Goal: Communication & Community: Answer question/provide support

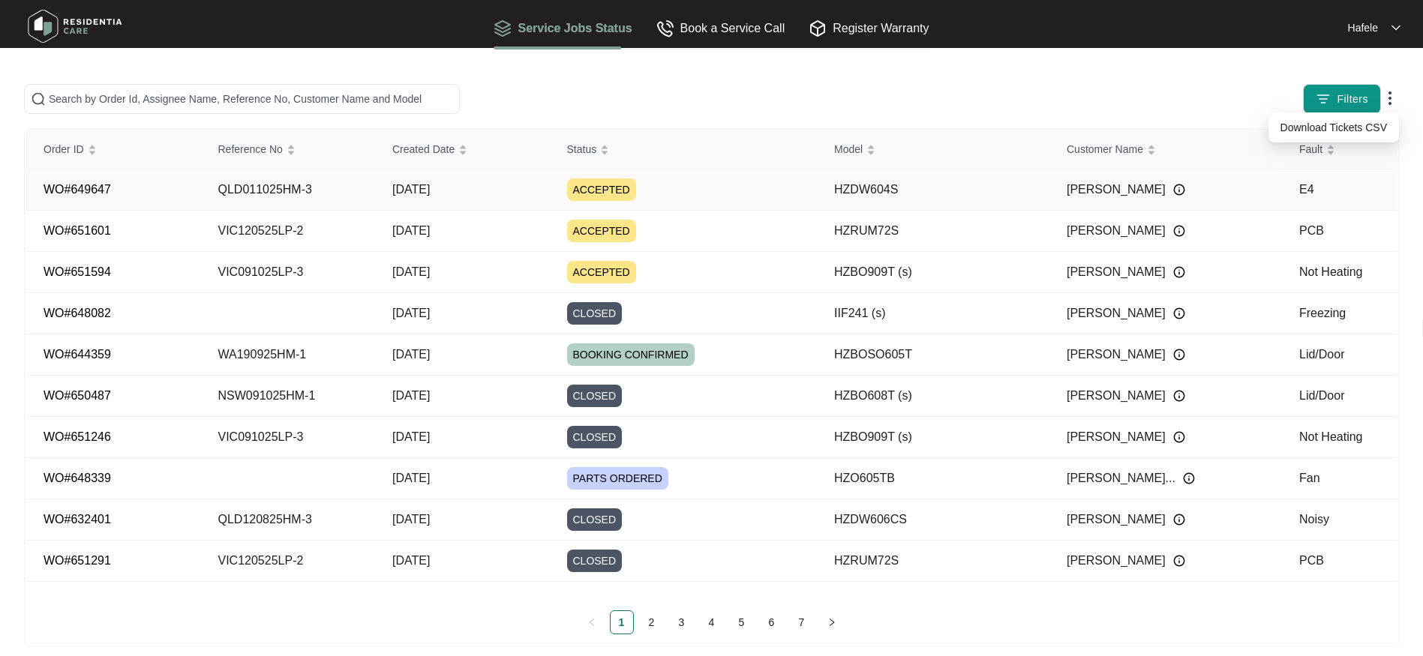
click at [566, 185] on td "ACCEPTED" at bounding box center [683, 190] width 268 height 41
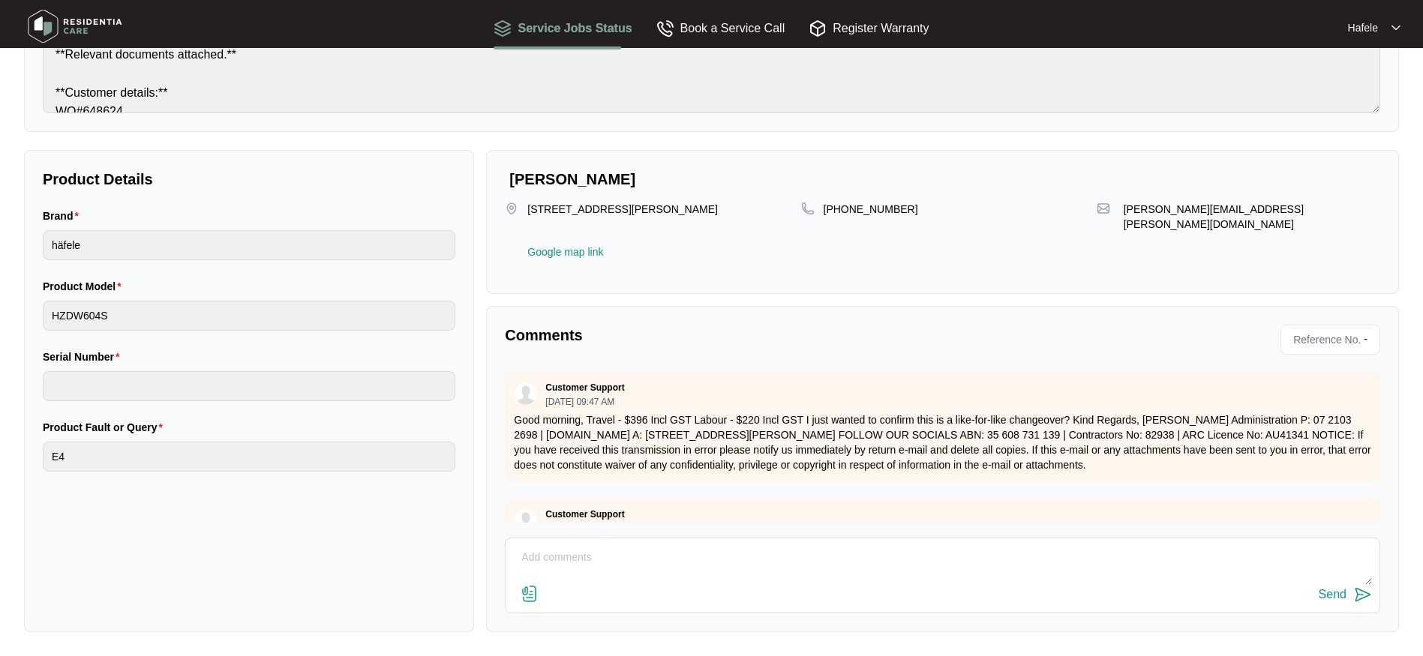
click at [545, 566] on textarea at bounding box center [942, 565] width 859 height 39
type textarea "Hi team"
click at [1343, 597] on div "Send" at bounding box center [1333, 595] width 28 height 14
click at [72, 26] on img at bounding box center [75, 26] width 105 height 45
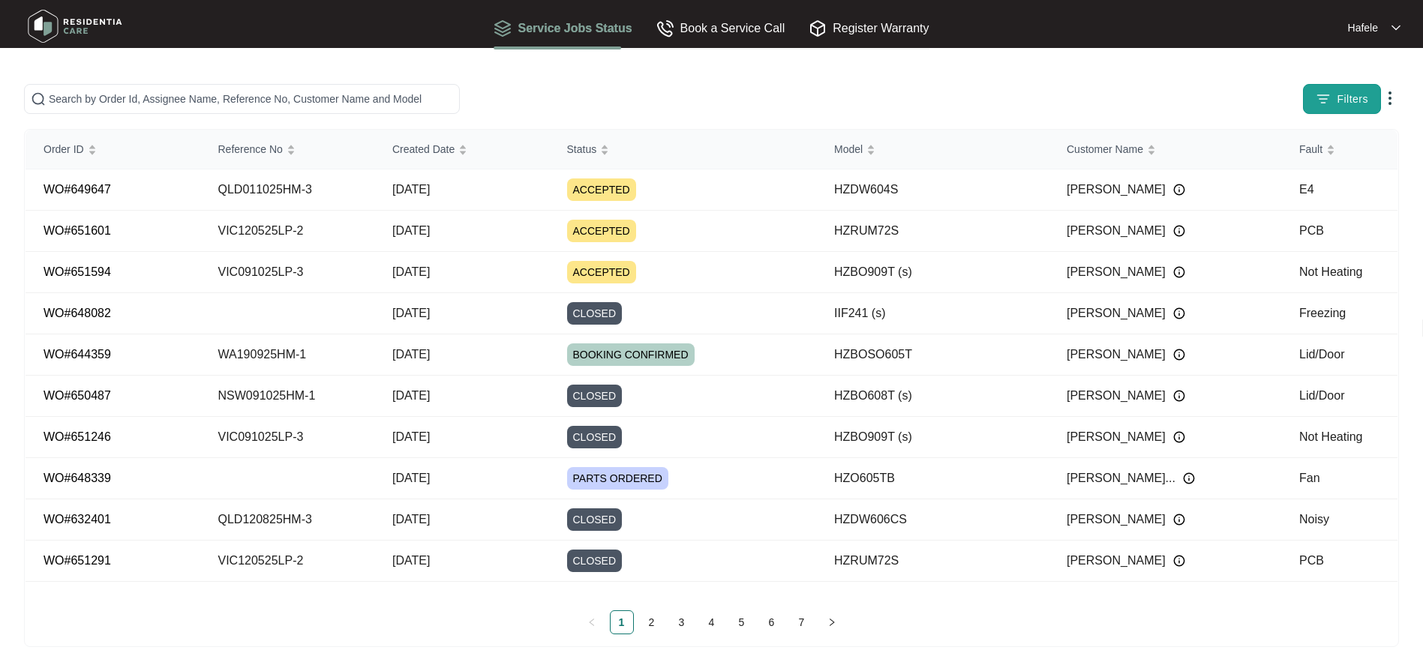
click at [1360, 98] on span "Filters" at bounding box center [1353, 100] width 32 height 16
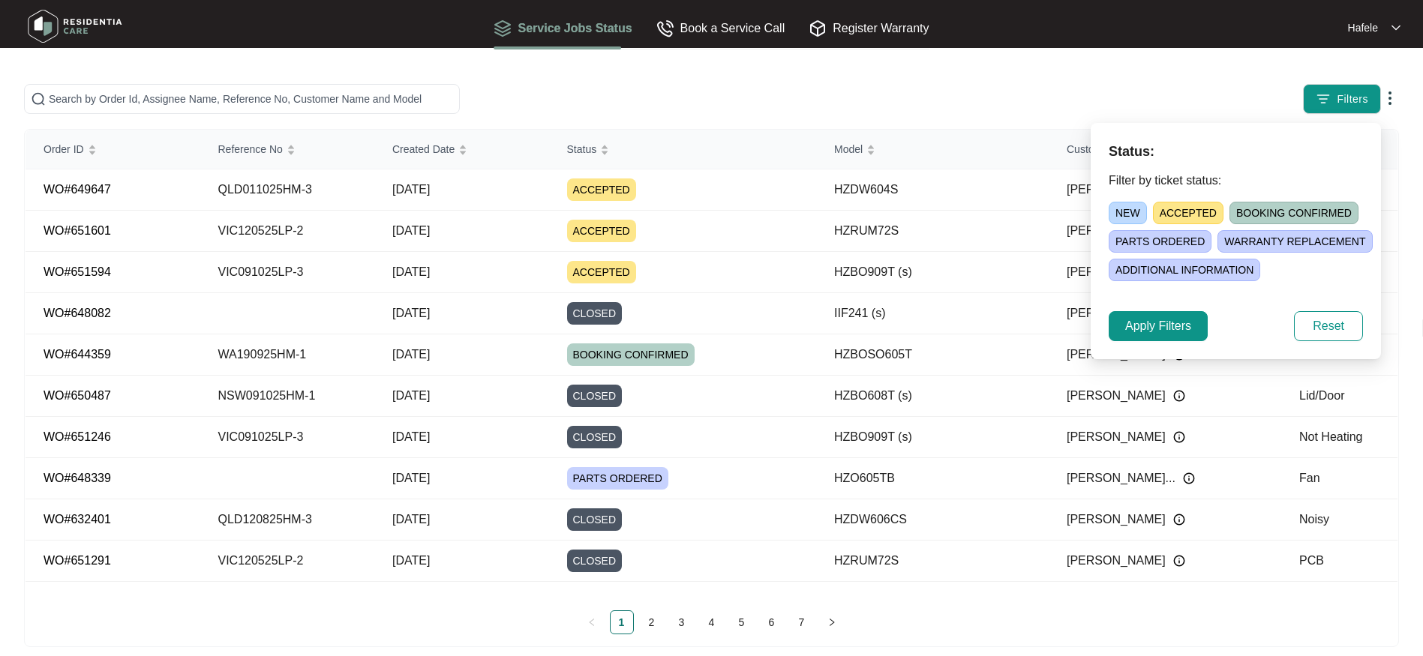
click at [1192, 211] on span "ACCEPTED" at bounding box center [1188, 213] width 71 height 23
click at [1194, 217] on span "ACCEPTED" at bounding box center [1190, 213] width 74 height 23
click at [1192, 214] on span "ACCEPTED" at bounding box center [1188, 213] width 71 height 23
click at [1180, 328] on span "Apply Filters" at bounding box center [1158, 326] width 66 height 18
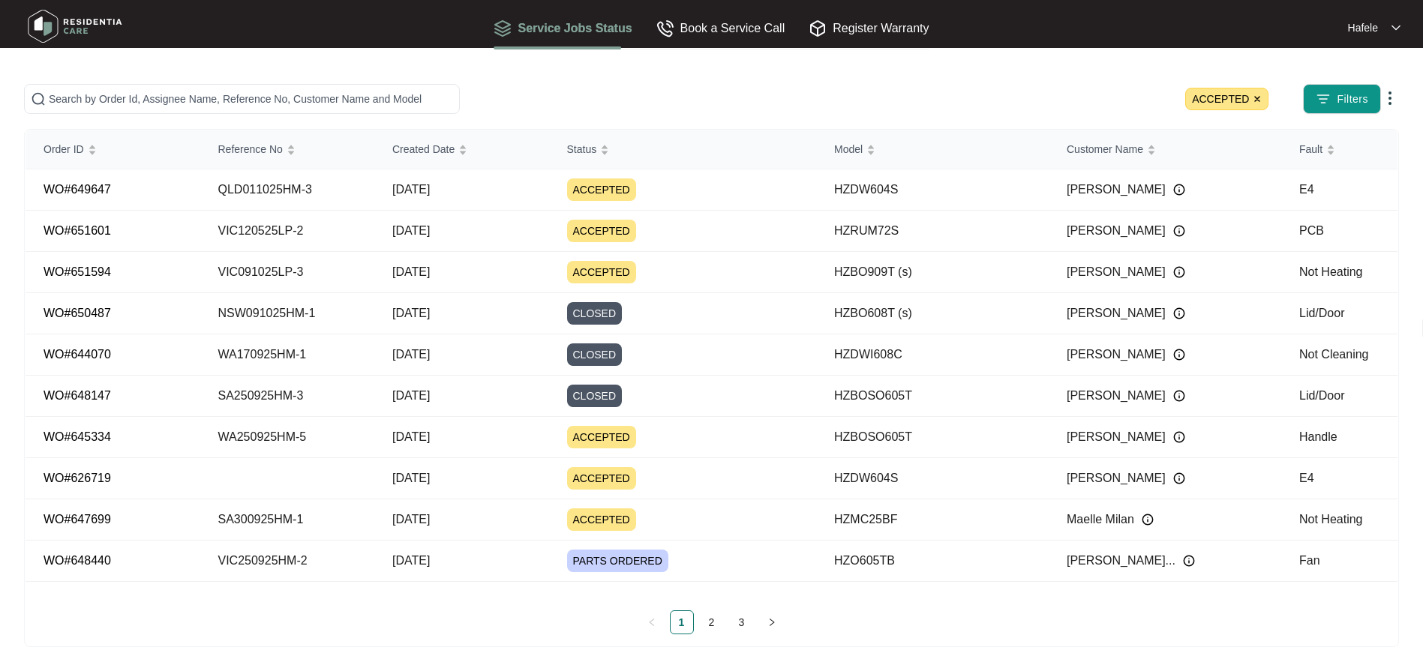
click at [1256, 98] on img at bounding box center [1257, 99] width 9 height 9
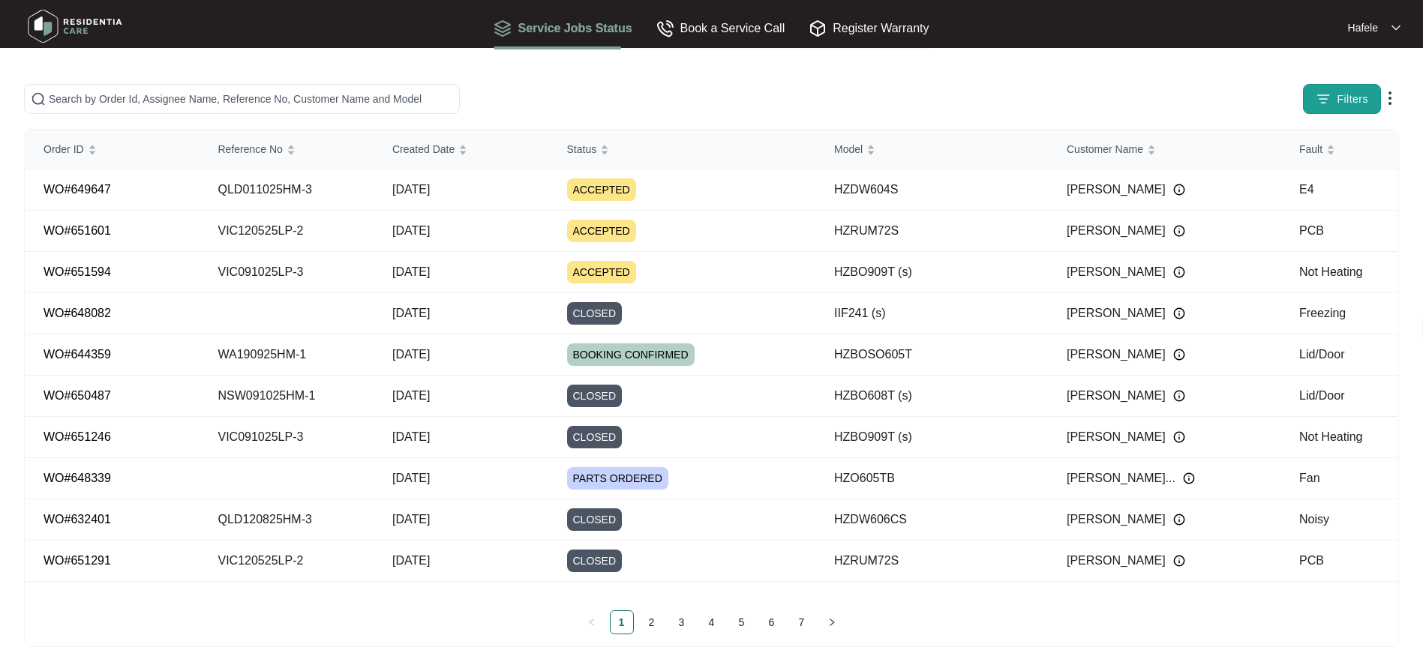
click at [1346, 98] on span "Filters" at bounding box center [1353, 100] width 32 height 16
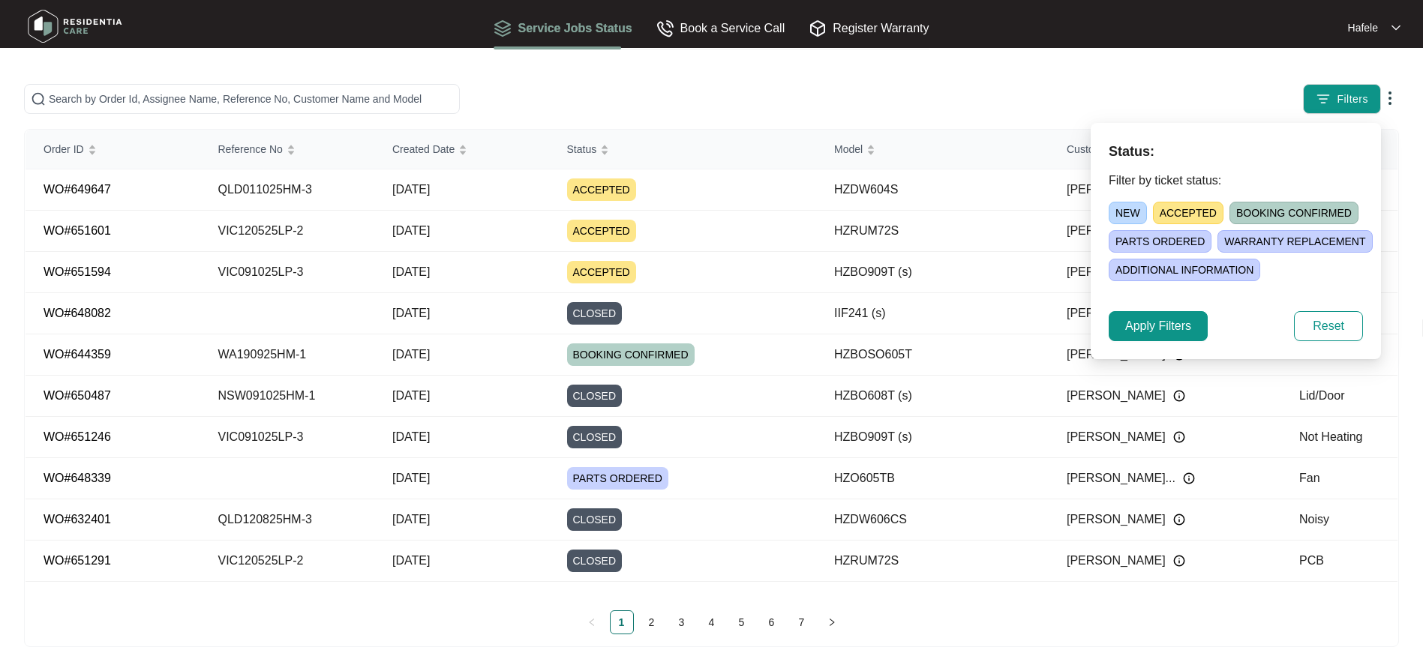
click at [1259, 209] on span "BOOKING CONFIRMED" at bounding box center [1293, 213] width 129 height 23
click at [1172, 324] on span "Apply Filters" at bounding box center [1158, 326] width 66 height 18
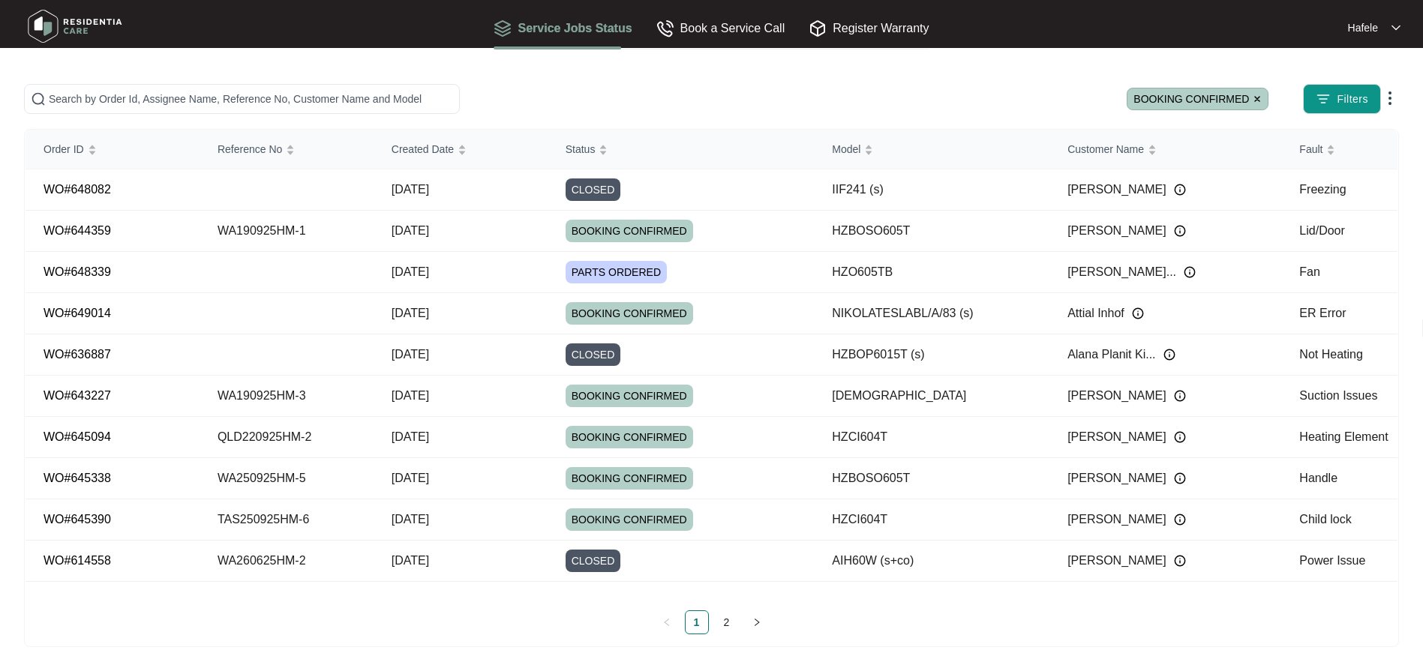
click at [1259, 98] on img at bounding box center [1257, 99] width 9 height 9
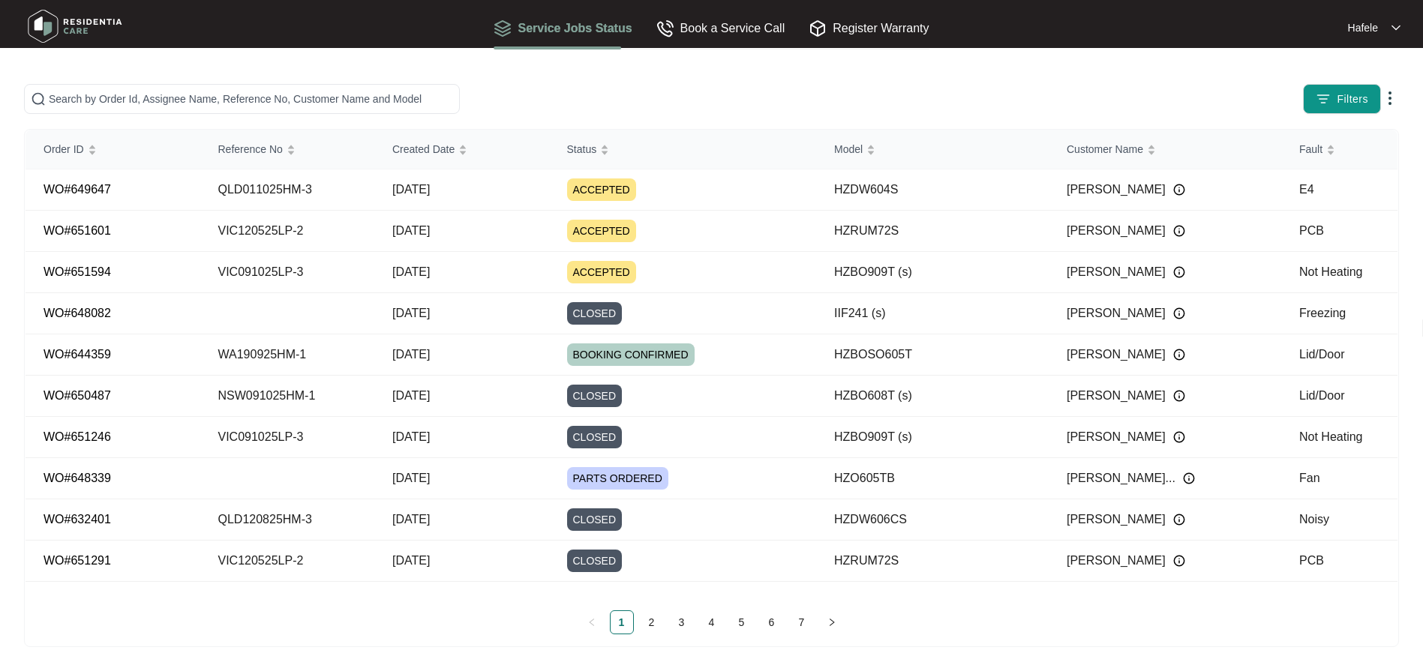
click at [1392, 93] on img at bounding box center [1390, 98] width 18 height 18
click at [863, 88] on div "Filters" at bounding box center [1116, 99] width 566 height 30
click at [737, 23] on div "Book a Service Call" at bounding box center [720, 28] width 129 height 19
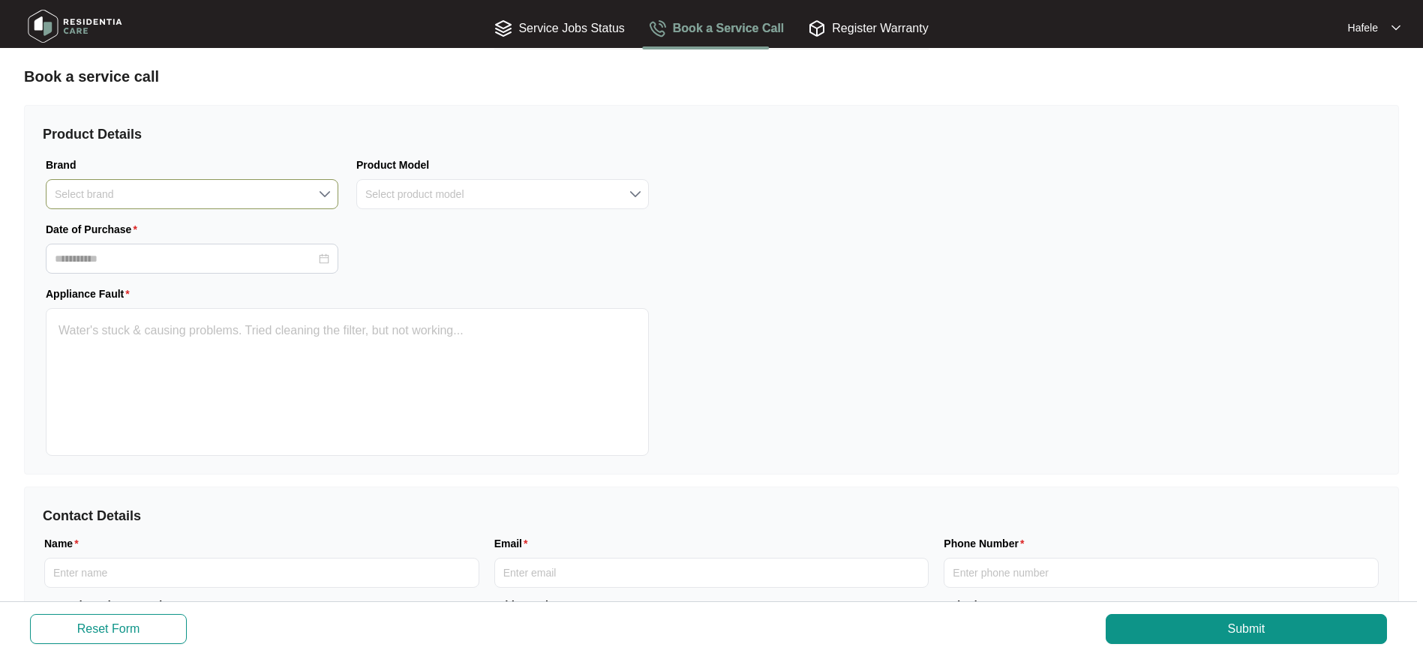
click at [84, 194] on input "Brand" at bounding box center [192, 194] width 275 height 29
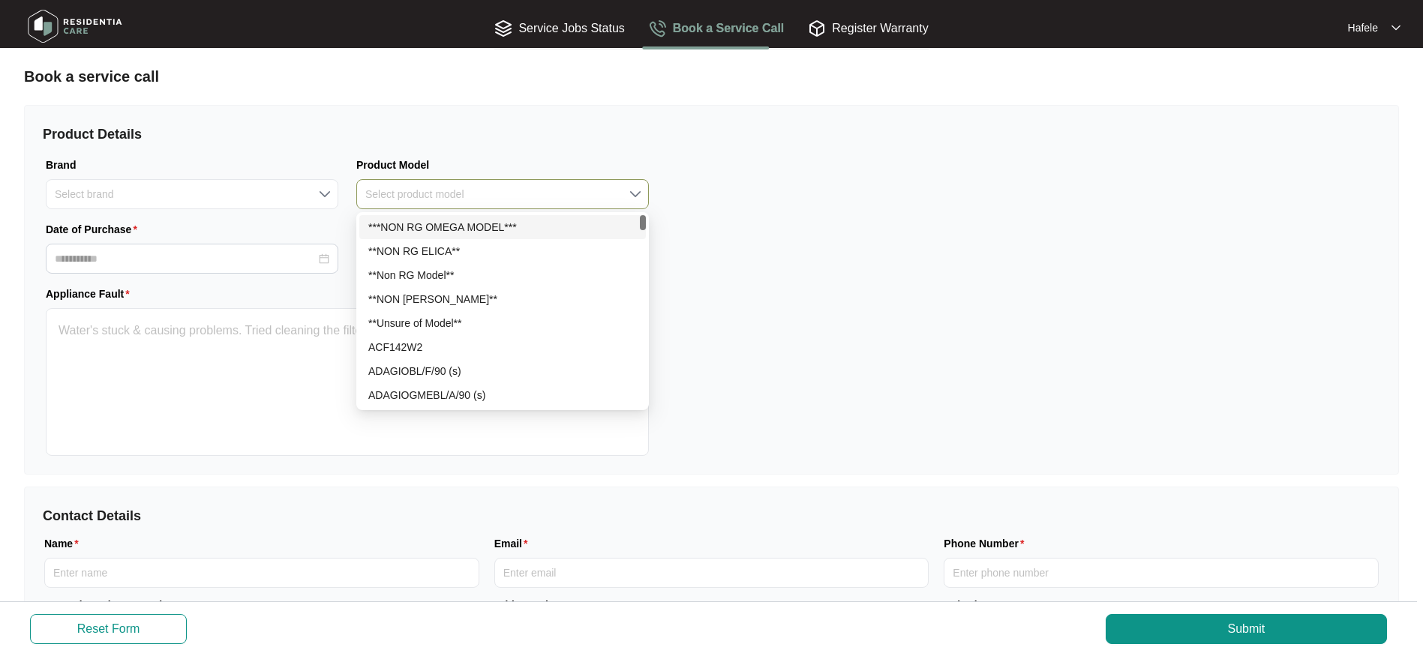
click at [416, 197] on input "Product Model" at bounding box center [502, 194] width 275 height 29
click at [792, 249] on div "Product Details Brand Select brand Product Model Select product model Date of P…" at bounding box center [711, 290] width 1375 height 370
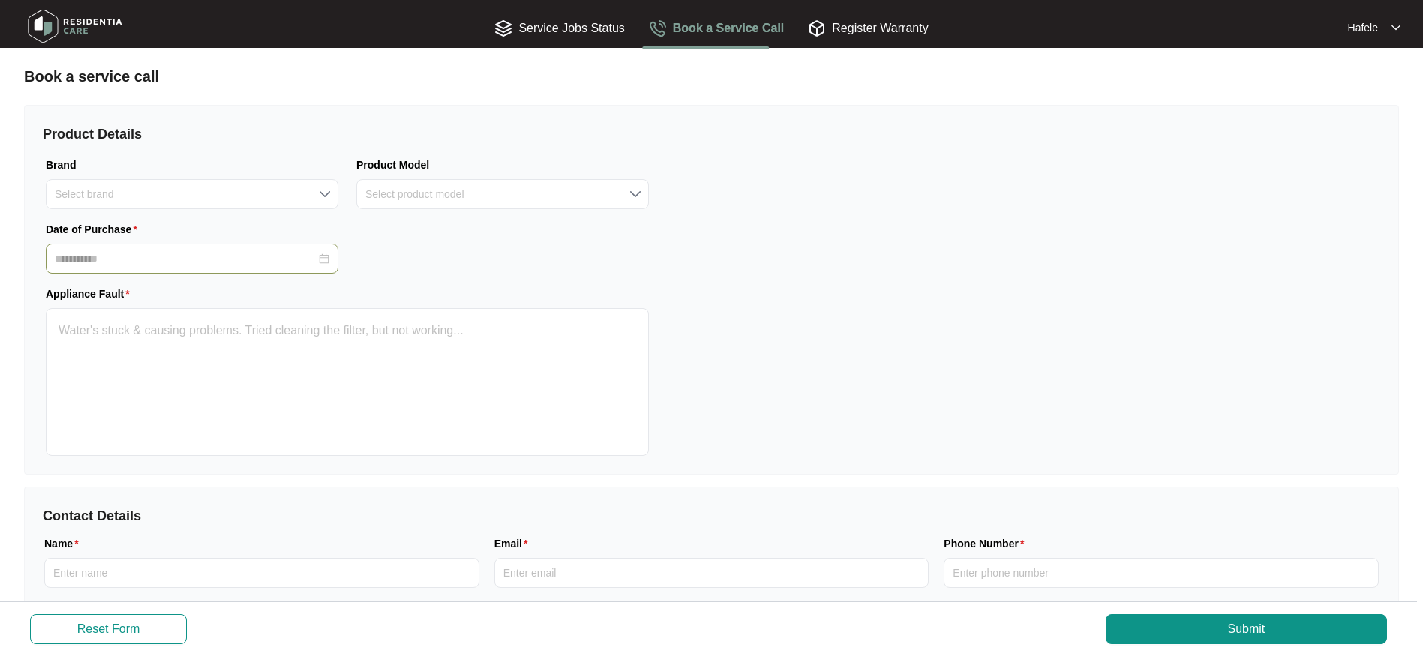
click at [149, 253] on input "Date of Purchase" at bounding box center [185, 259] width 261 height 16
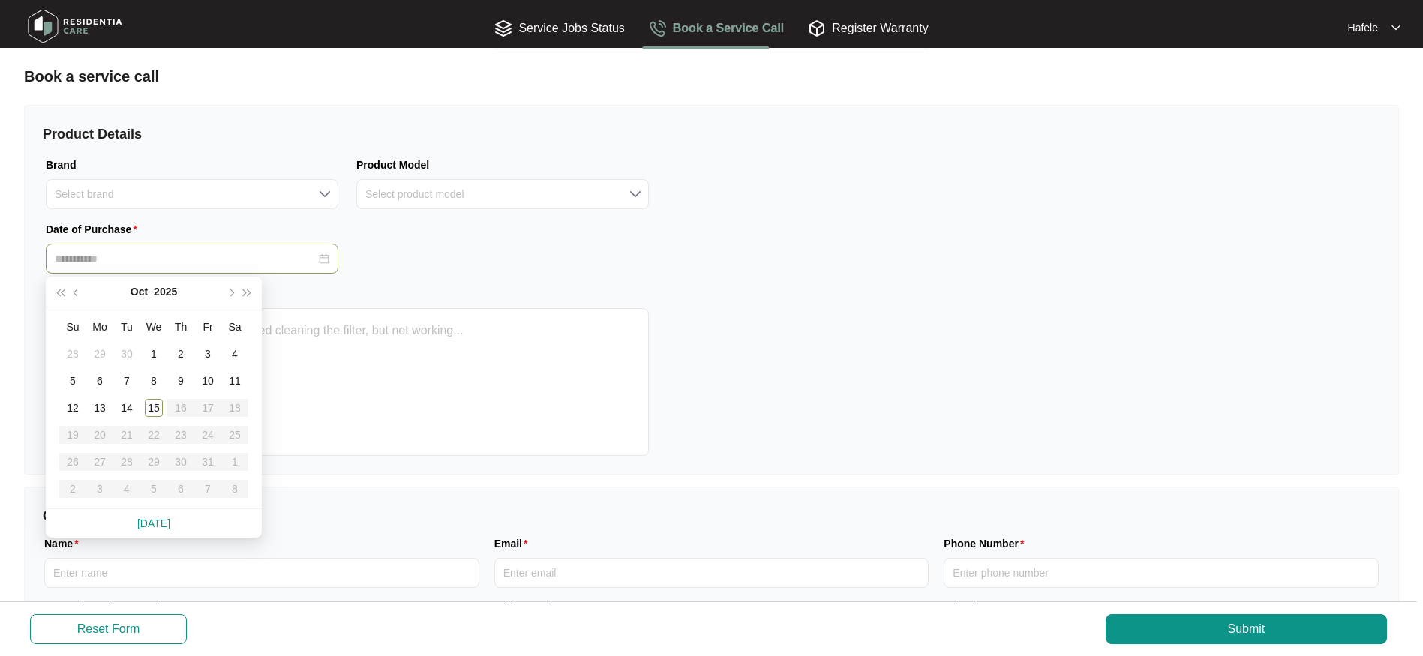
click at [149, 257] on input "Date of Purchase" at bounding box center [185, 259] width 261 height 16
click at [485, 377] on textarea "Appliance Fault" at bounding box center [347, 382] width 603 height 148
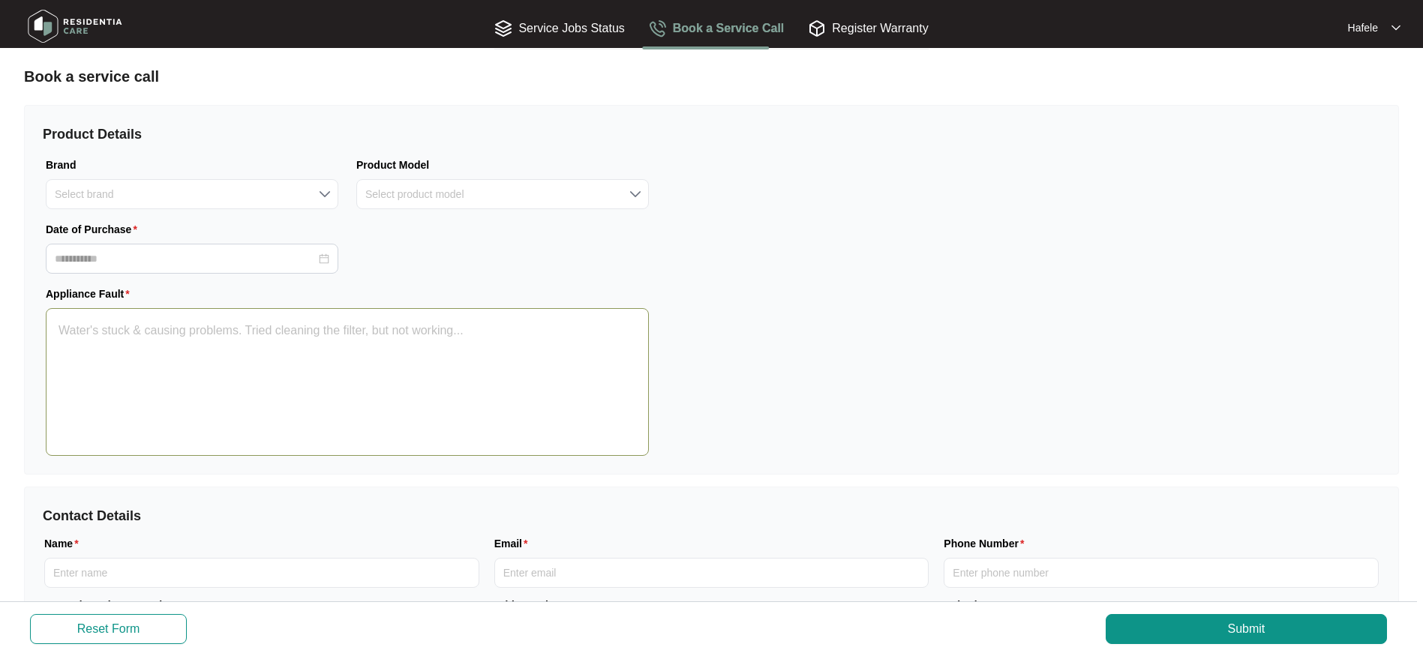
click at [500, 352] on textarea "Appliance Fault" at bounding box center [347, 382] width 603 height 148
type textarea "*"
type textarea "n"
type textarea "**"
type textarea "no"
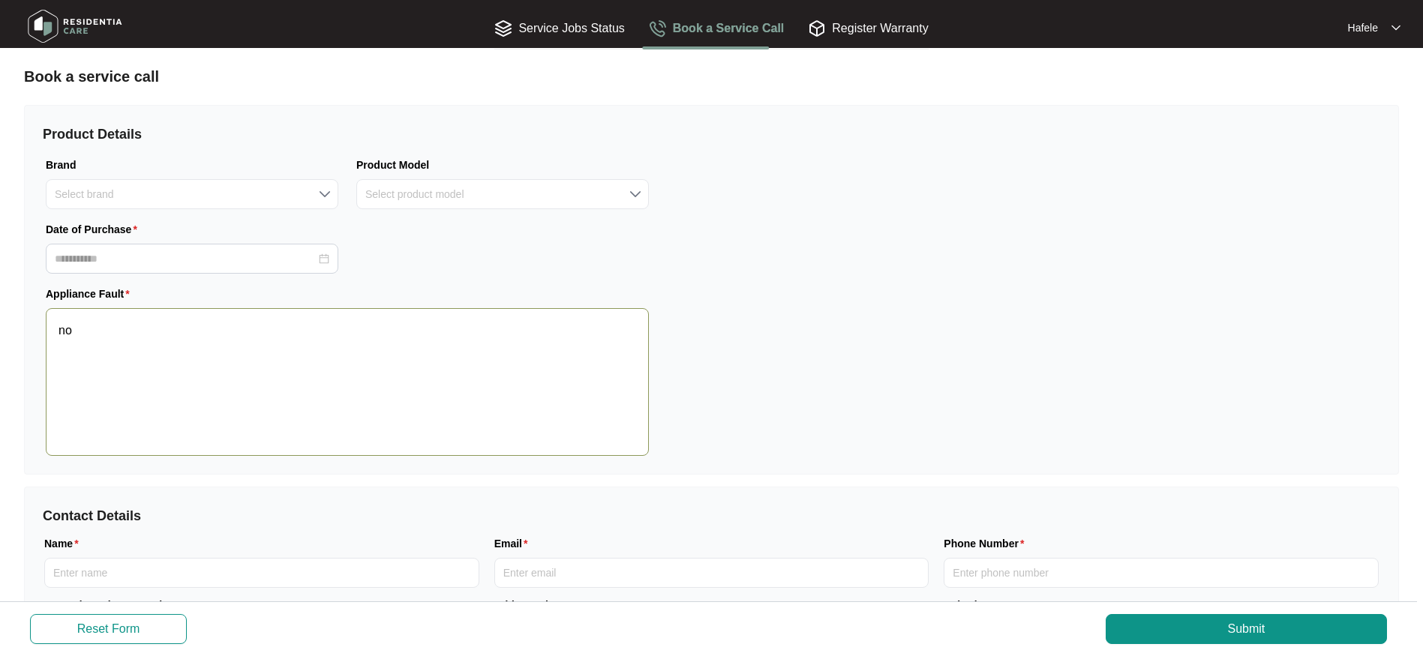
type textarea "***"
type textarea "not"
type textarea "***"
type textarea "not"
type textarea "*****"
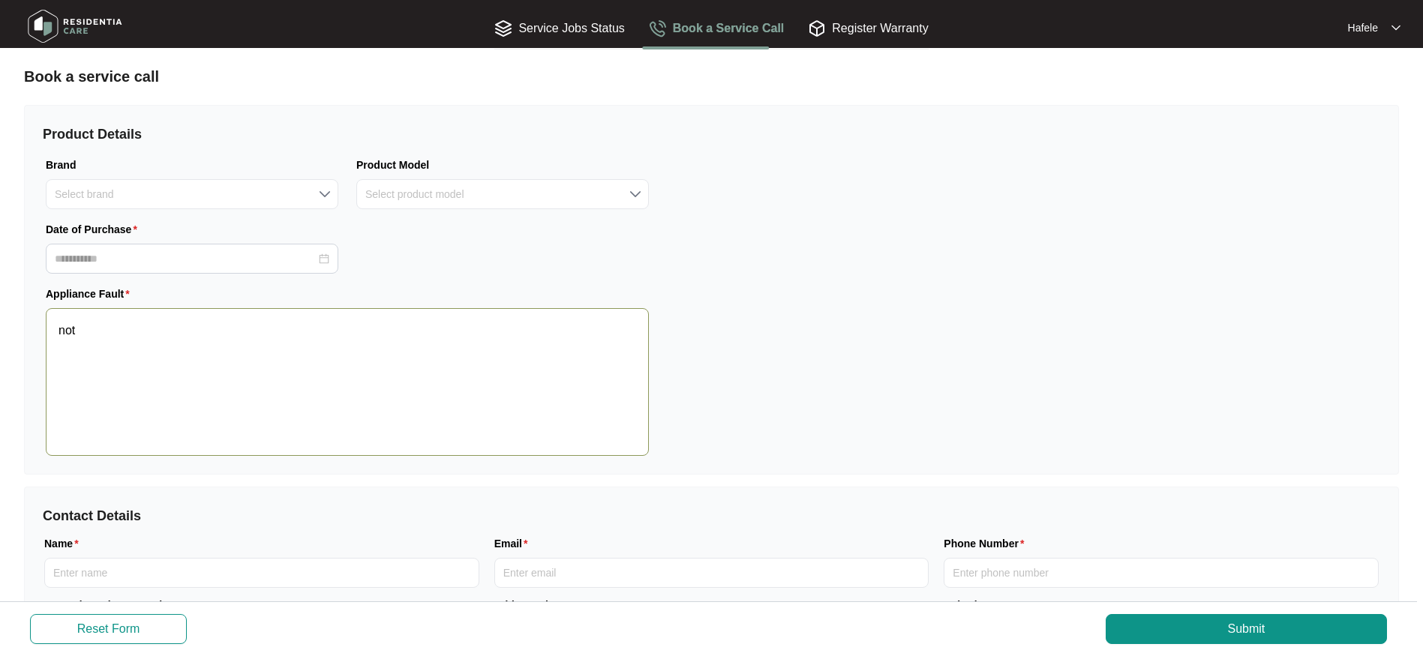
type textarea "not w"
type textarea "******"
type textarea "not wo"
type textarea "*******"
type textarea "not wor"
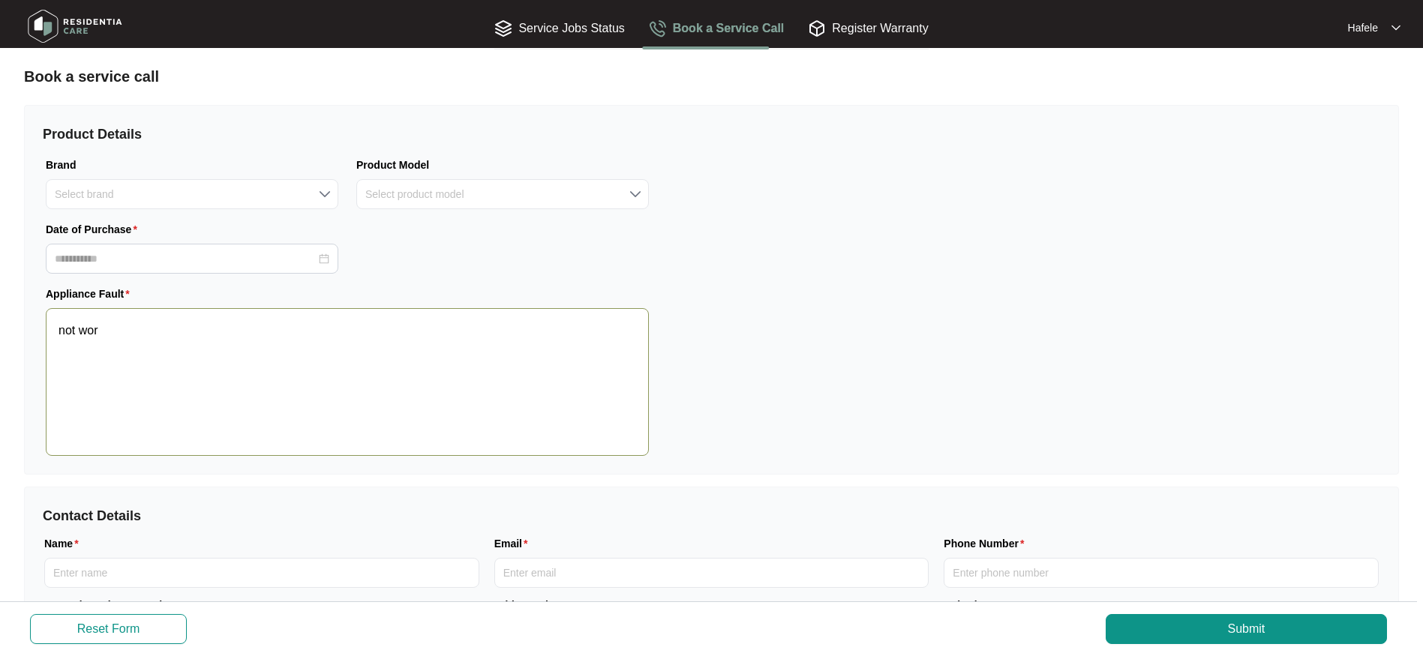
type textarea "********"
type textarea "not work"
type textarea "*********"
type textarea "not worki"
type textarea "**********"
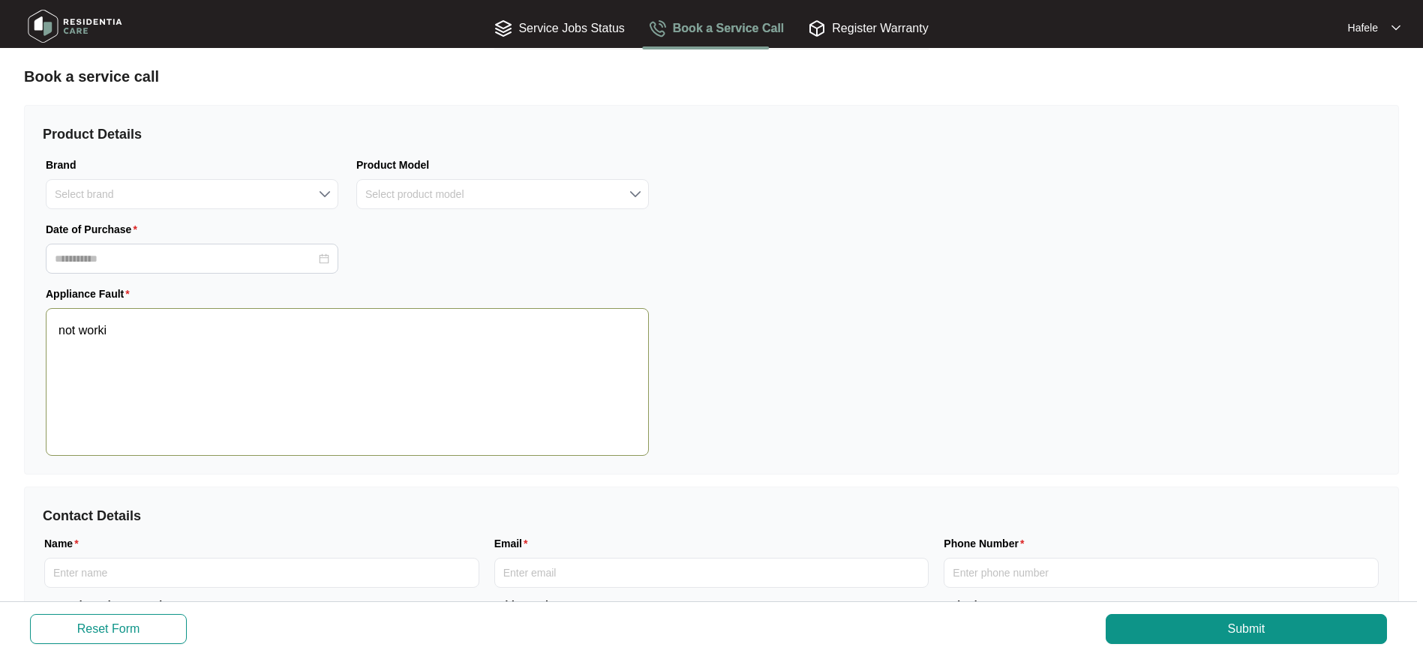
type textarea "not workin"
type textarea "**********"
type textarea "not working"
type textarea "**********"
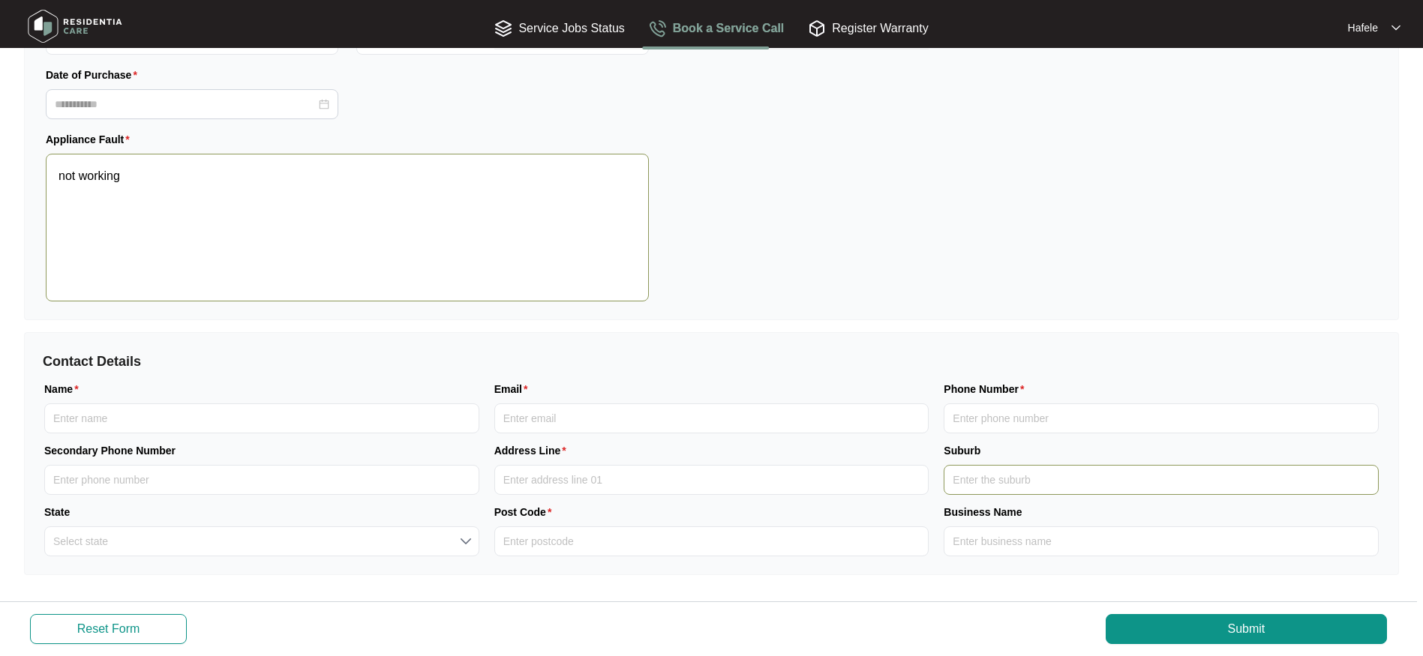
scroll to position [158, 0]
type textarea "not working"
click at [892, 17] on div "Register Warranty" at bounding box center [868, 28] width 120 height 44
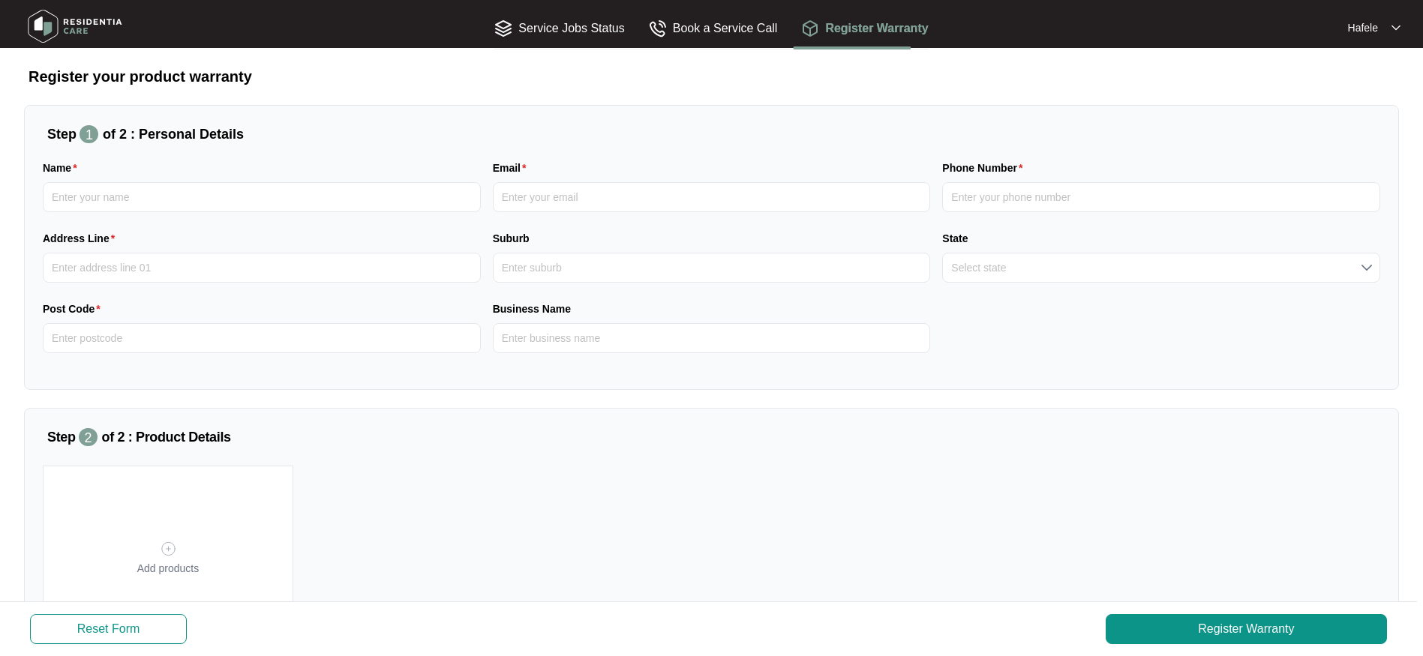
click at [83, 27] on img at bounding box center [75, 26] width 105 height 45
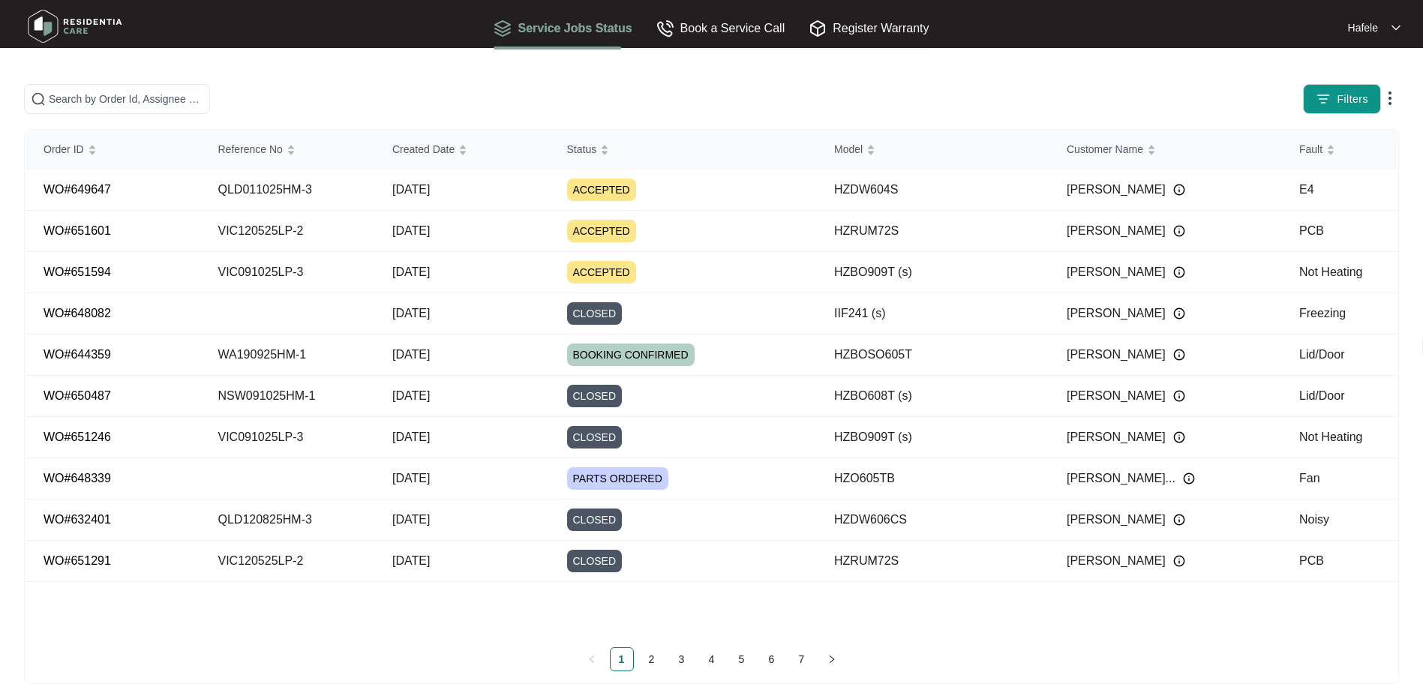
click at [1362, 28] on p "Hafele" at bounding box center [1363, 27] width 30 height 15
click at [1385, 83] on p "Log Out" at bounding box center [1369, 79] width 38 height 15
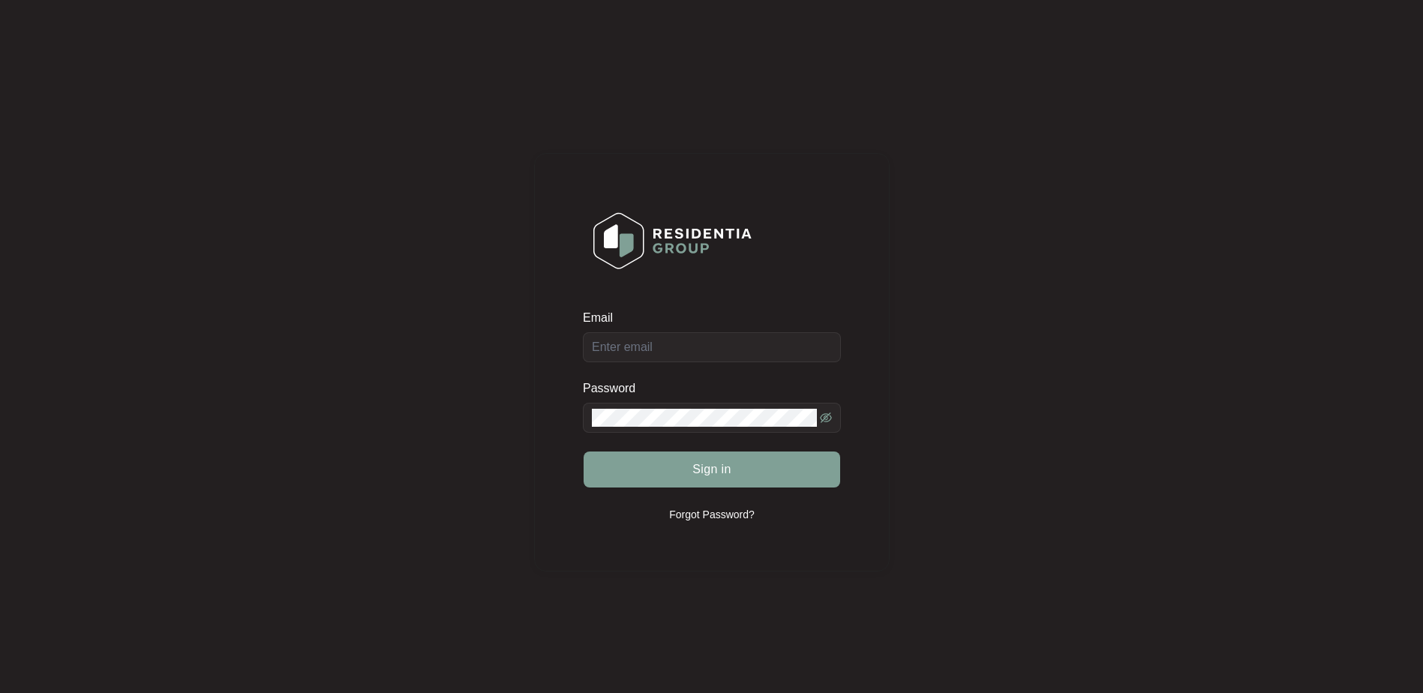
click at [1337, 104] on div "Email Password Sign in Forgot Password?" at bounding box center [711, 362] width 1393 height 695
click at [1279, 36] on div "Email Password Sign in Forgot Password?" at bounding box center [711, 362] width 1393 height 695
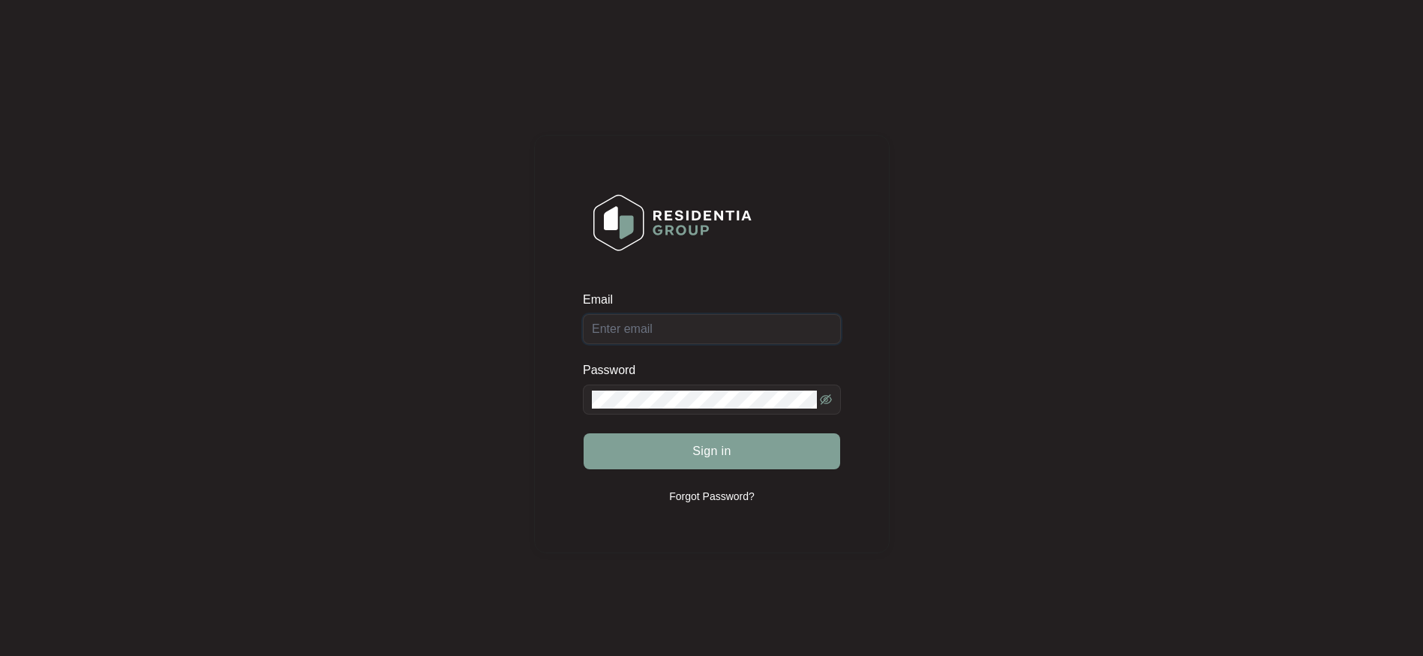
click at [632, 323] on input "Email" at bounding box center [712, 329] width 258 height 30
paste input "[EMAIL_ADDRESS][DOMAIN_NAME]"
click at [665, 411] on span at bounding box center [712, 400] width 258 height 30
click at [753, 332] on input "[EMAIL_ADDRESS][DOMAIN_NAME]" at bounding box center [712, 329] width 258 height 30
type input "[EMAIL_ADDRESS][DOMAIN_NAME]"
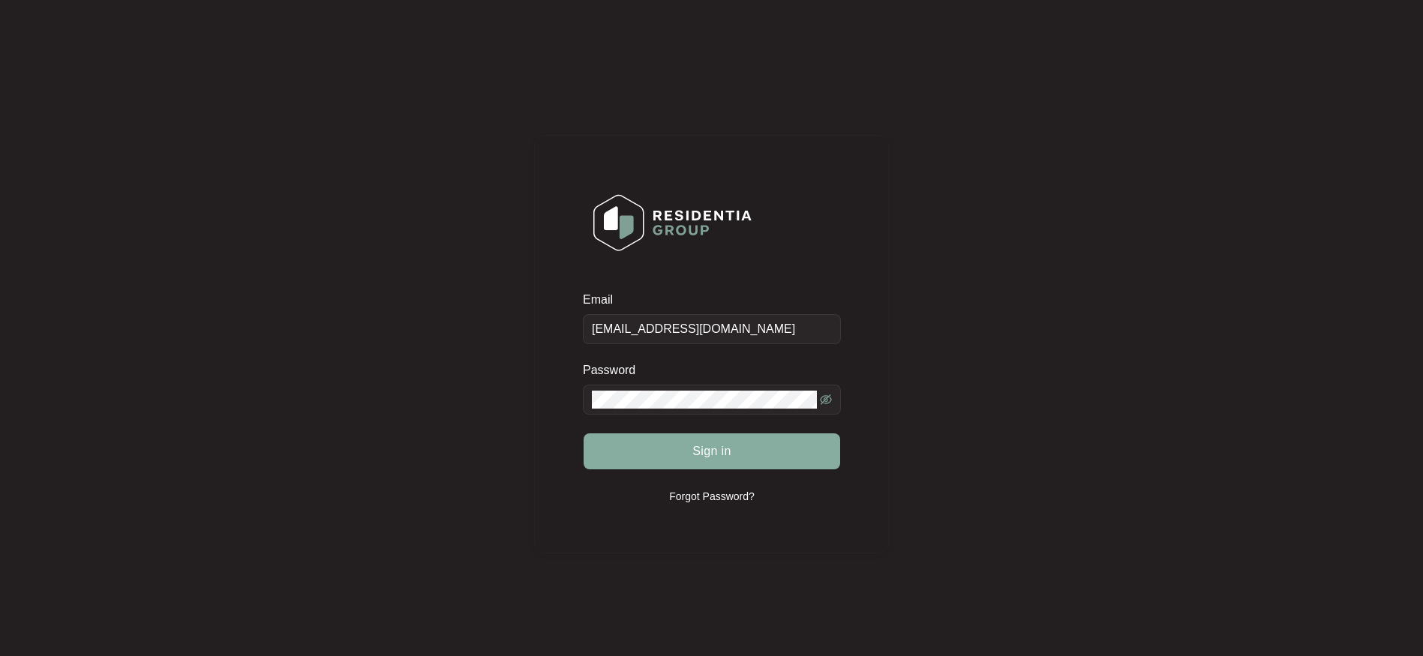
click at [698, 455] on span "Sign in" at bounding box center [711, 452] width 39 height 18
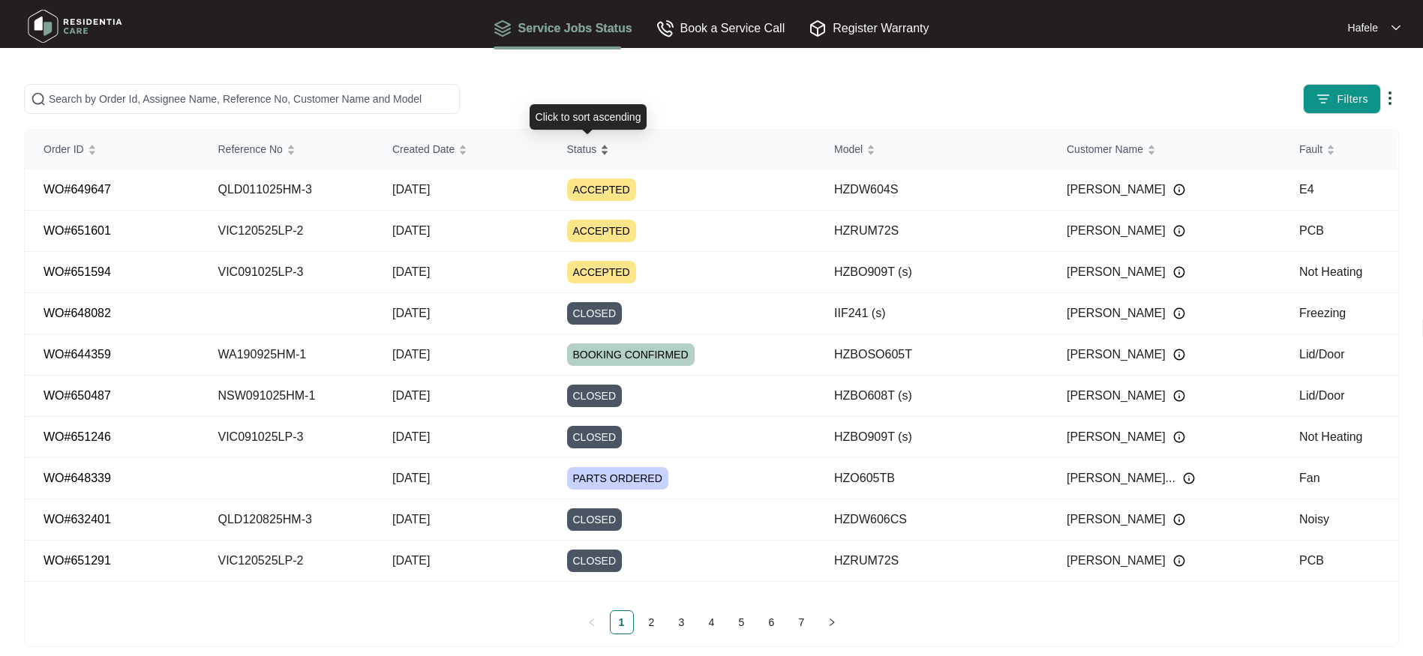
click at [602, 154] on div "Status" at bounding box center [588, 149] width 43 height 21
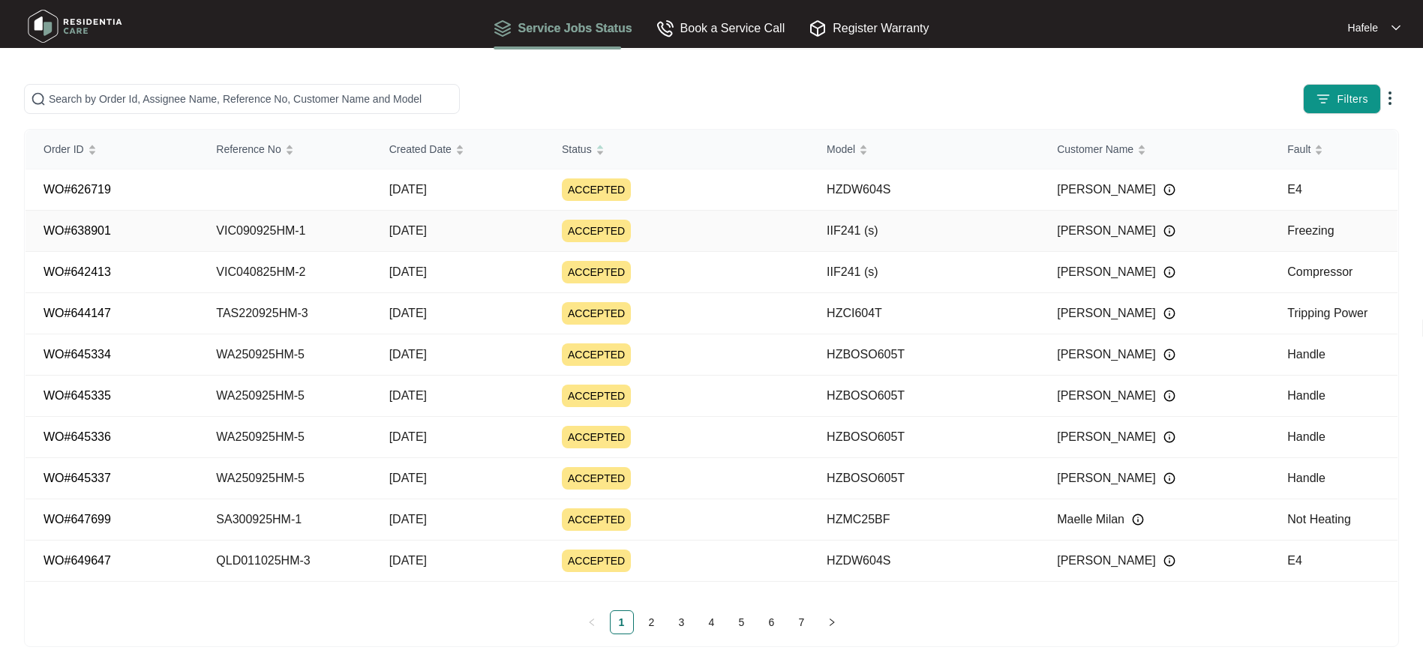
click at [456, 245] on td "10/09/2025" at bounding box center [457, 231] width 173 height 41
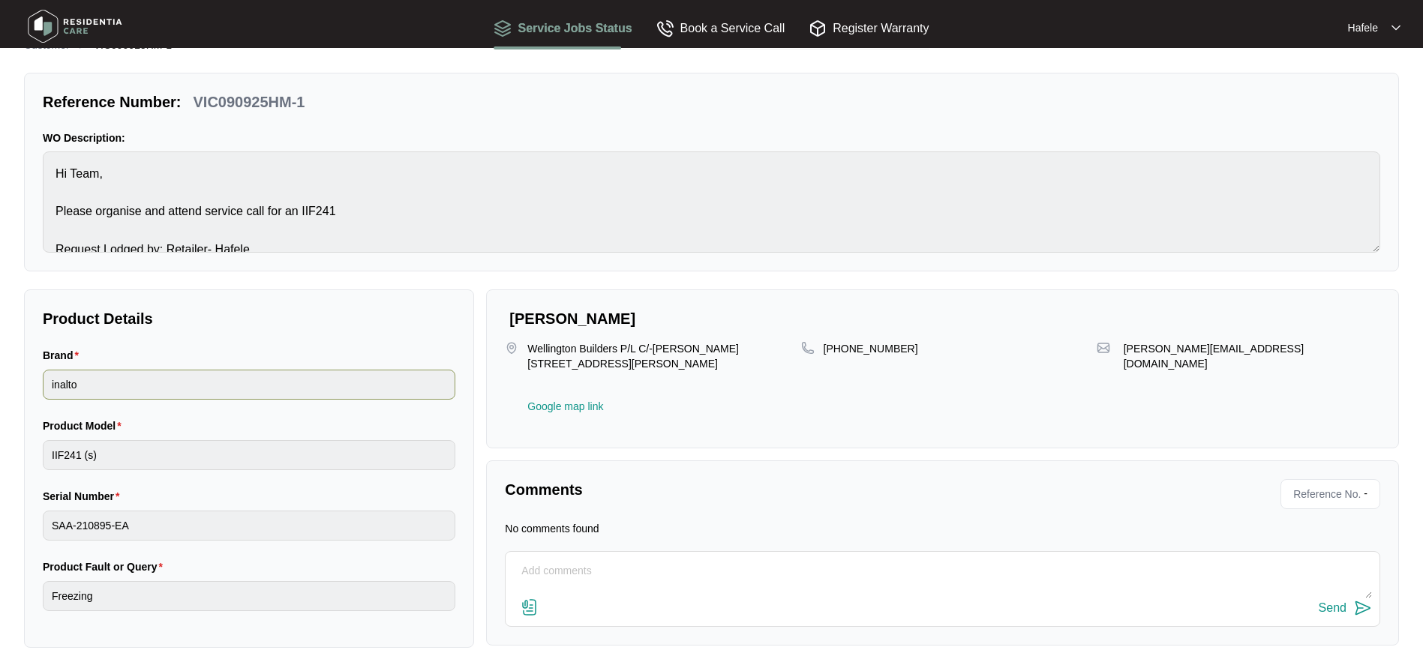
scroll to position [45, 0]
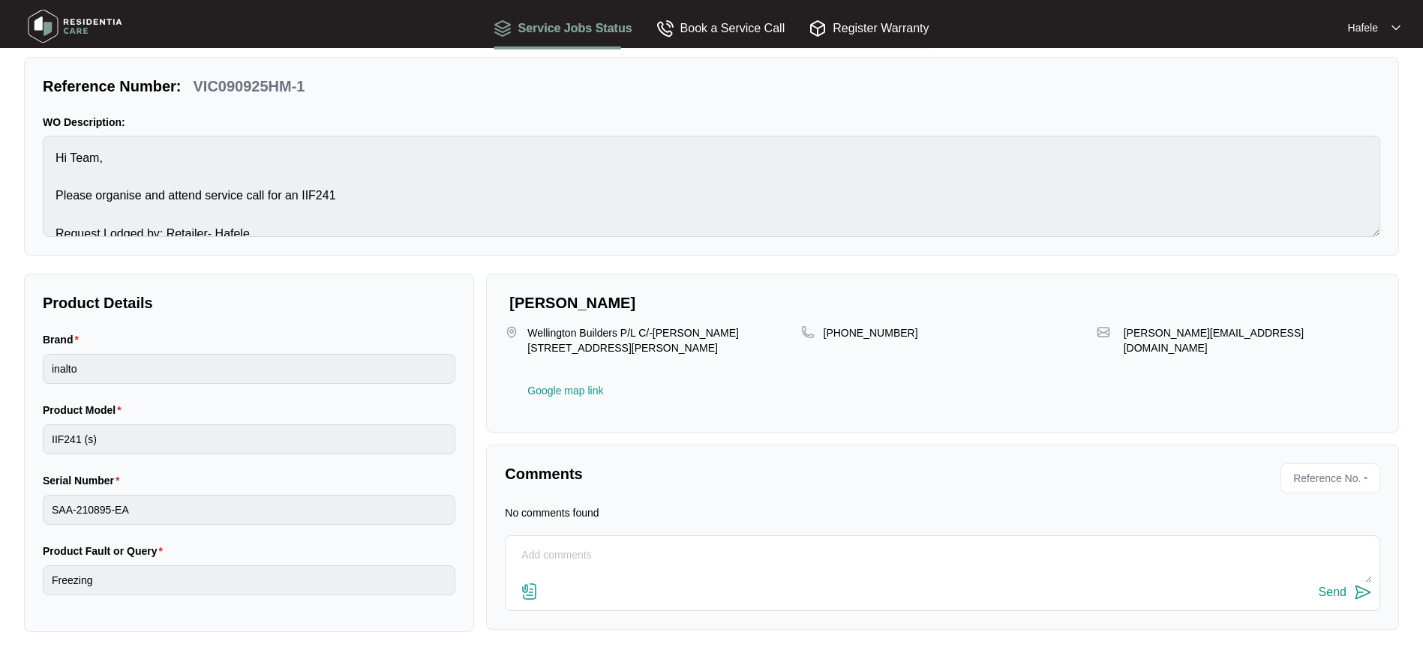
click at [565, 560] on textarea at bounding box center [942, 563] width 859 height 39
type textarea "Hi Team could i have an update?"
click at [1347, 597] on button "Send" at bounding box center [1345, 593] width 53 height 20
click at [557, 26] on div "Service Jobs Status" at bounding box center [563, 28] width 138 height 19
click at [689, 25] on div "Book a Service Call" at bounding box center [720, 28] width 129 height 19
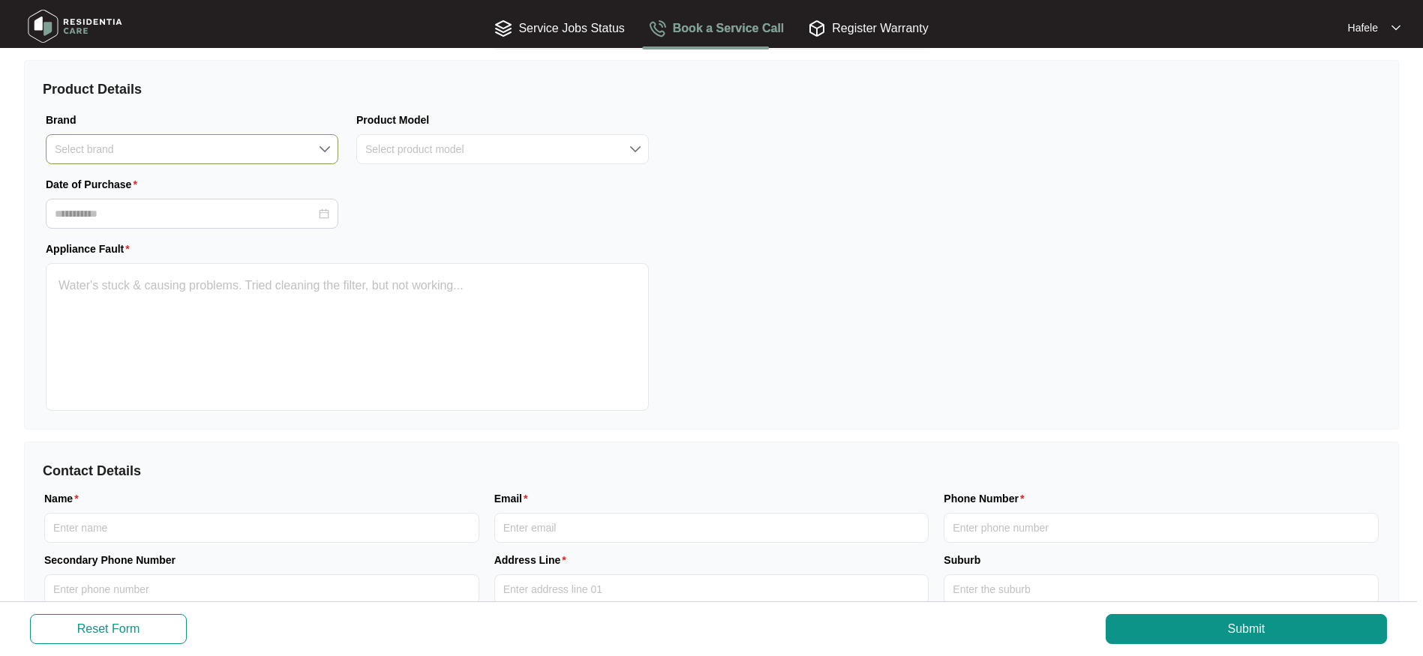
click at [81, 146] on input "Brand" at bounding box center [192, 149] width 275 height 29
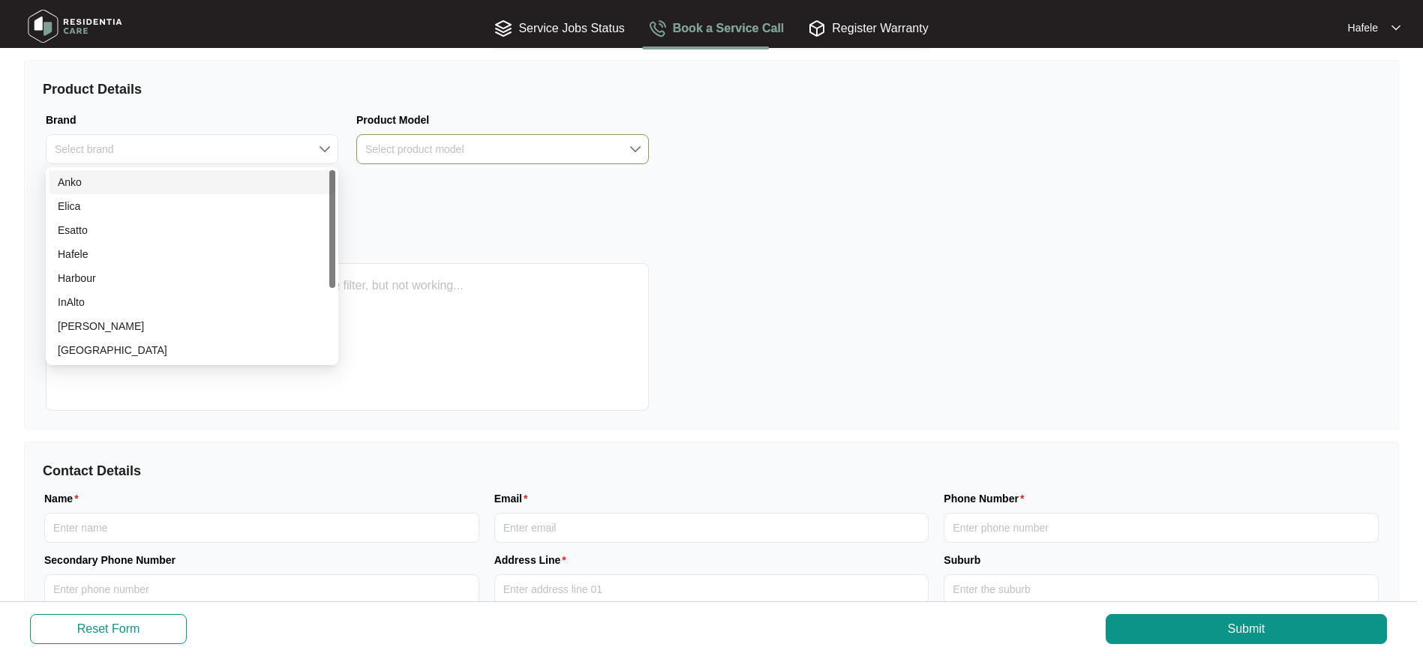
click at [542, 160] on input "Product Model" at bounding box center [502, 149] width 275 height 29
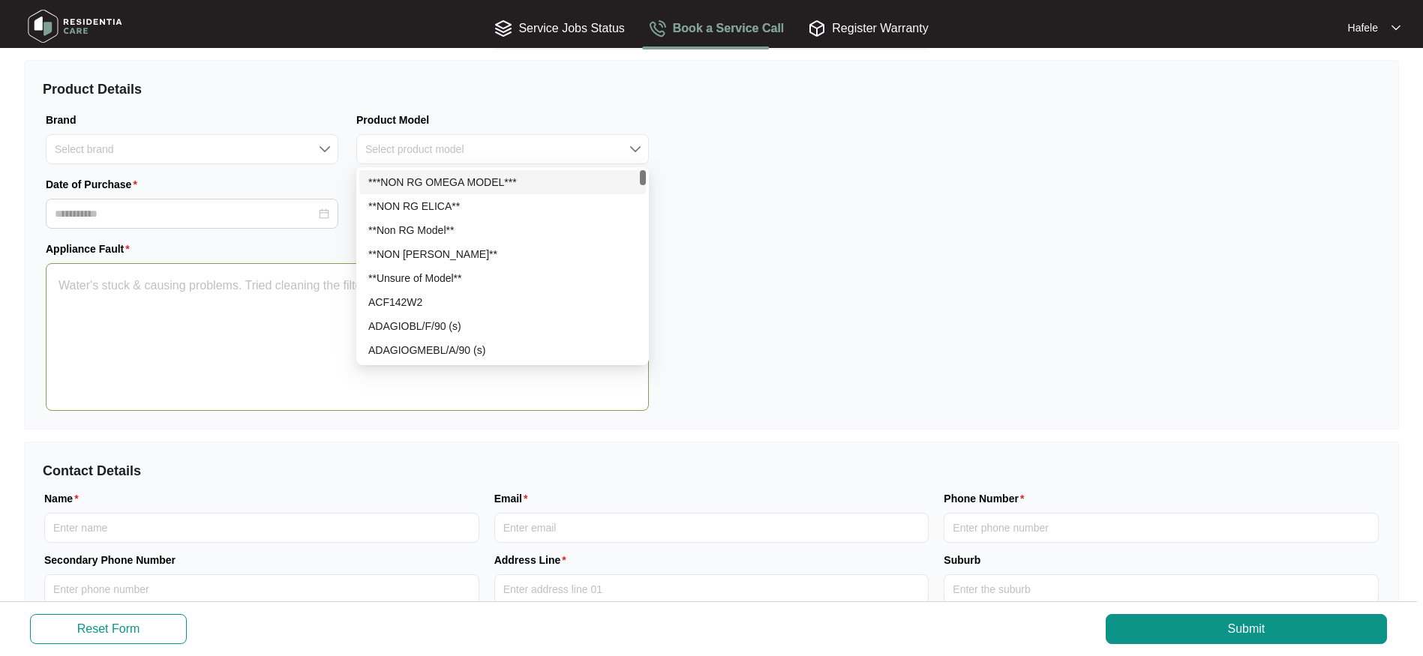
click at [167, 312] on textarea "Appliance Fault" at bounding box center [347, 337] width 603 height 148
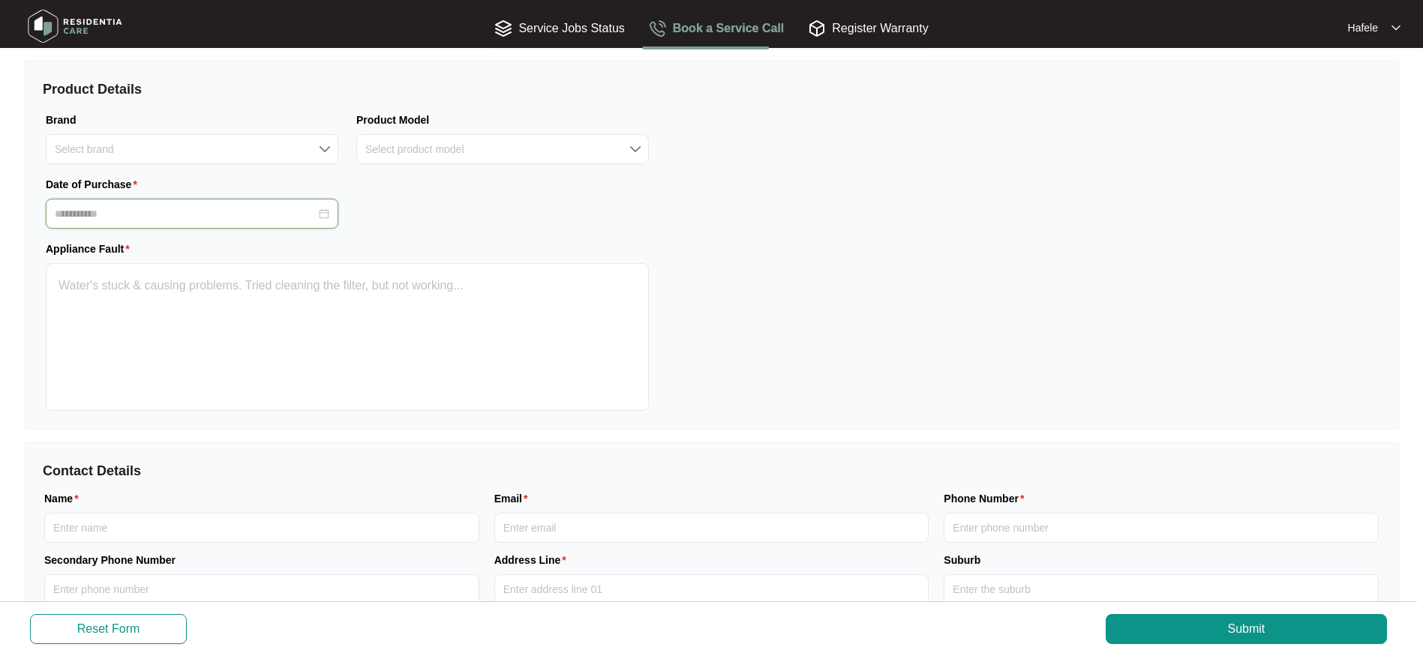
click at [107, 219] on input "Date of Purchase" at bounding box center [185, 214] width 261 height 16
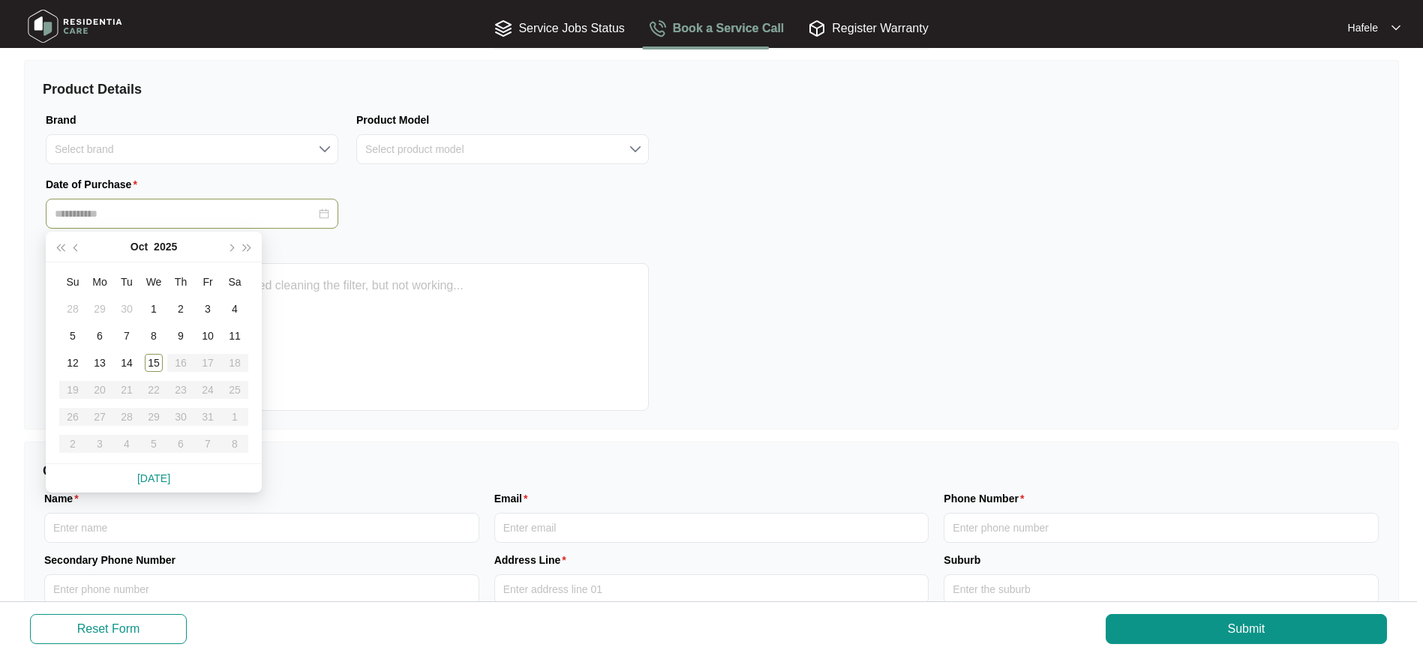
click at [275, 206] on input "Date of Purchase" at bounding box center [185, 214] width 261 height 16
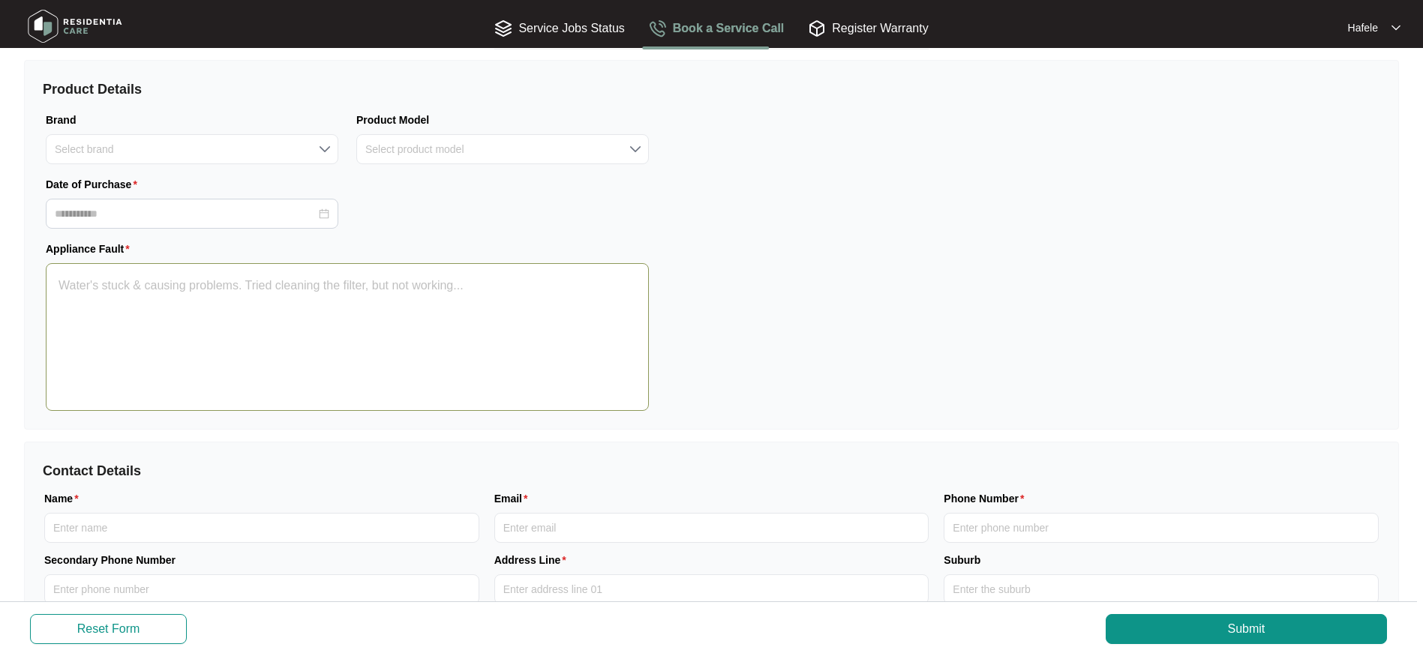
click at [476, 312] on textarea "Appliance Fault" at bounding box center [347, 337] width 603 height 148
type textarea "*"
type textarea "N"
type textarea "**"
type textarea "No"
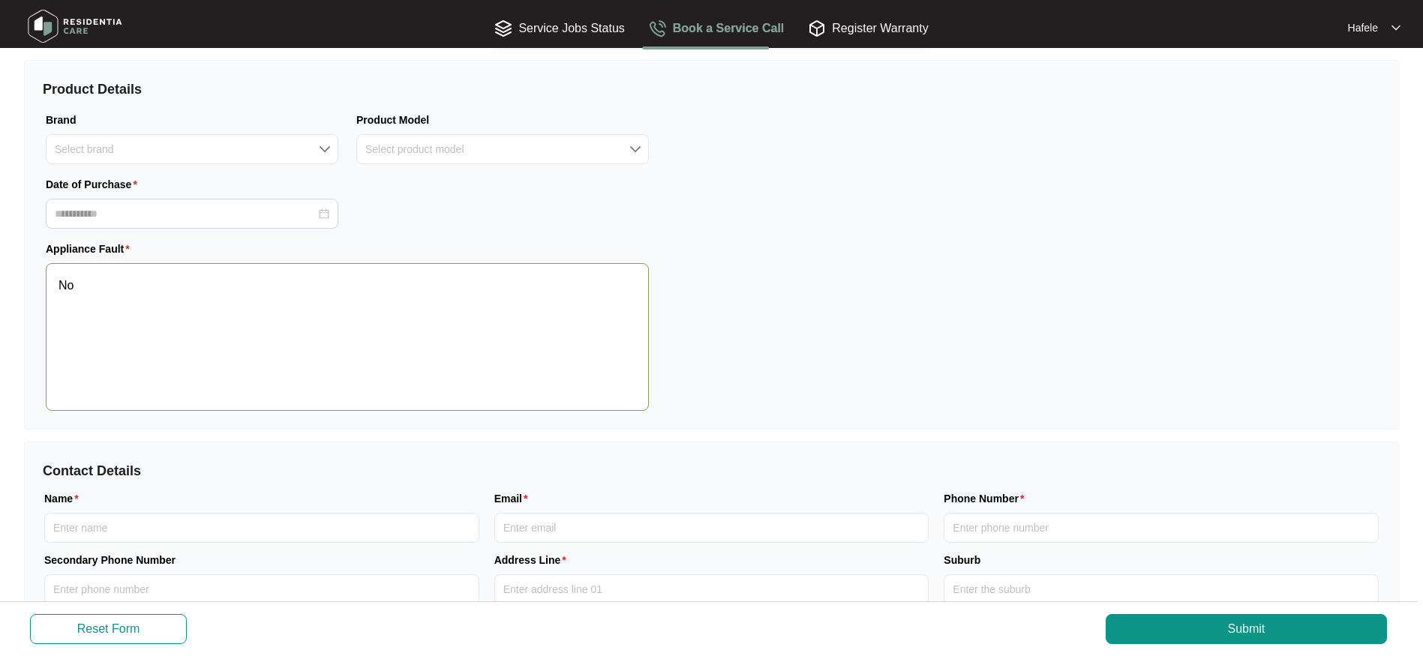
type textarea "***"
type textarea "Not"
type textarea "***"
type textarea "Not"
type textarea "*****"
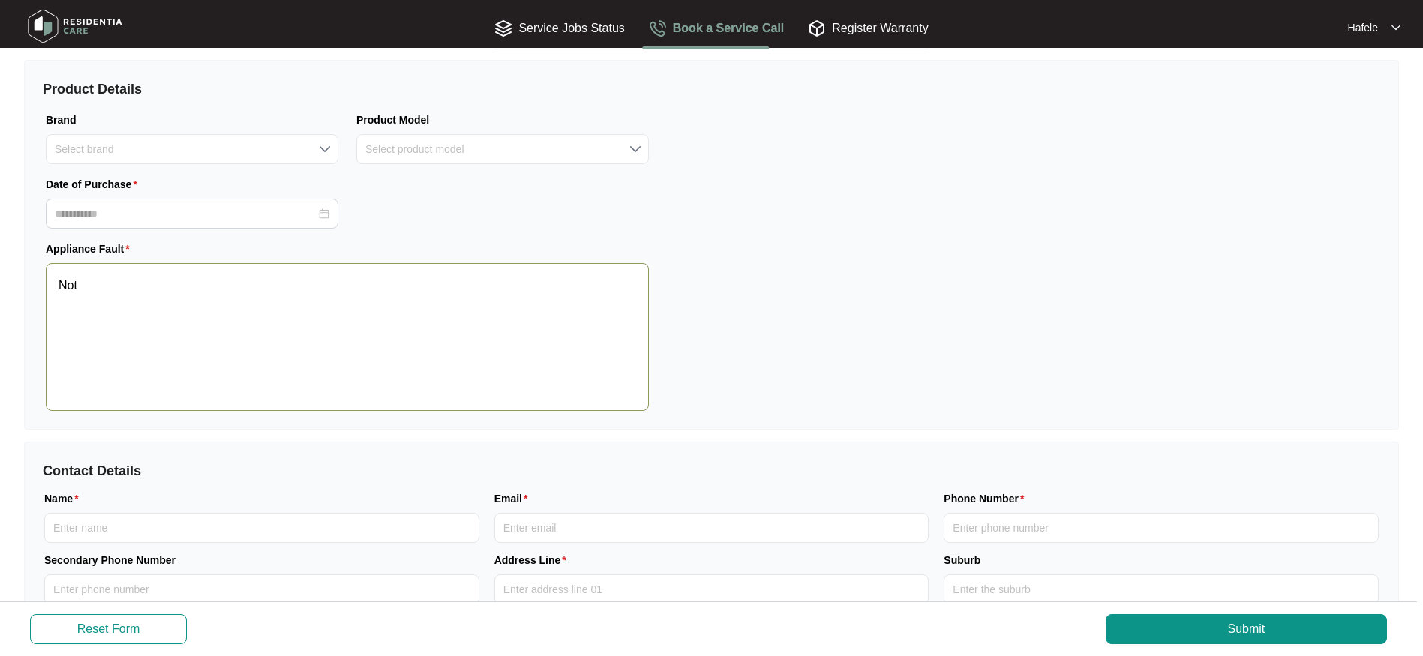
type textarea "Not w"
type textarea "******"
type textarea "Not wo"
type textarea "*******"
type textarea "Not wor"
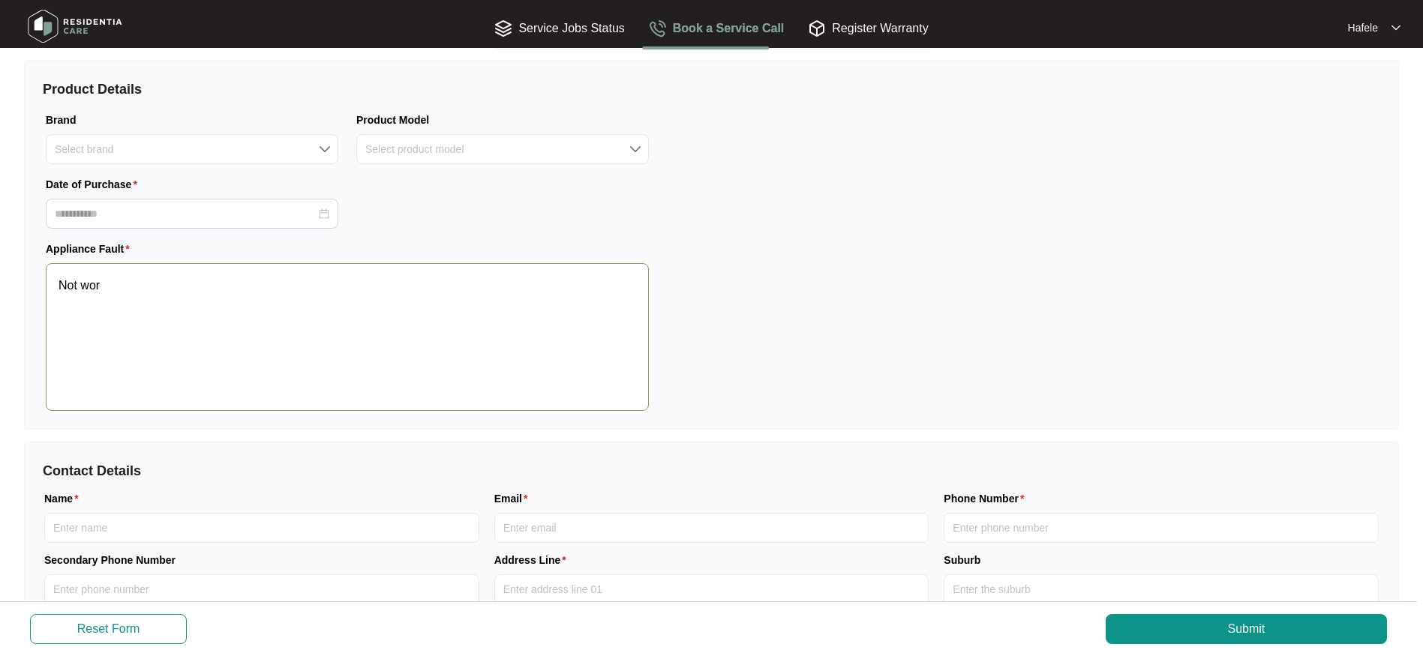
type textarea "********"
type textarea "Not work"
type textarea "*********"
type textarea "Not worki"
type textarea "**********"
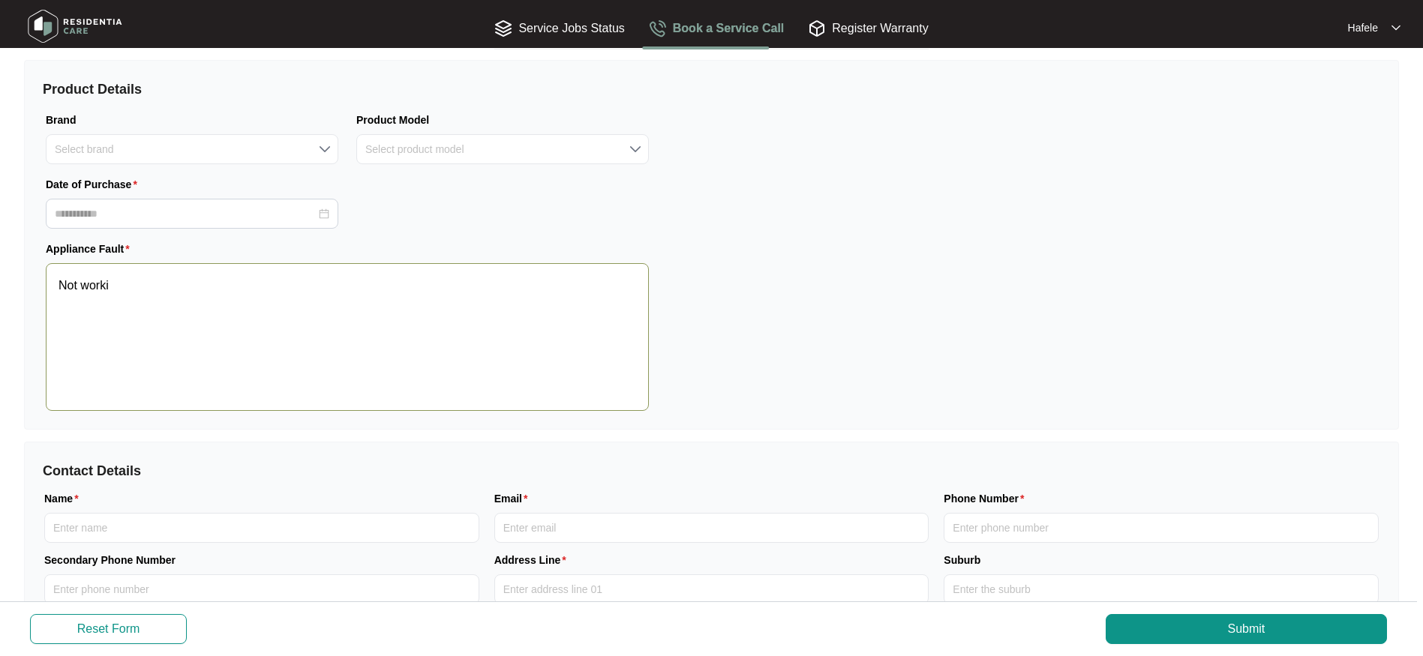
type textarea "Not workin"
type textarea "**********"
type textarea "Not working"
type textarea "**********"
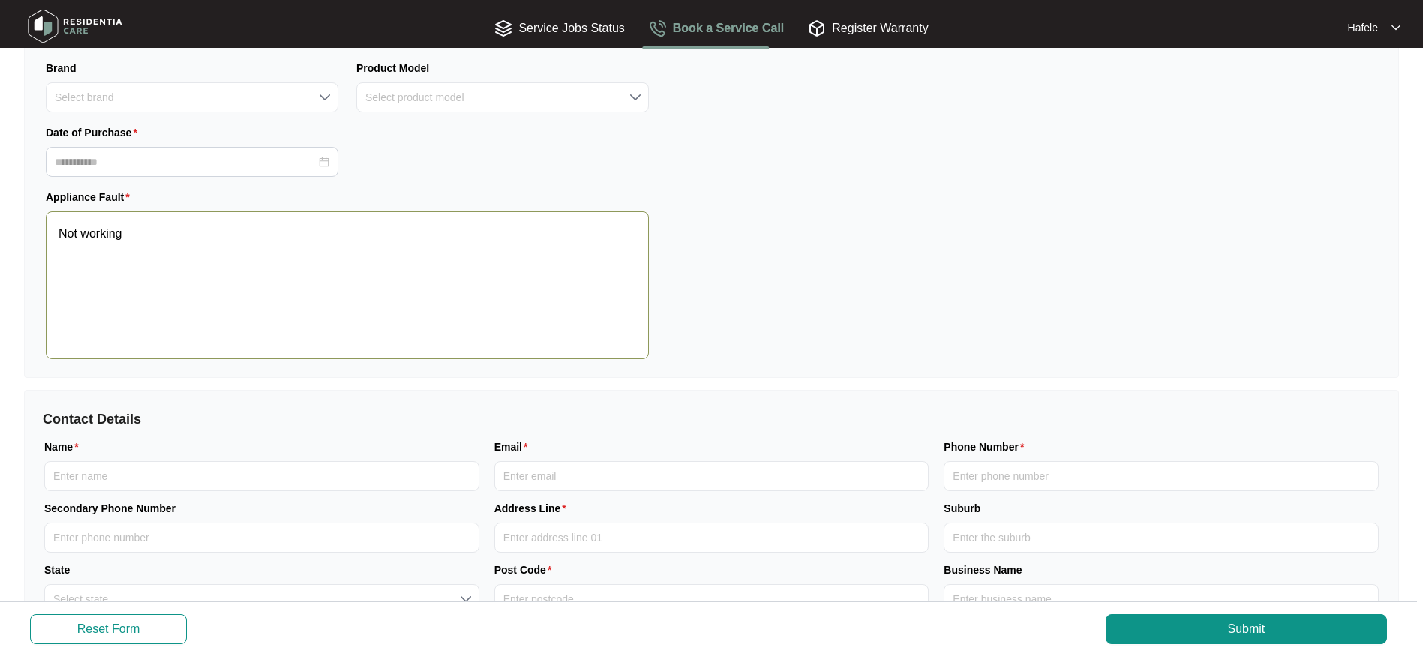
scroll to position [158, 0]
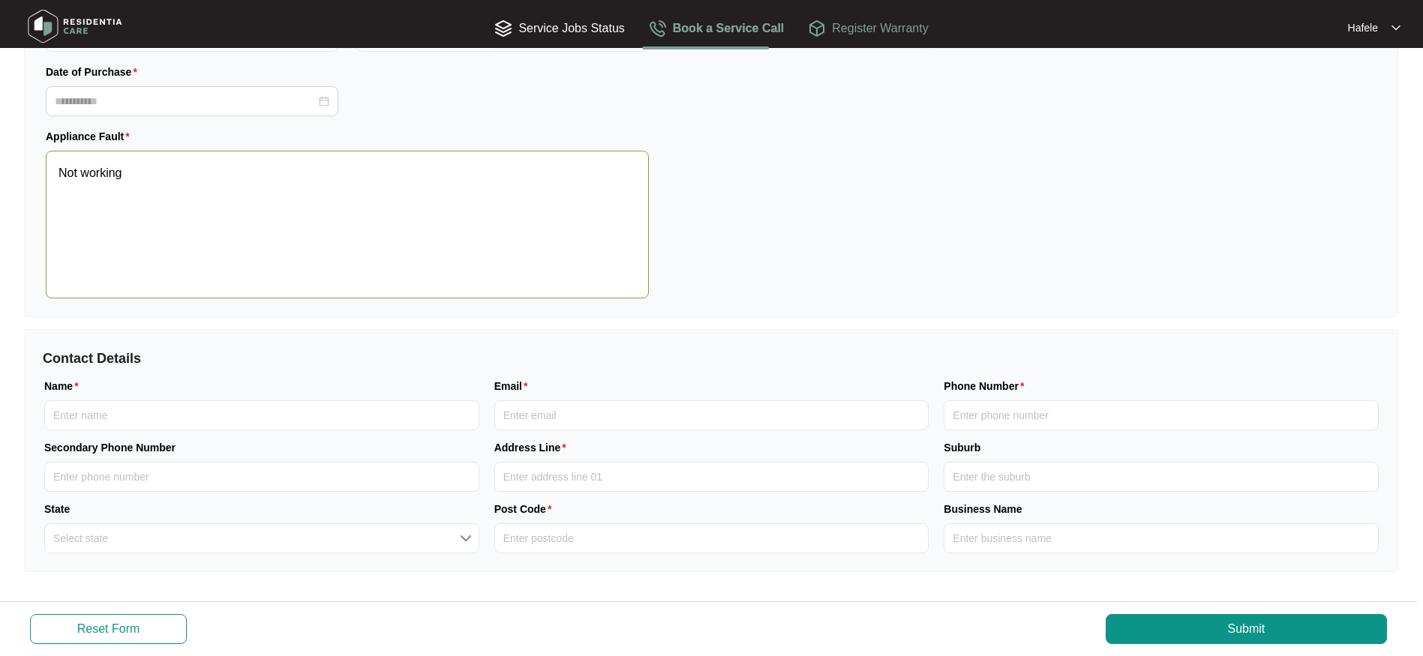
type textarea "Not working"
click at [861, 26] on div "Register Warranty" at bounding box center [868, 28] width 120 height 19
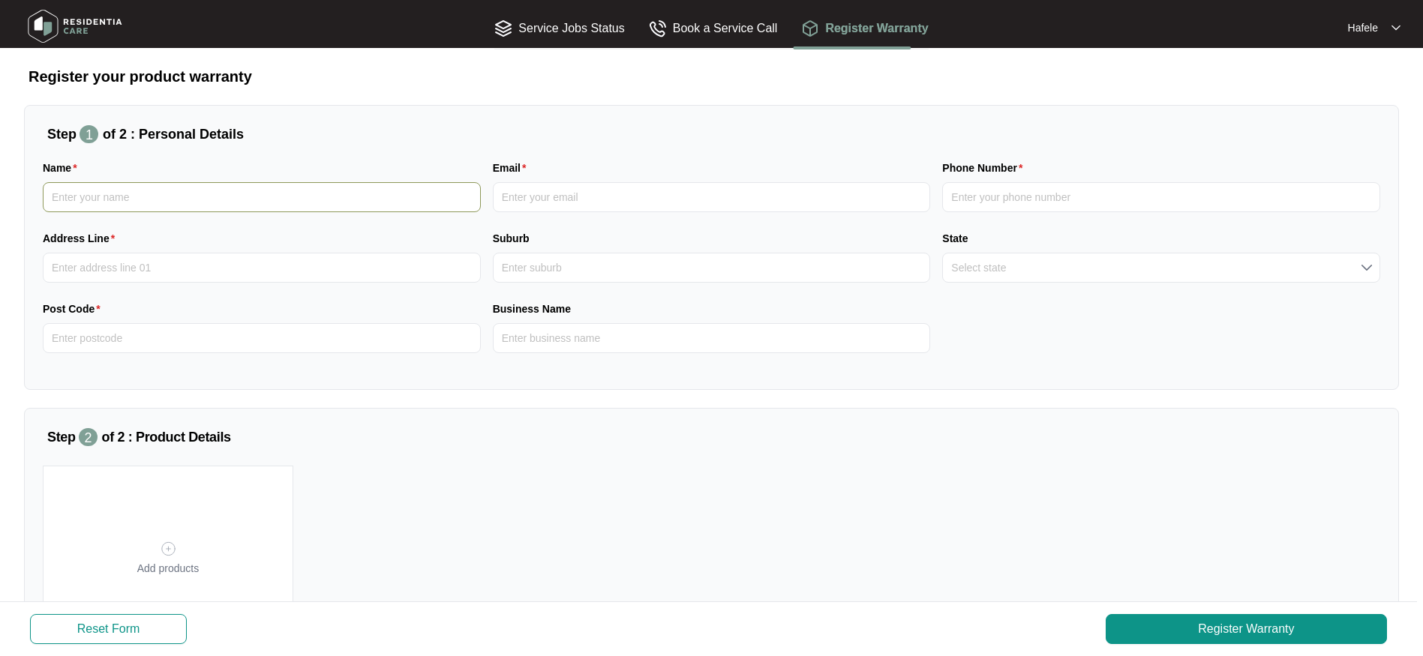
click at [152, 203] on input "Name" at bounding box center [262, 197] width 438 height 30
click at [1041, 203] on input "Phone Number" at bounding box center [1161, 197] width 438 height 30
click at [549, 503] on div "Add products" at bounding box center [711, 557] width 1349 height 182
click at [71, 23] on img at bounding box center [75, 26] width 105 height 45
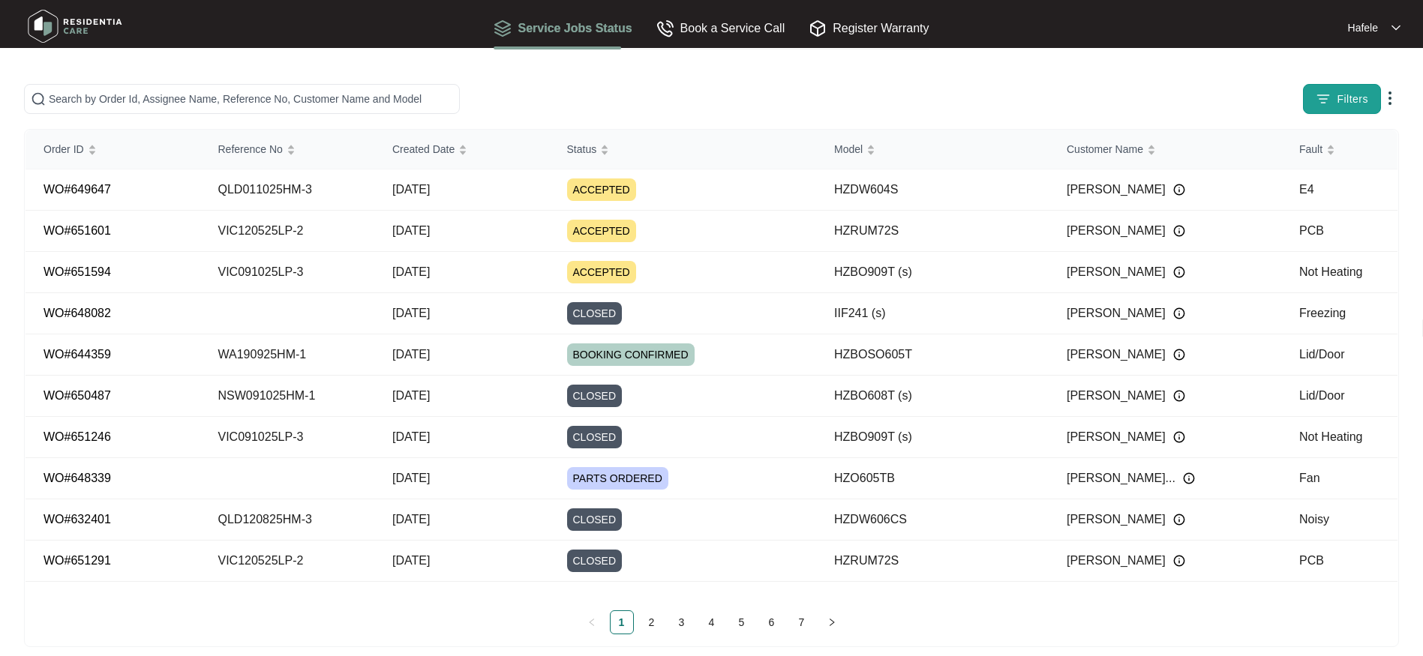
click at [1348, 107] on button "Filters" at bounding box center [1342, 99] width 78 height 30
click at [1204, 91] on div "Filters" at bounding box center [1116, 99] width 566 height 30
click at [1388, 102] on img at bounding box center [1390, 98] width 18 height 18
click at [572, 97] on div at bounding box center [511, 99] width 975 height 30
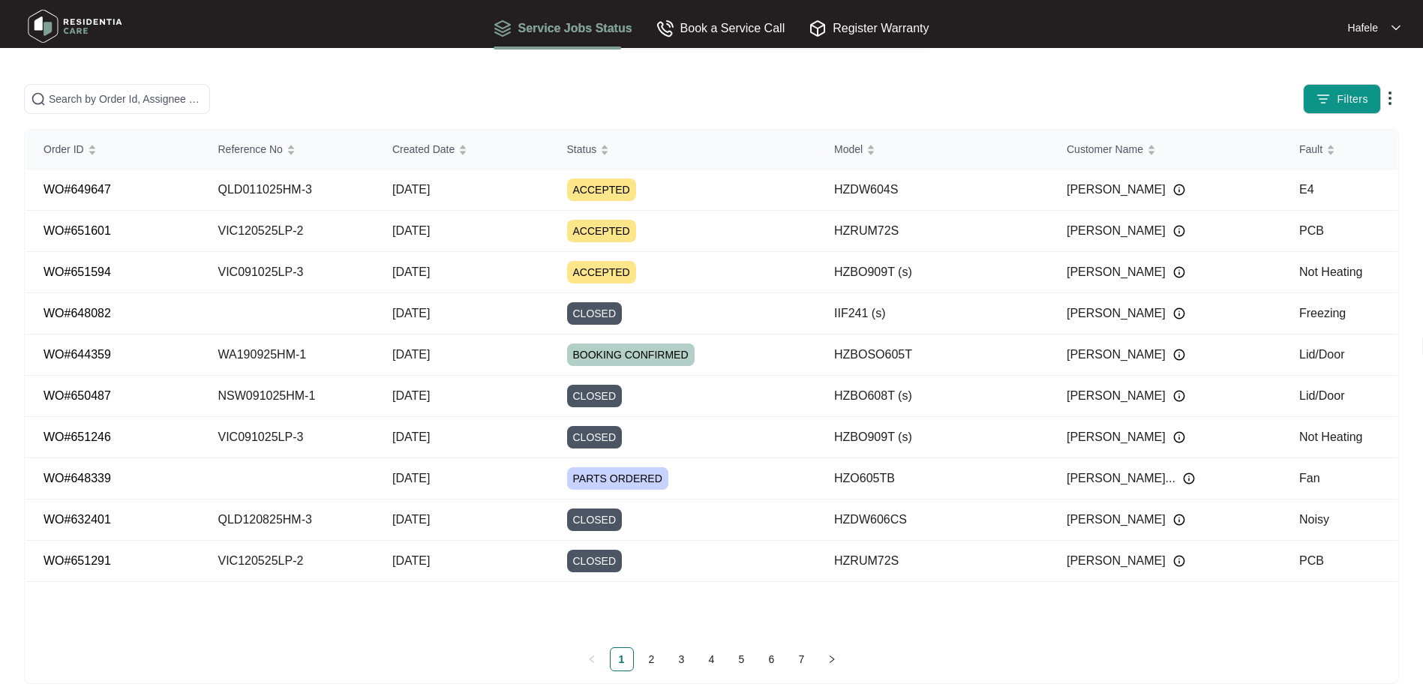
click at [1391, 28] on div "Hafele" at bounding box center [1374, 27] width 53 height 15
click at [1367, 82] on p "Log Out" at bounding box center [1369, 79] width 38 height 15
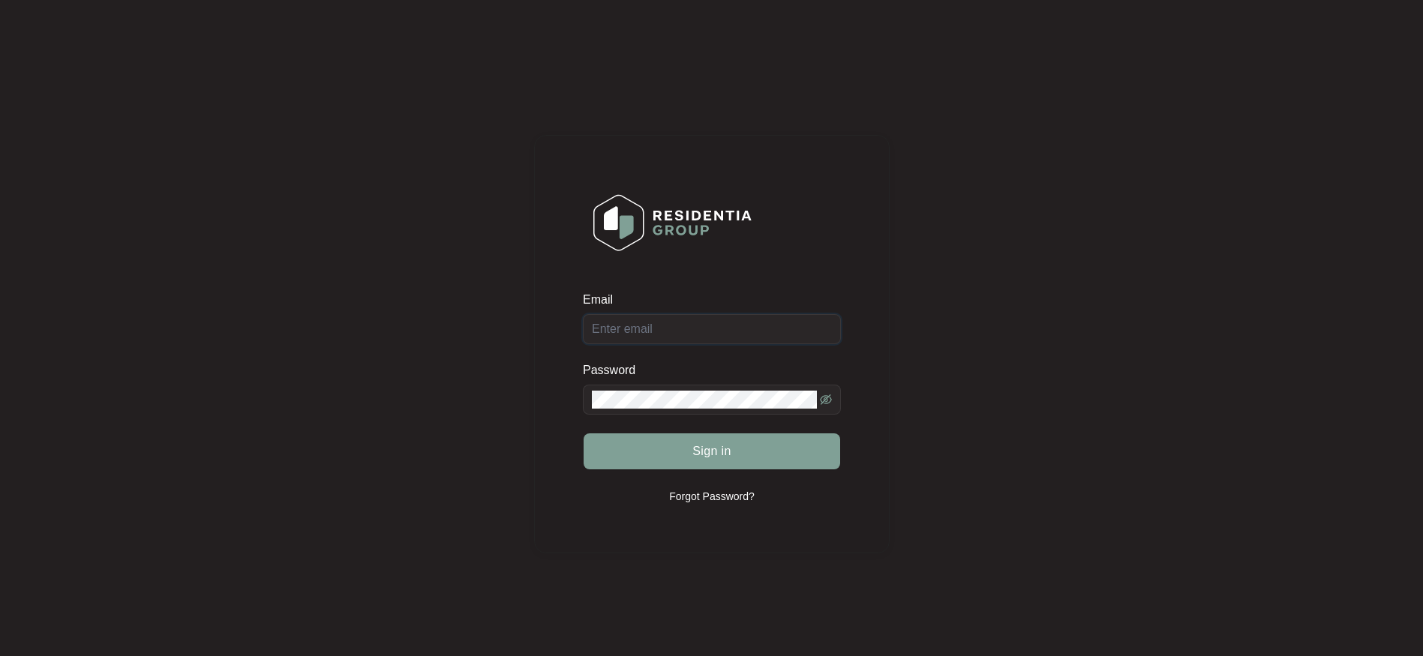
click at [613, 321] on input "Email" at bounding box center [712, 329] width 258 height 30
paste input "[EMAIL_ADDRESS][DOMAIN_NAME]"
type input "[EMAIL_ADDRESS][DOMAIN_NAME]"
click at [662, 459] on button "Sign in" at bounding box center [712, 452] width 257 height 36
click at [771, 458] on button "Sign in" at bounding box center [712, 452] width 257 height 36
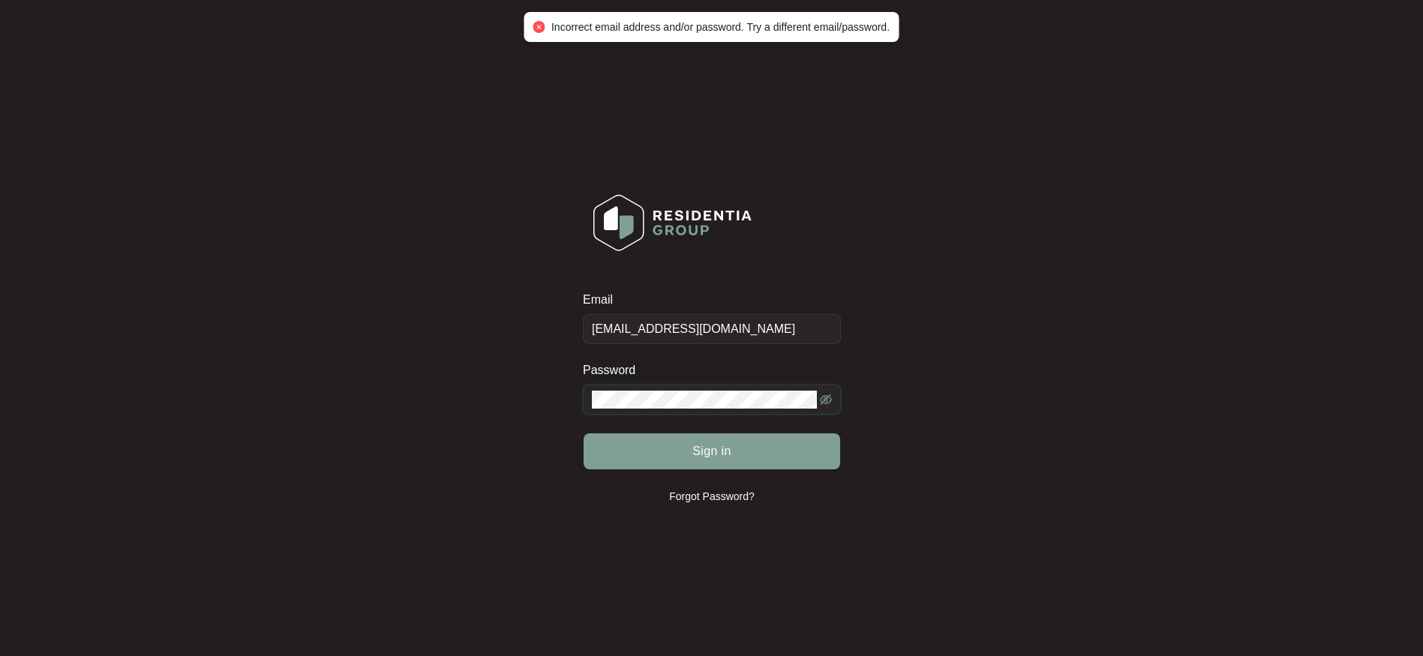
click at [827, 398] on icon "eye-invisible" at bounding box center [826, 400] width 12 height 11
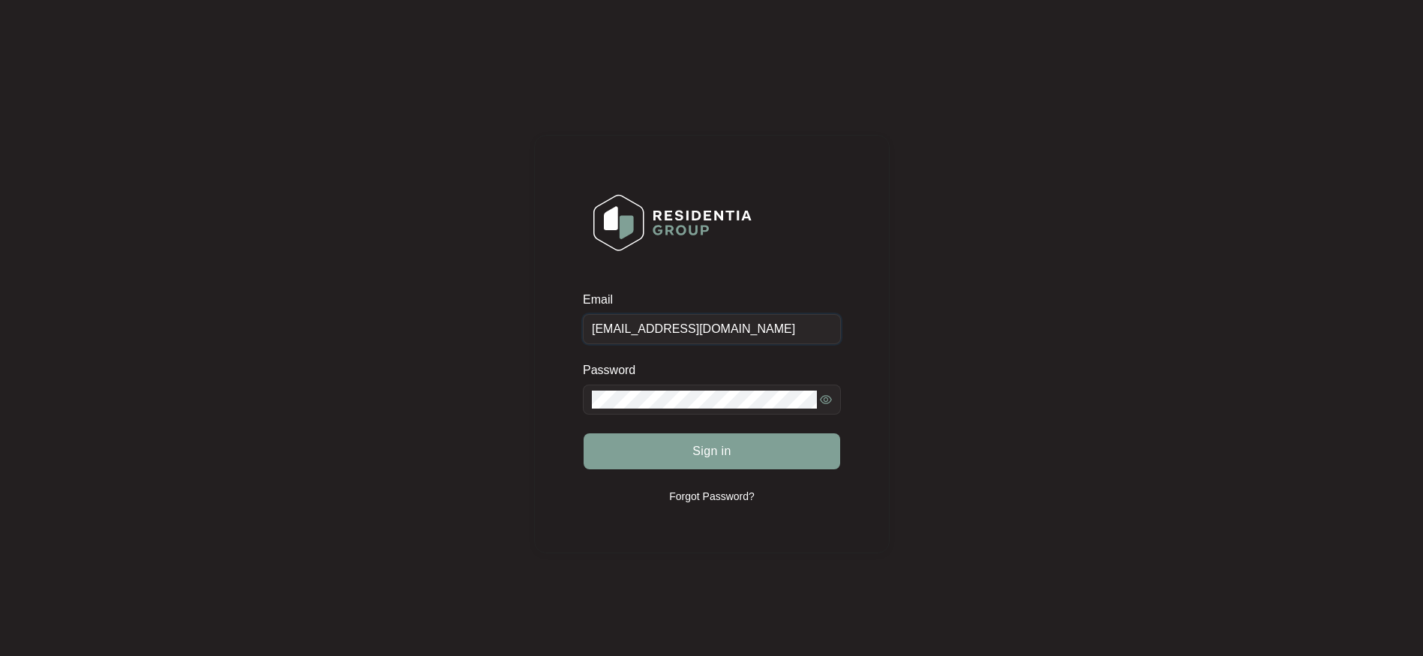
click at [782, 327] on input "[EMAIL_ADDRESS][DOMAIN_NAME]" at bounding box center [712, 329] width 258 height 30
click at [717, 458] on span "Sign in" at bounding box center [711, 452] width 39 height 18
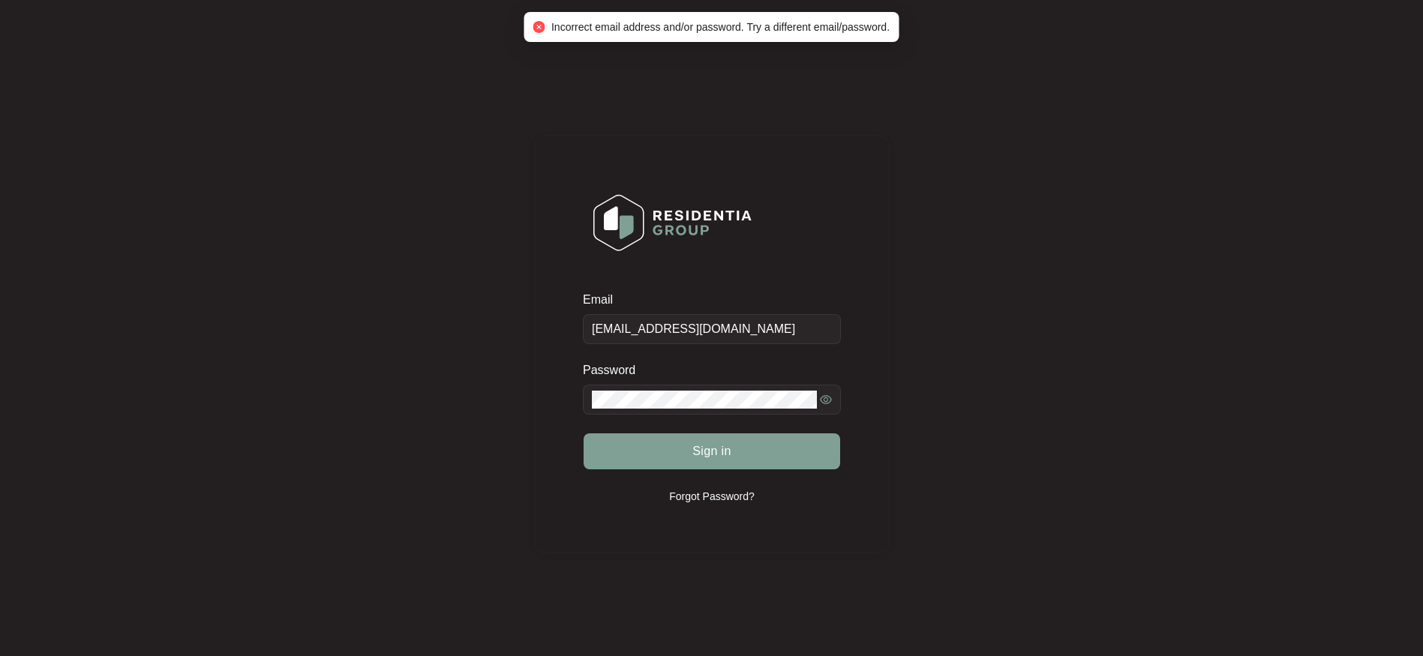
click at [1080, 299] on div "Email Customercare@hafele.com.au Password Sign in Forgot Password?" at bounding box center [711, 344] width 1393 height 658
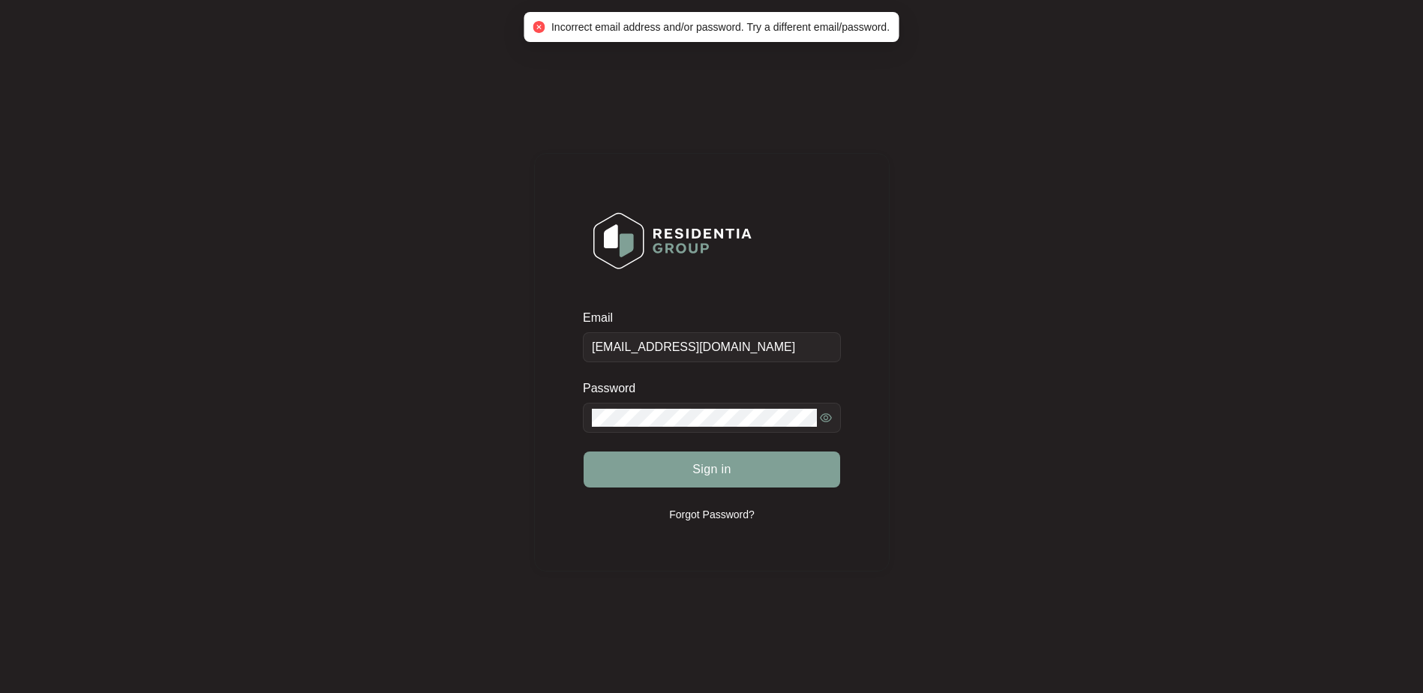
click at [854, 32] on span "Incorrect email address and/or password. Try a different email/password." at bounding box center [720, 27] width 338 height 12
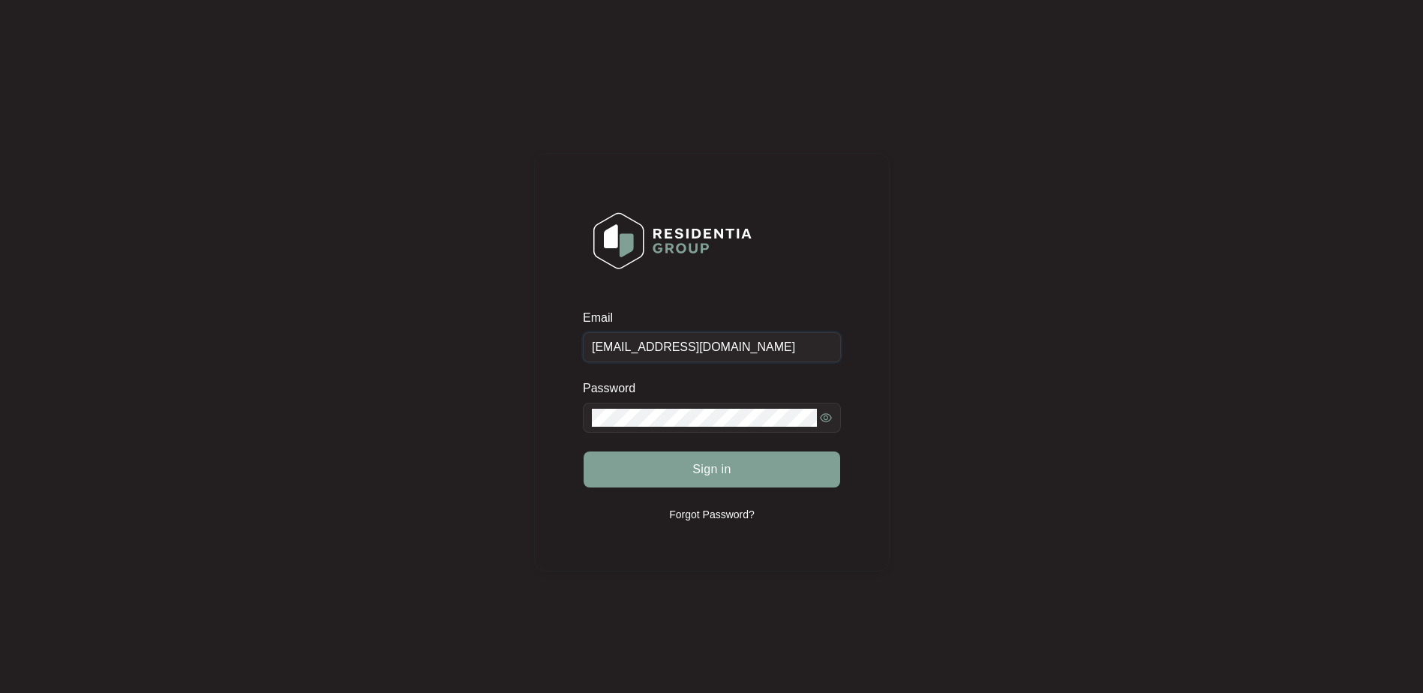
drag, startPoint x: 778, startPoint y: 362, endPoint x: 270, endPoint y: 412, distance: 510.3
click at [299, 406] on div "Email Customercare@hafele.com.au Password Sign in Forgot Password?" at bounding box center [711, 362] width 1393 height 695
drag, startPoint x: 699, startPoint y: 427, endPoint x: 394, endPoint y: 435, distance: 305.4
click at [394, 435] on div "Email Please enter your email Password Sign in Forgot Password?" at bounding box center [711, 362] width 1393 height 695
click at [700, 443] on form "Email Please enter your email Password Sign in" at bounding box center [712, 408] width 258 height 197
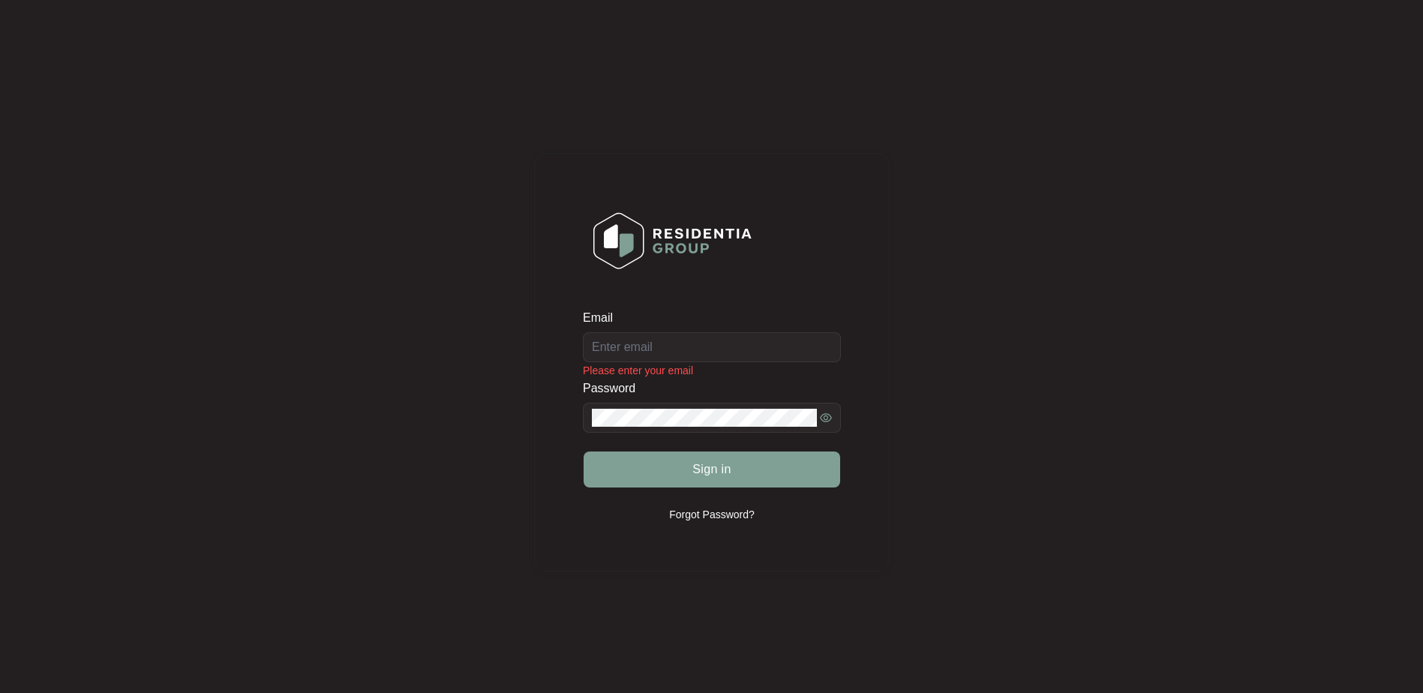
click at [695, 428] on span at bounding box center [712, 418] width 258 height 30
click at [530, 434] on div "Email Please enter your email Password Sign in Forgot Password?" at bounding box center [711, 362] width 1393 height 695
click at [382, 367] on div "Email Please enter your email Password Please enter your password Sign in Forgo…" at bounding box center [711, 362] width 1393 height 695
click at [635, 357] on input "Email" at bounding box center [712, 347] width 258 height 30
type input "[EMAIL_ADDRESS][DOMAIN_NAME]"
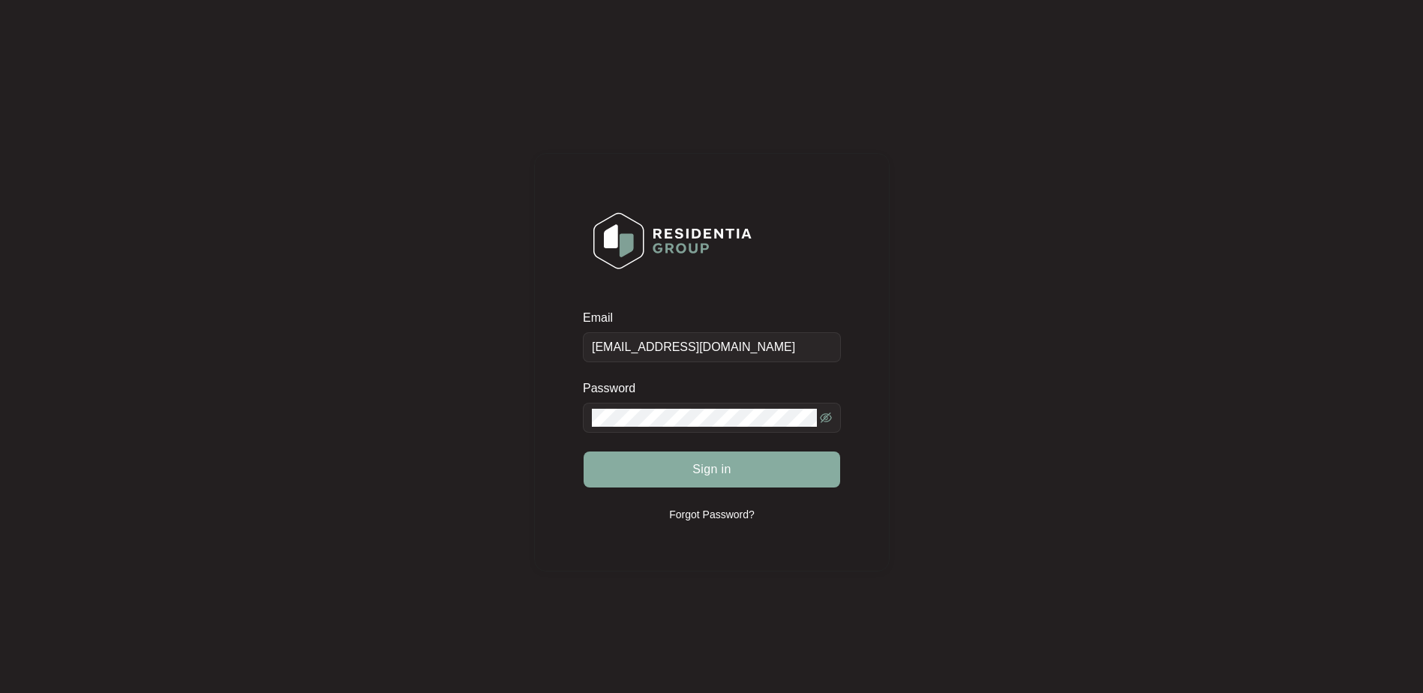
click at [743, 476] on button "Sign in" at bounding box center [712, 470] width 257 height 36
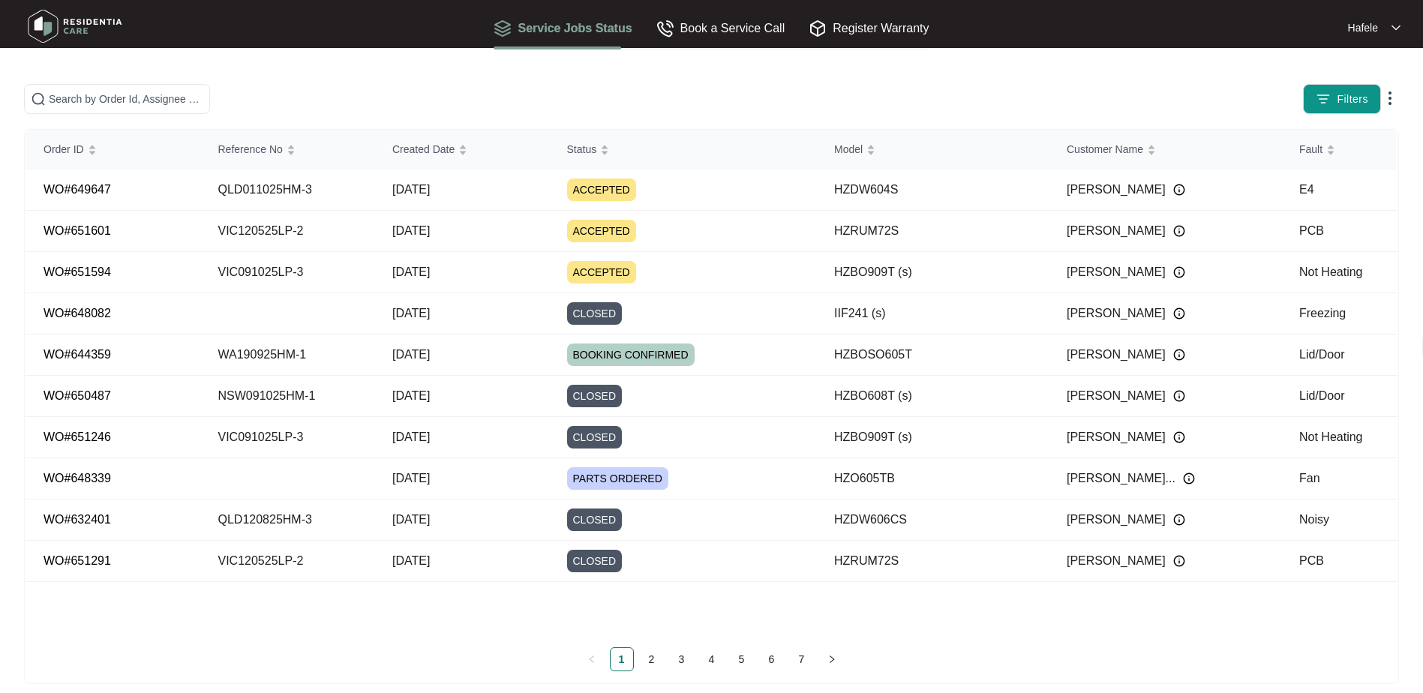
click at [1377, 23] on p "Hafele" at bounding box center [1363, 27] width 30 height 15
click at [1358, 82] on p "Log Out" at bounding box center [1369, 79] width 38 height 15
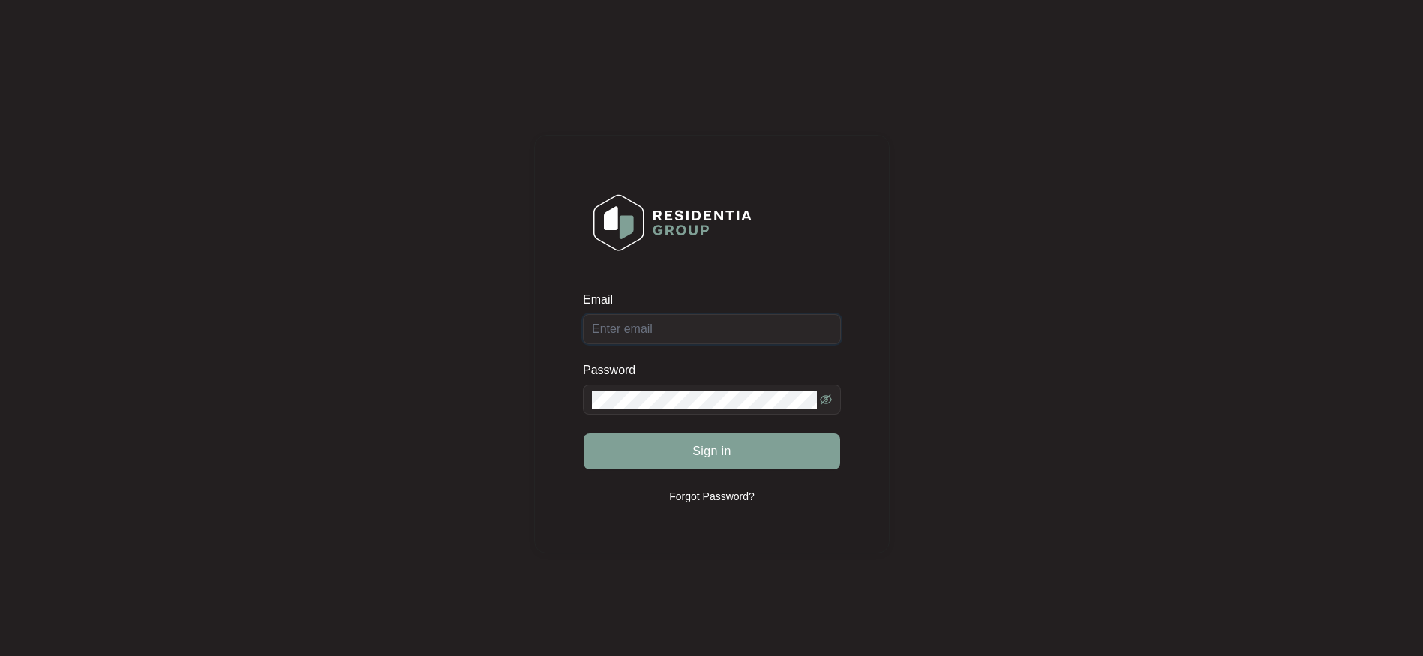
click at [656, 323] on input "Email" at bounding box center [712, 329] width 258 height 30
type input "[EMAIL_ADDRESS][DOMAIN_NAME]"
click at [584, 434] on button "Sign in" at bounding box center [712, 452] width 257 height 36
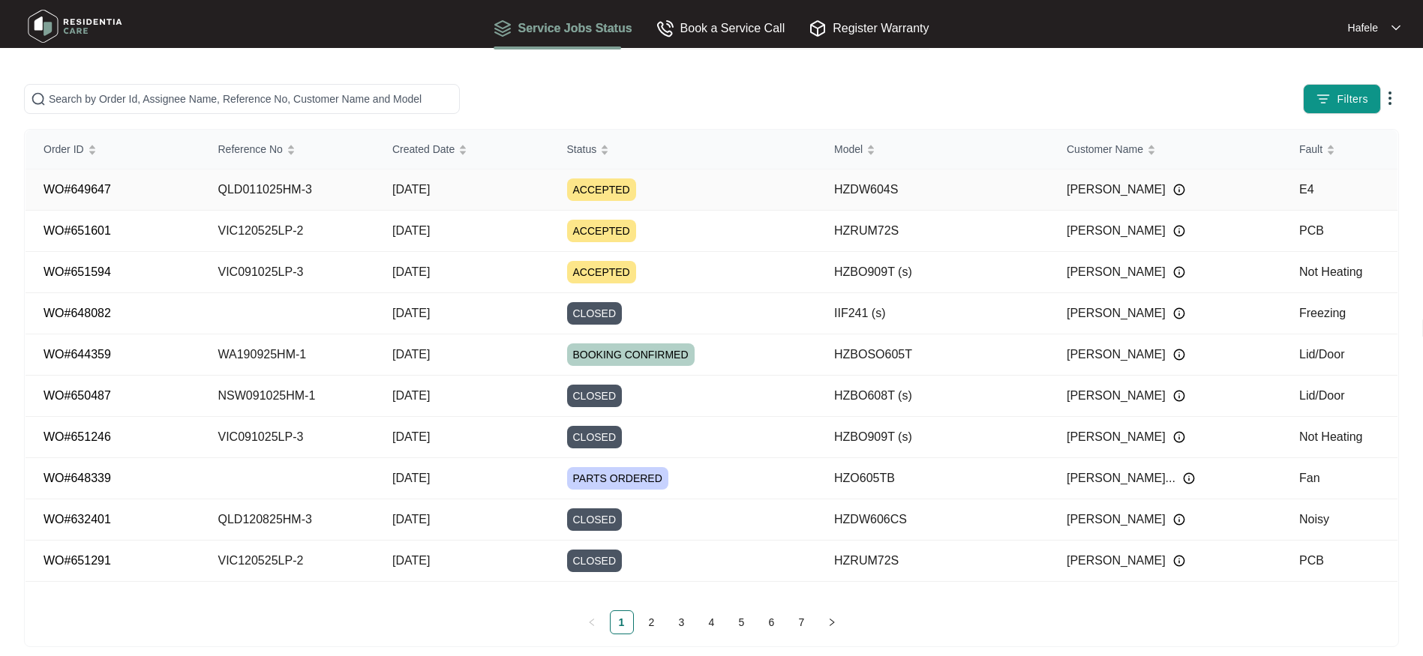
click at [1173, 189] on img at bounding box center [1179, 190] width 12 height 12
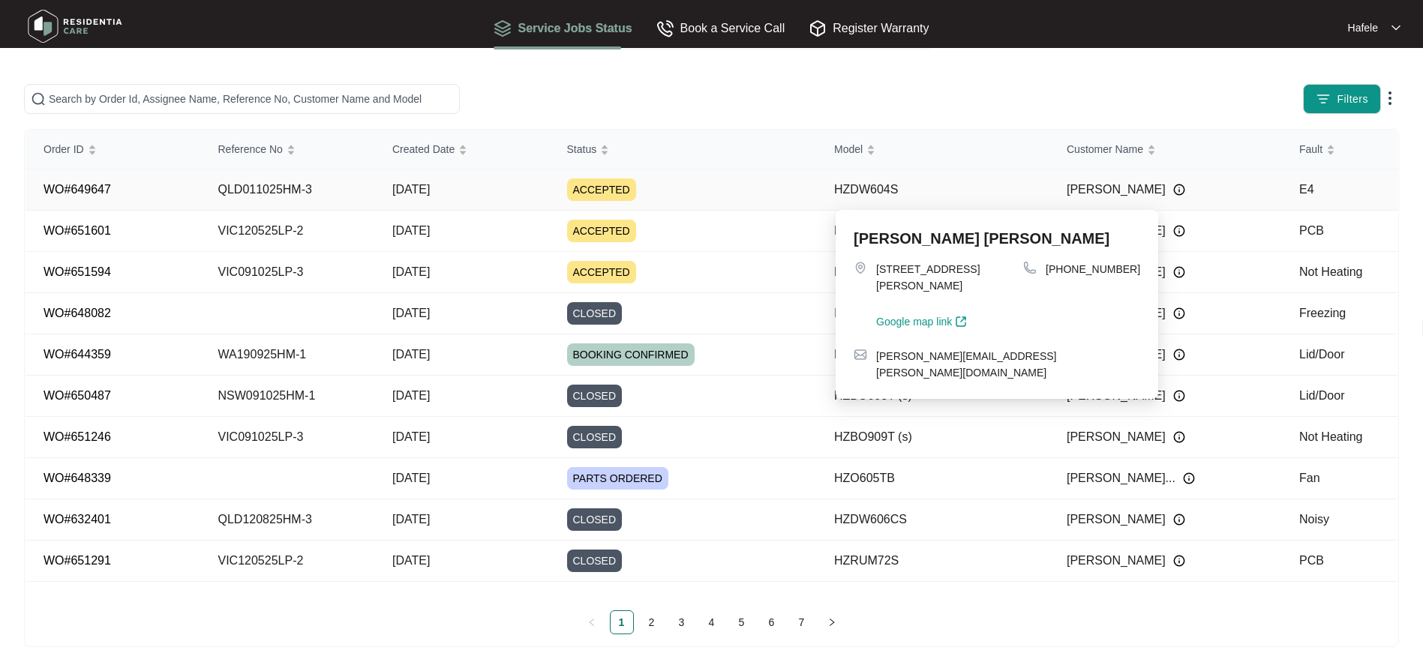
click at [1173, 182] on div at bounding box center [1179, 190] width 12 height 23
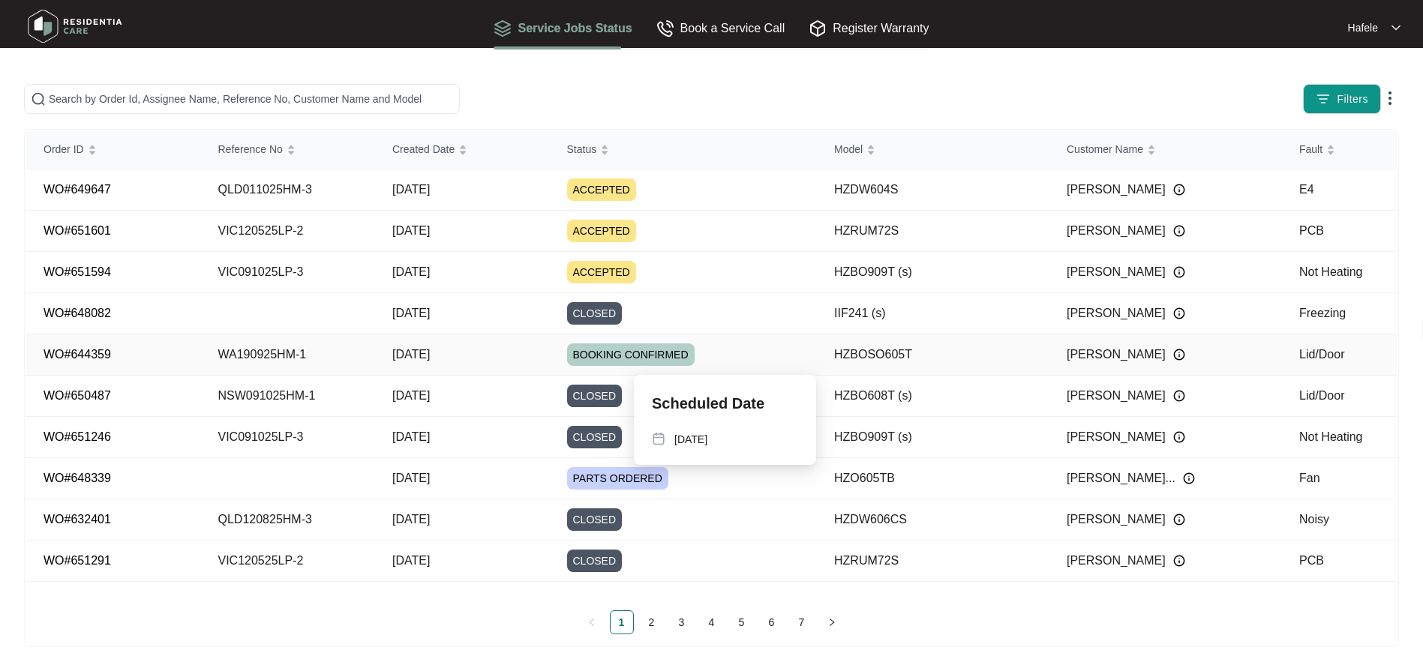
click at [610, 358] on span "BOOKING CONFIRMED" at bounding box center [631, 355] width 128 height 23
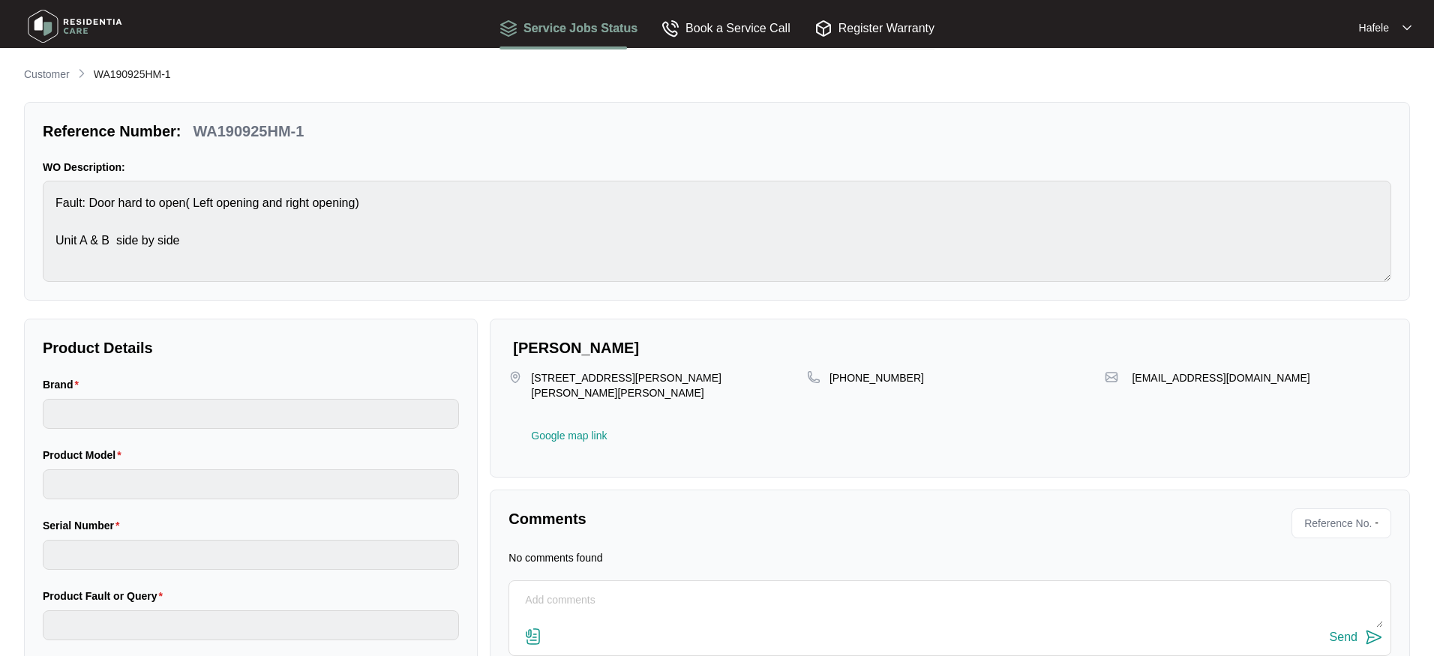
type input "häfele"
type input "HZBOSO605T"
type input "Lid/Door"
click at [662, 607] on textarea at bounding box center [942, 608] width 859 height 39
type textarea "Hi team can i please have update?"
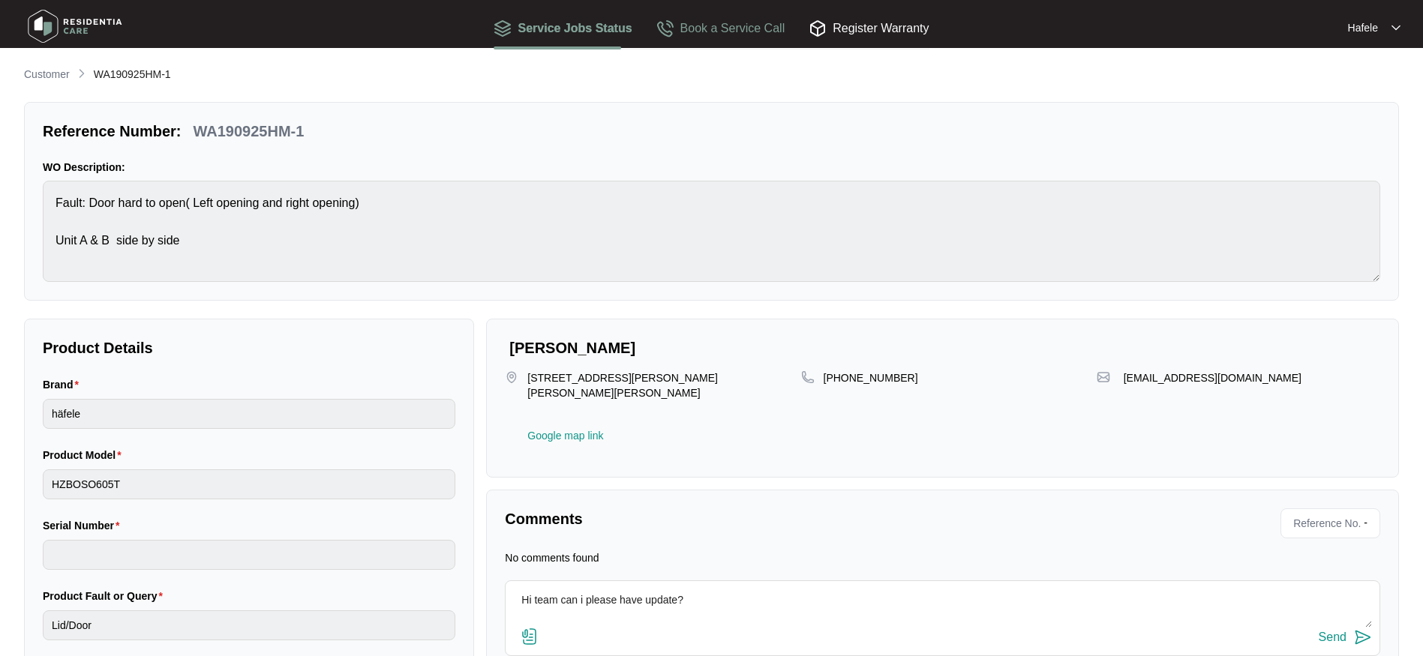
click at [697, 34] on div "Book a Service Call" at bounding box center [720, 28] width 129 height 19
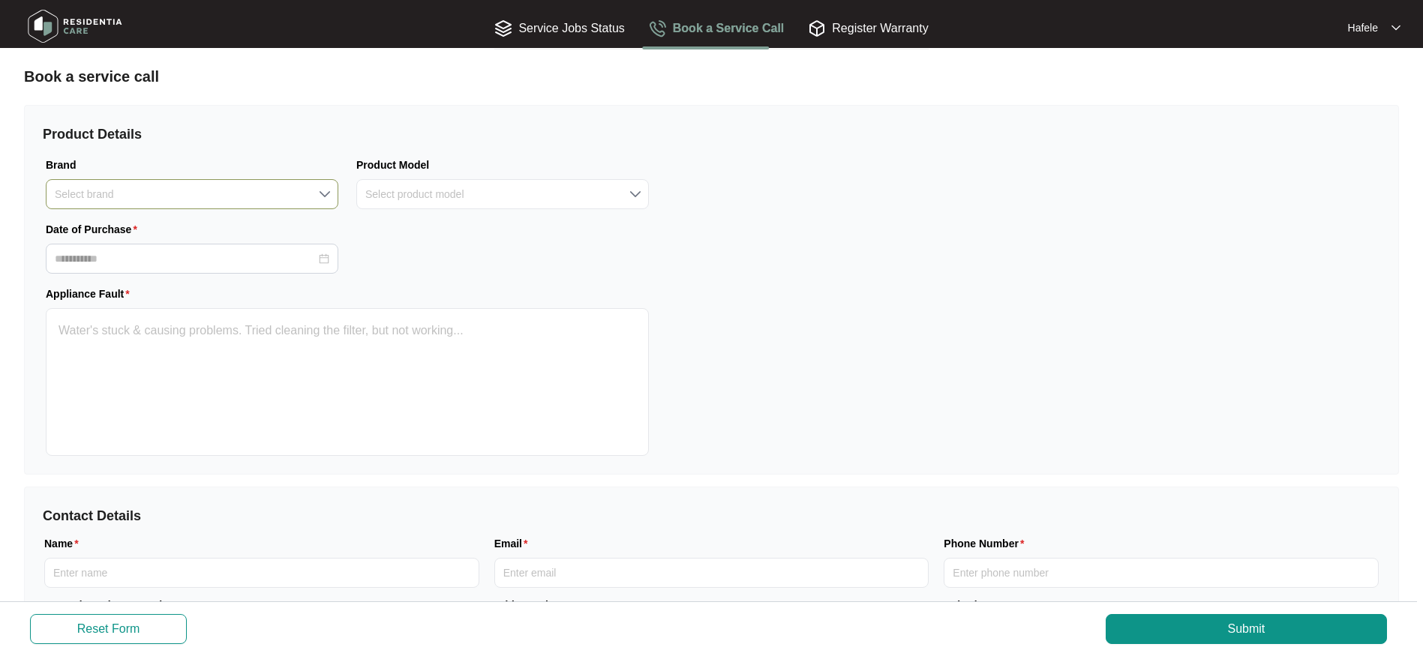
click at [134, 188] on input "Brand" at bounding box center [192, 194] width 275 height 29
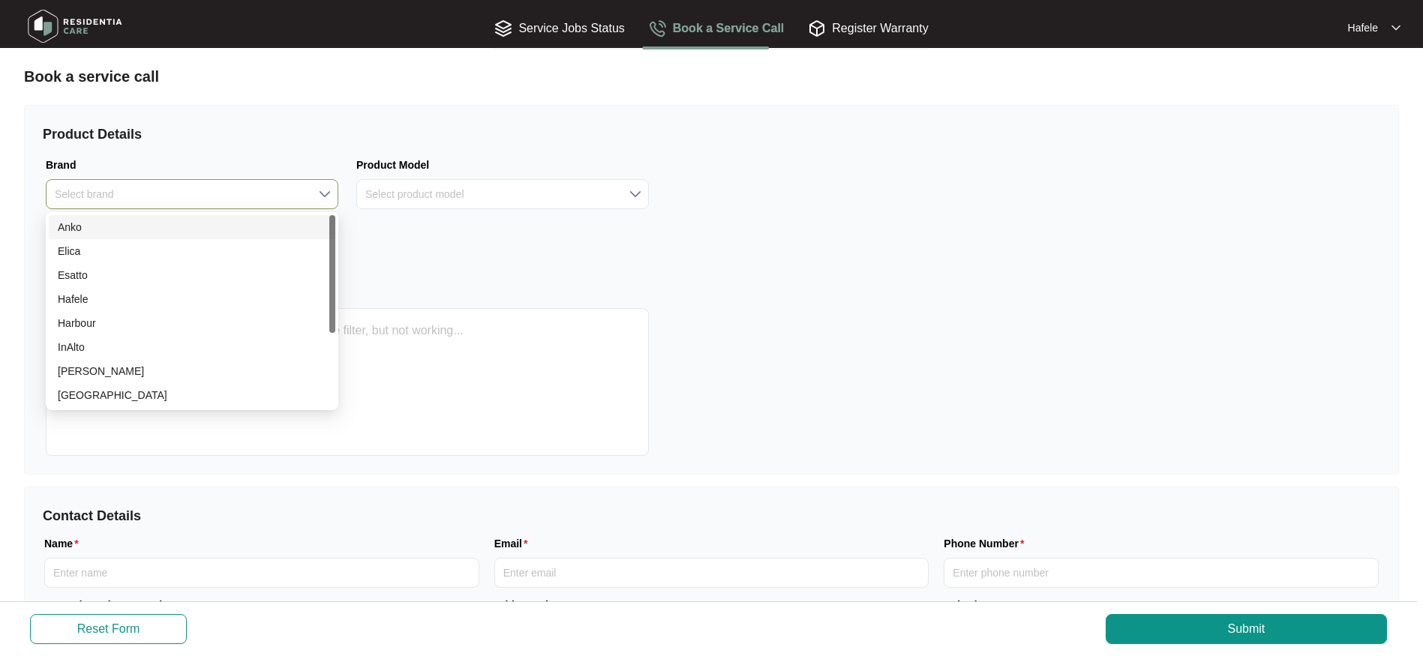
click at [134, 188] on input "Brand" at bounding box center [192, 194] width 275 height 29
click at [138, 195] on input "Brand" at bounding box center [192, 194] width 275 height 29
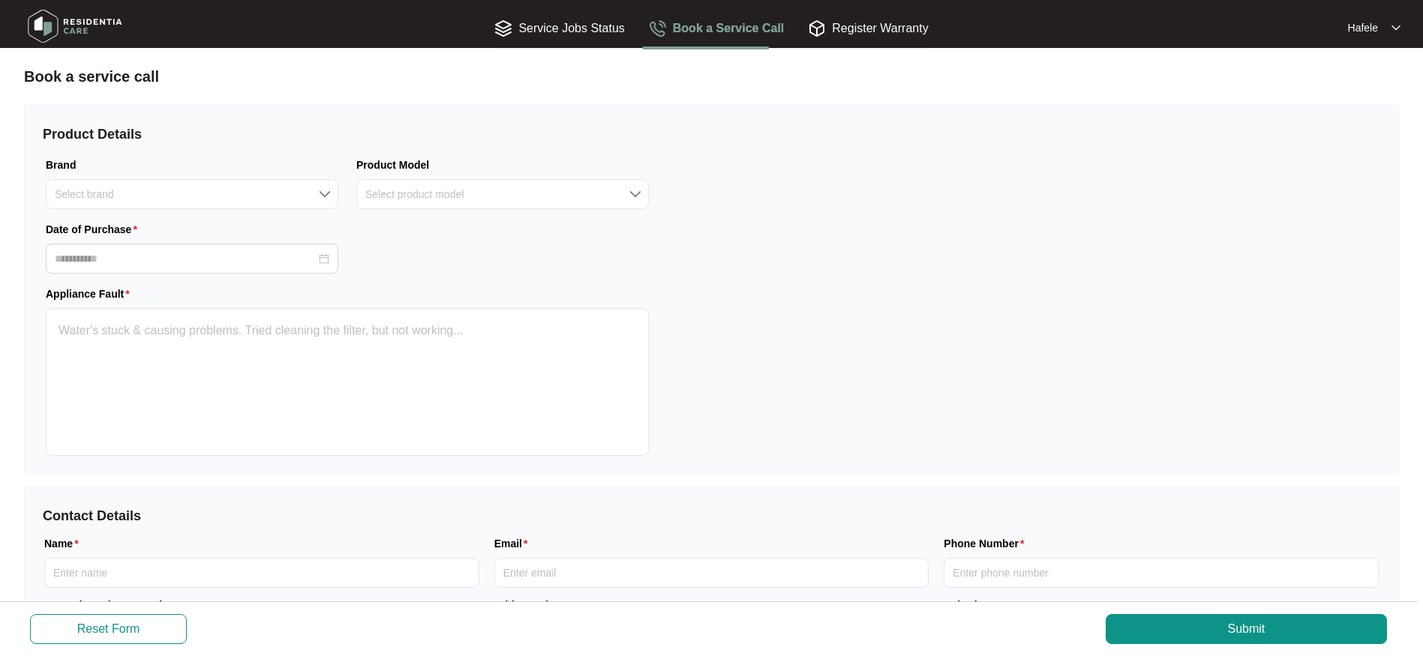
click at [414, 278] on div "Product Details Brand Select brand Product Model Select product model Date of P…" at bounding box center [347, 290] width 645 height 368
click at [254, 262] on input "Date of Purchase" at bounding box center [185, 259] width 261 height 16
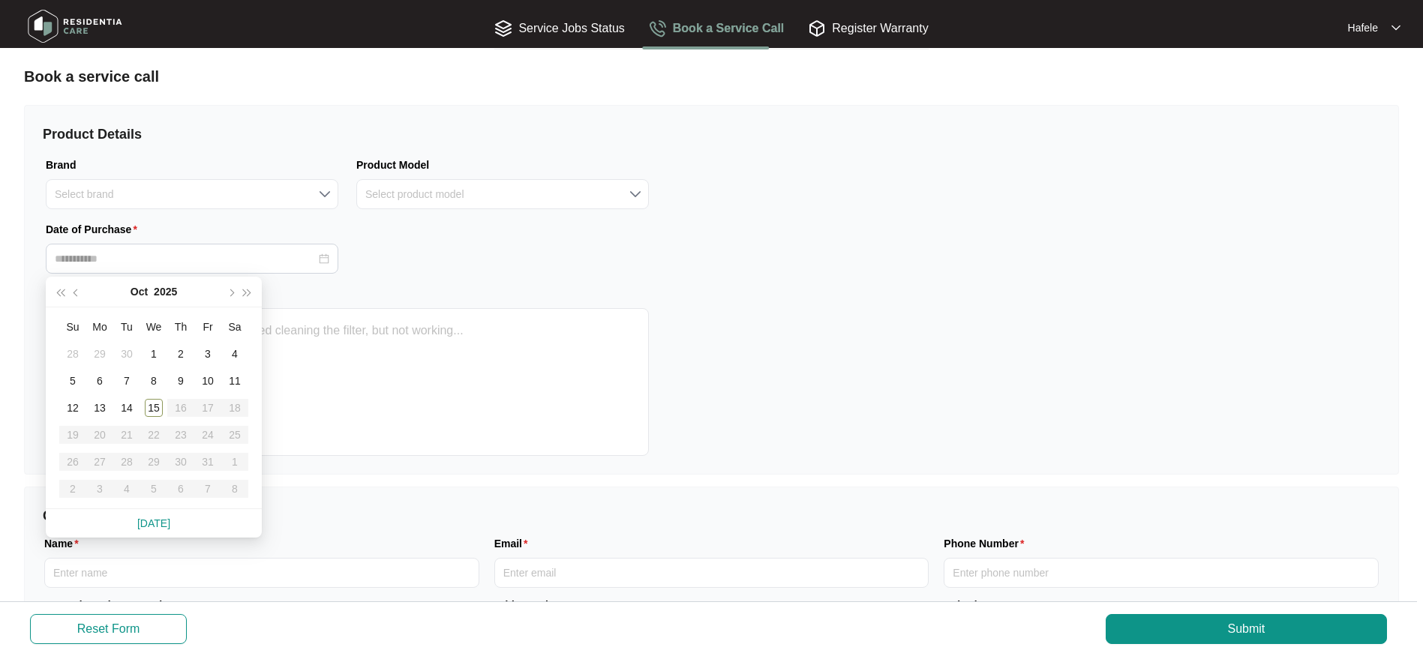
click at [522, 260] on div "Date of Purchase" at bounding box center [347, 247] width 621 height 53
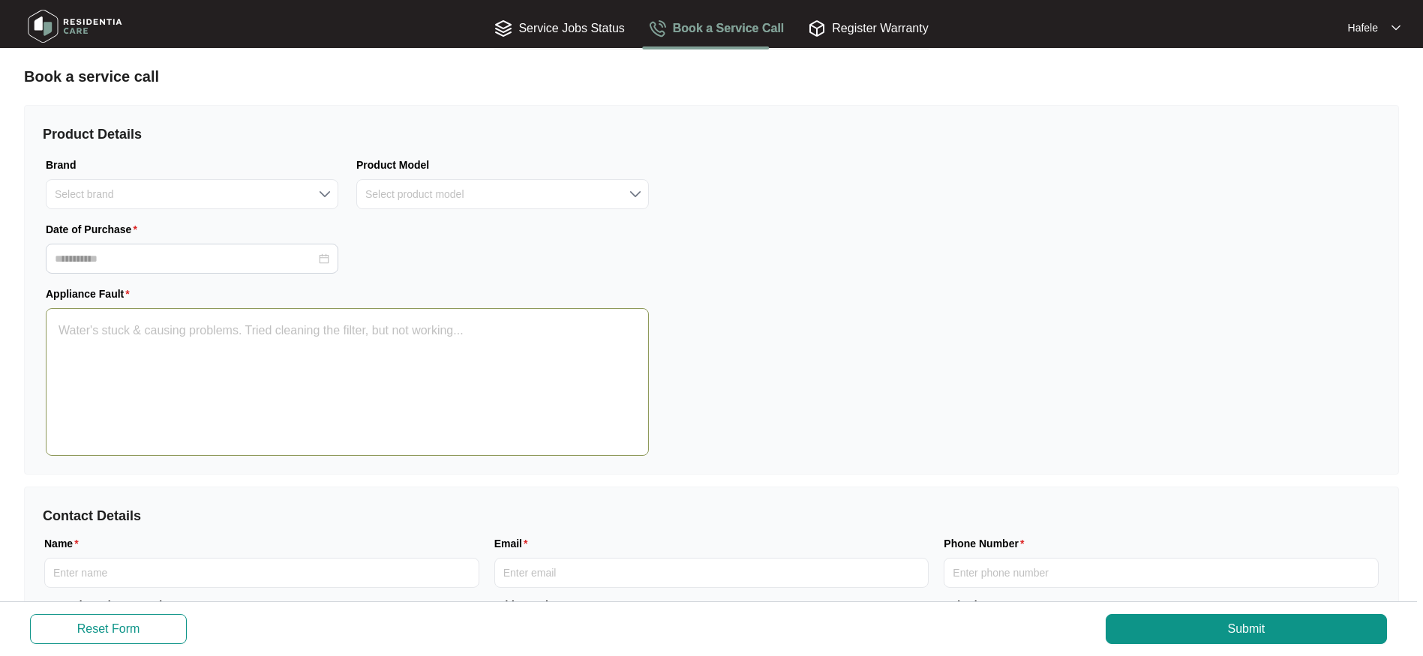
click at [509, 312] on textarea "Appliance Fault" at bounding box center [347, 382] width 603 height 148
type textarea "*"
type textarea "N"
type textarea "**"
type textarea "No"
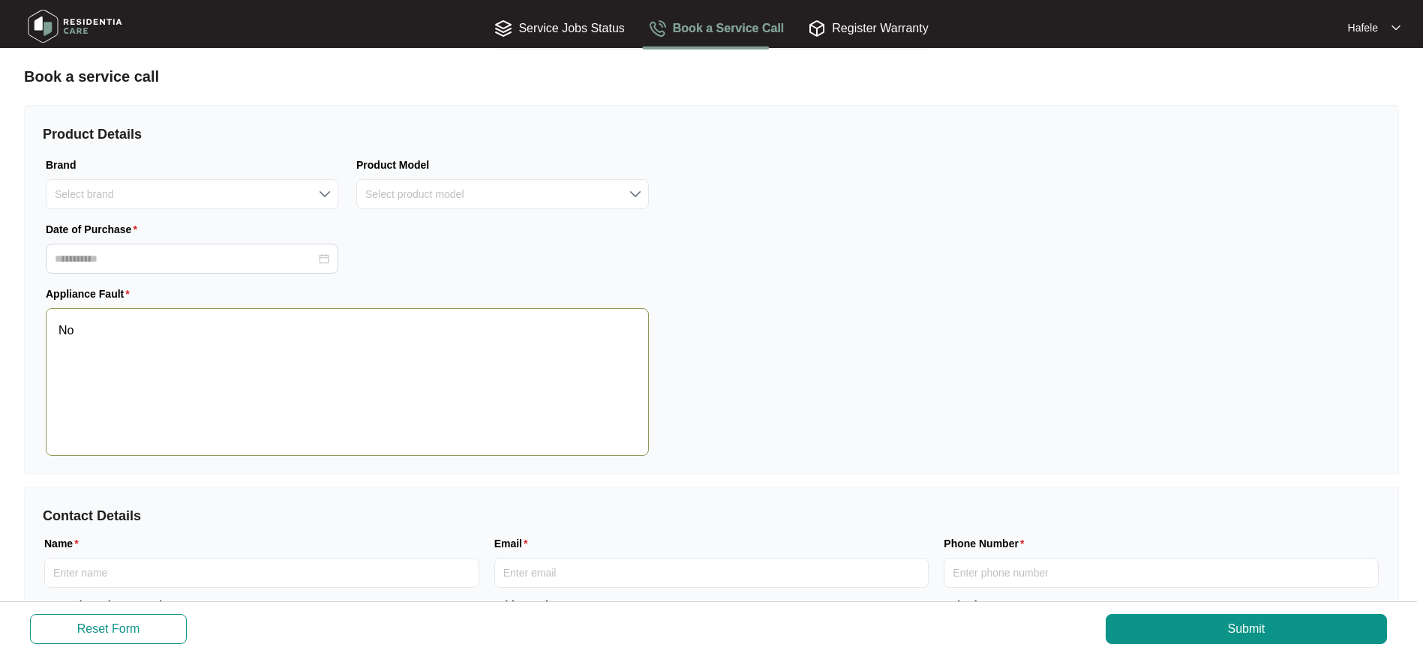
type textarea "***"
type textarea "Not"
type textarea "***"
type textarea "Not"
type textarea "*****"
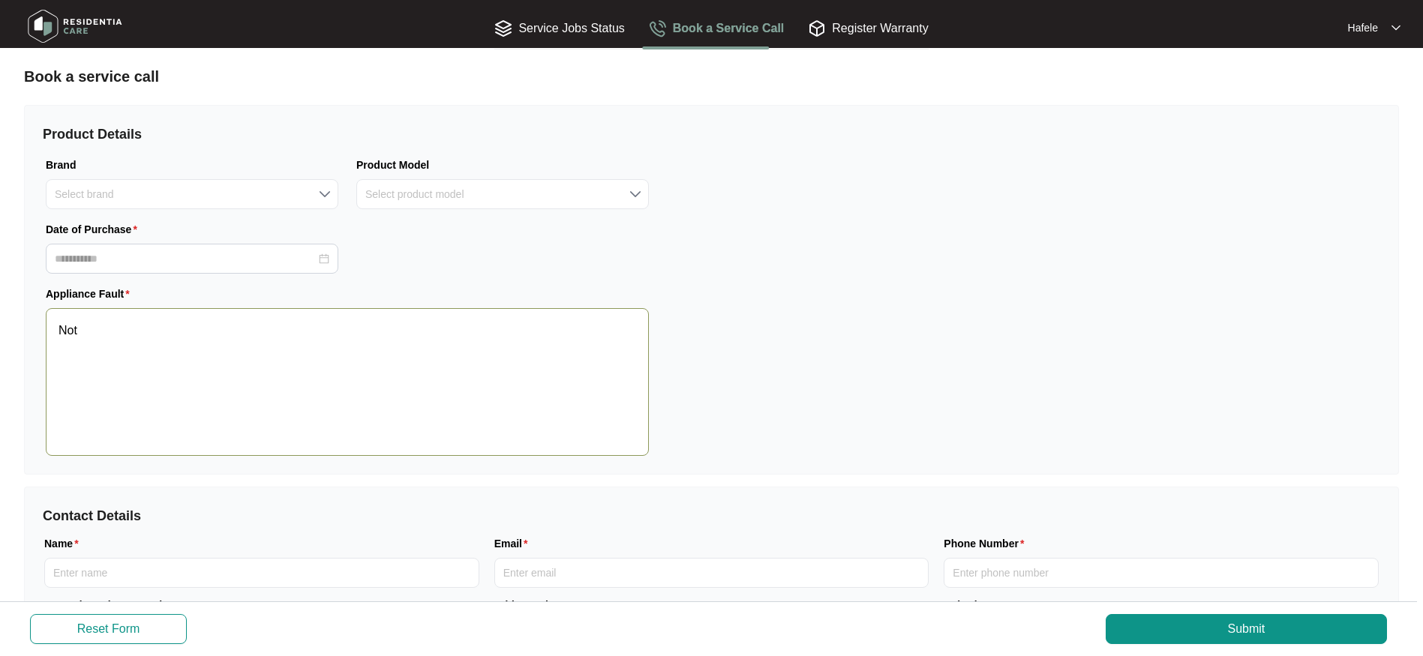
type textarea "Not w"
type textarea "******"
type textarea "Not wo"
type textarea "*******"
type textarea "Not wor"
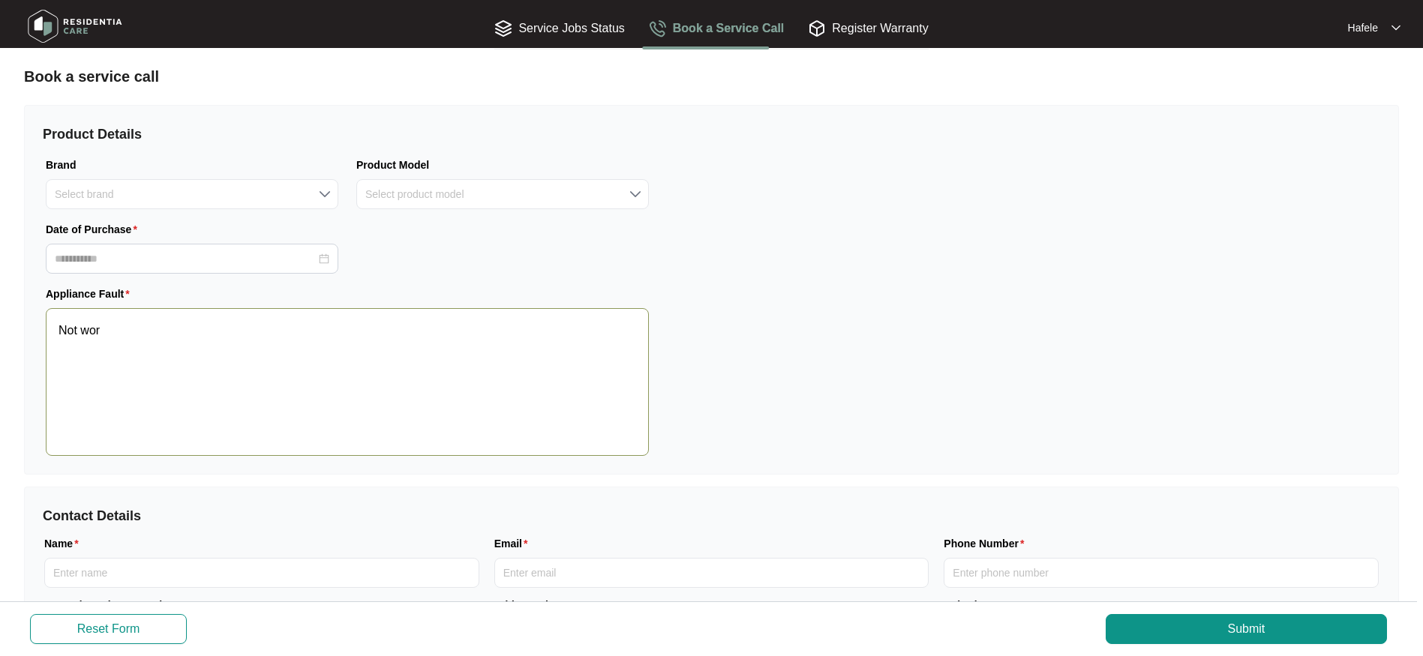
type textarea "********"
type textarea "Not work"
type textarea "*********"
type textarea "Not worki"
type textarea "**********"
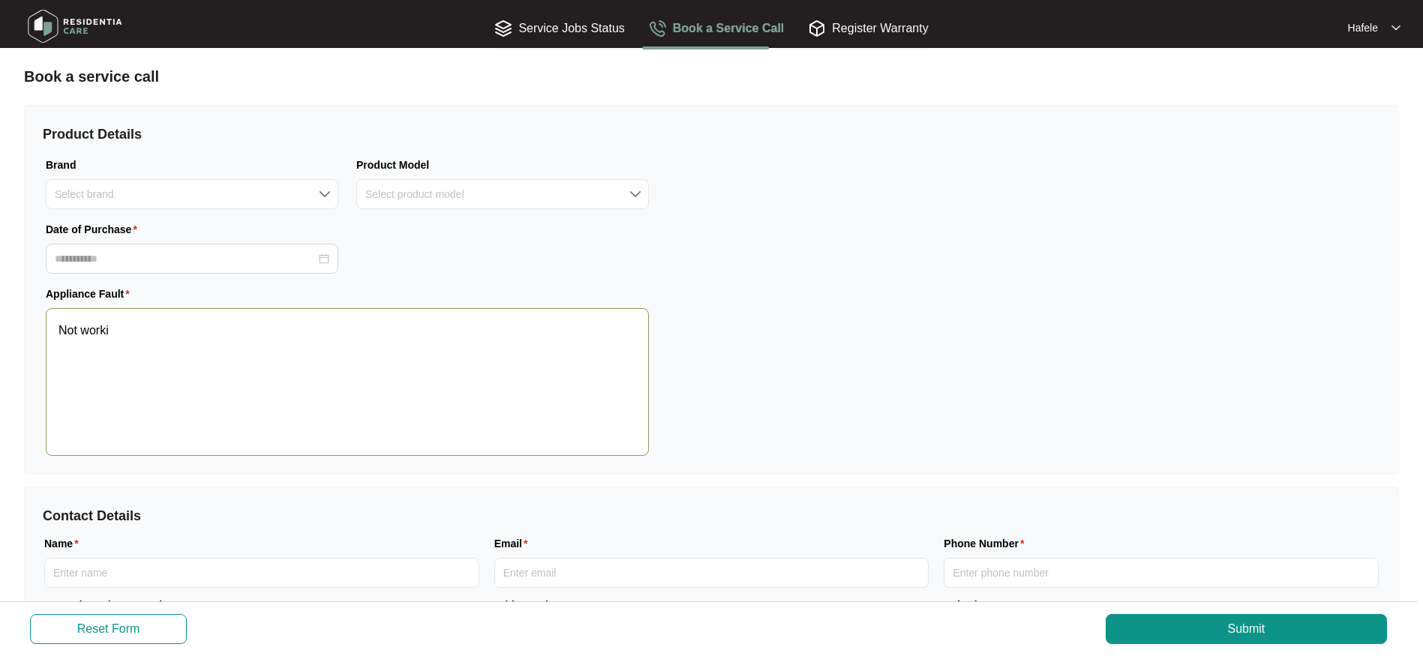
type textarea "Not workin"
type textarea "**********"
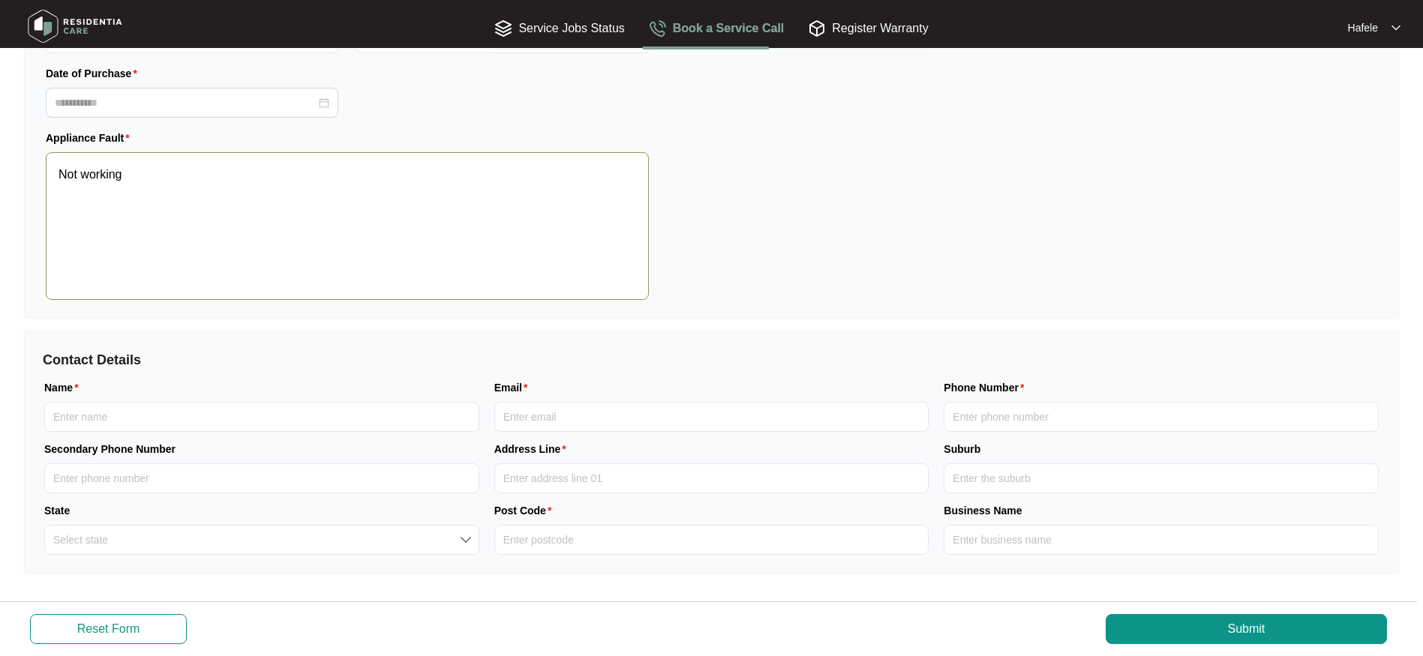
scroll to position [158, 0]
type textarea "Not working"
click at [1070, 293] on div "Product Details Brand Select brand Product Model Select product model Date of P…" at bounding box center [711, 132] width 1375 height 370
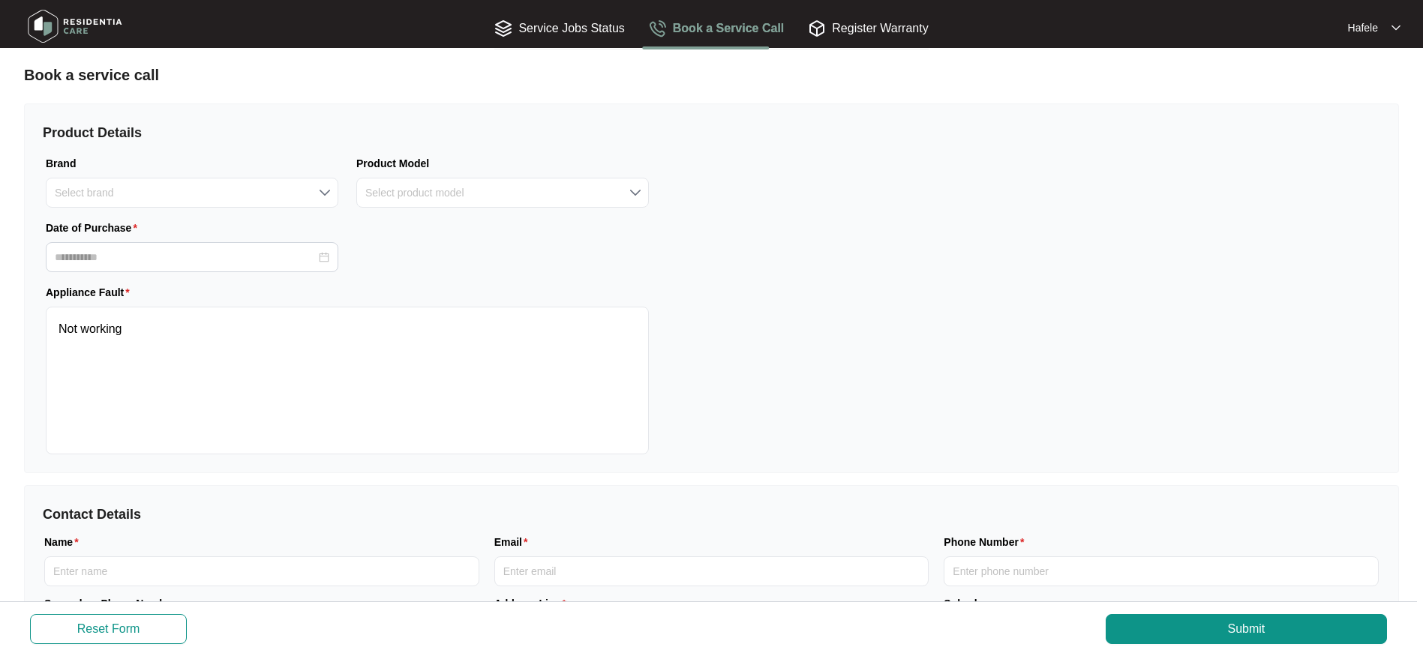
scroll to position [0, 0]
click at [869, 24] on div "Register Warranty" at bounding box center [868, 28] width 120 height 19
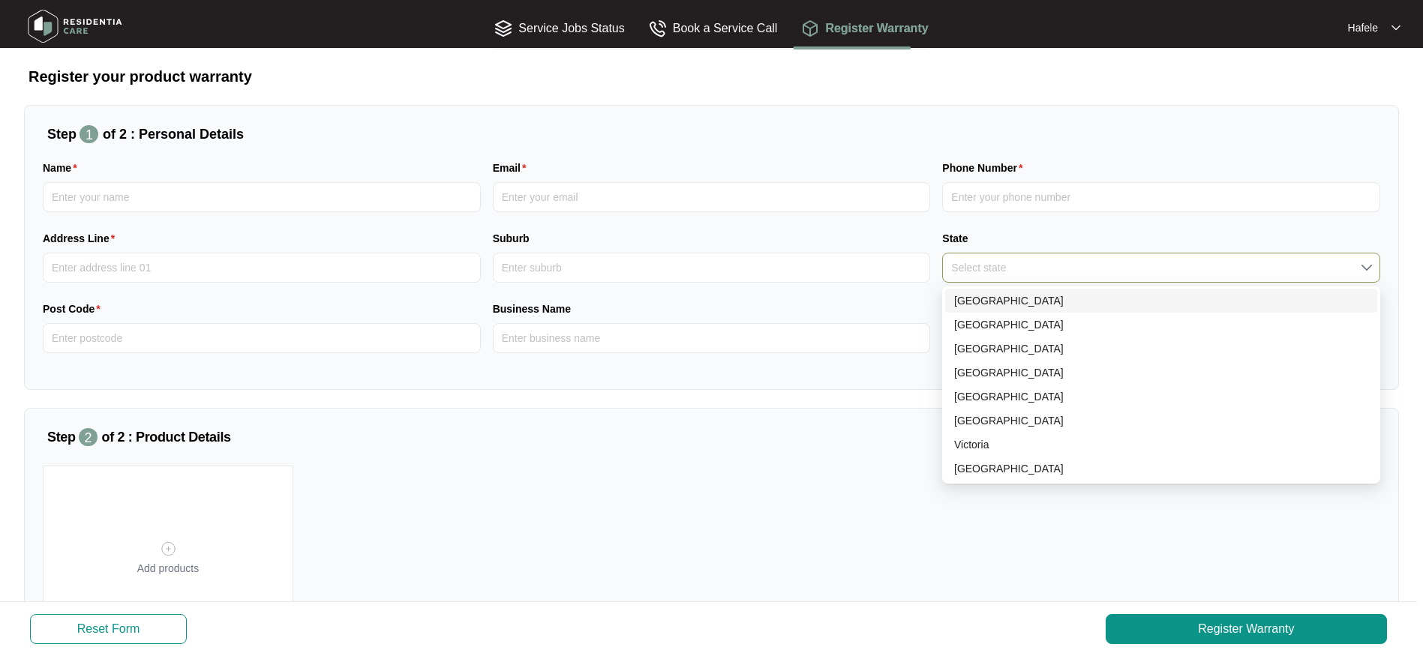
click at [1028, 260] on input "State" at bounding box center [1161, 268] width 420 height 29
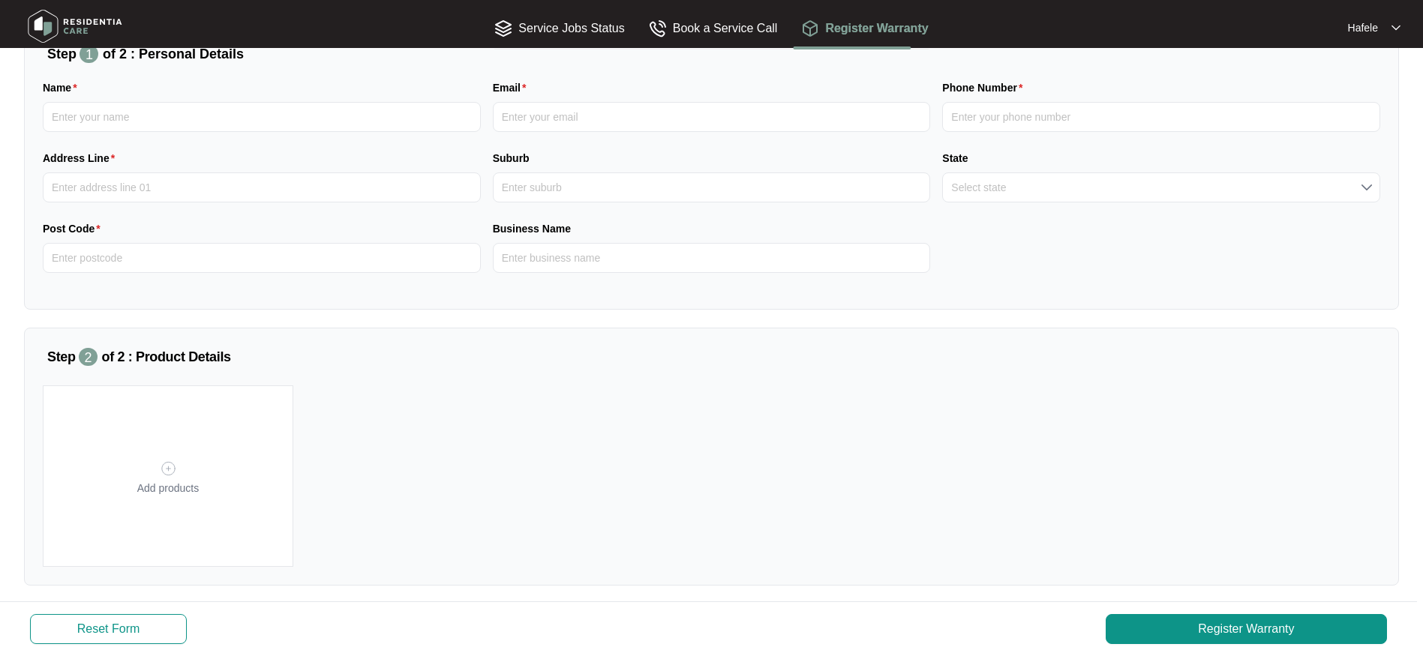
scroll to position [94, 0]
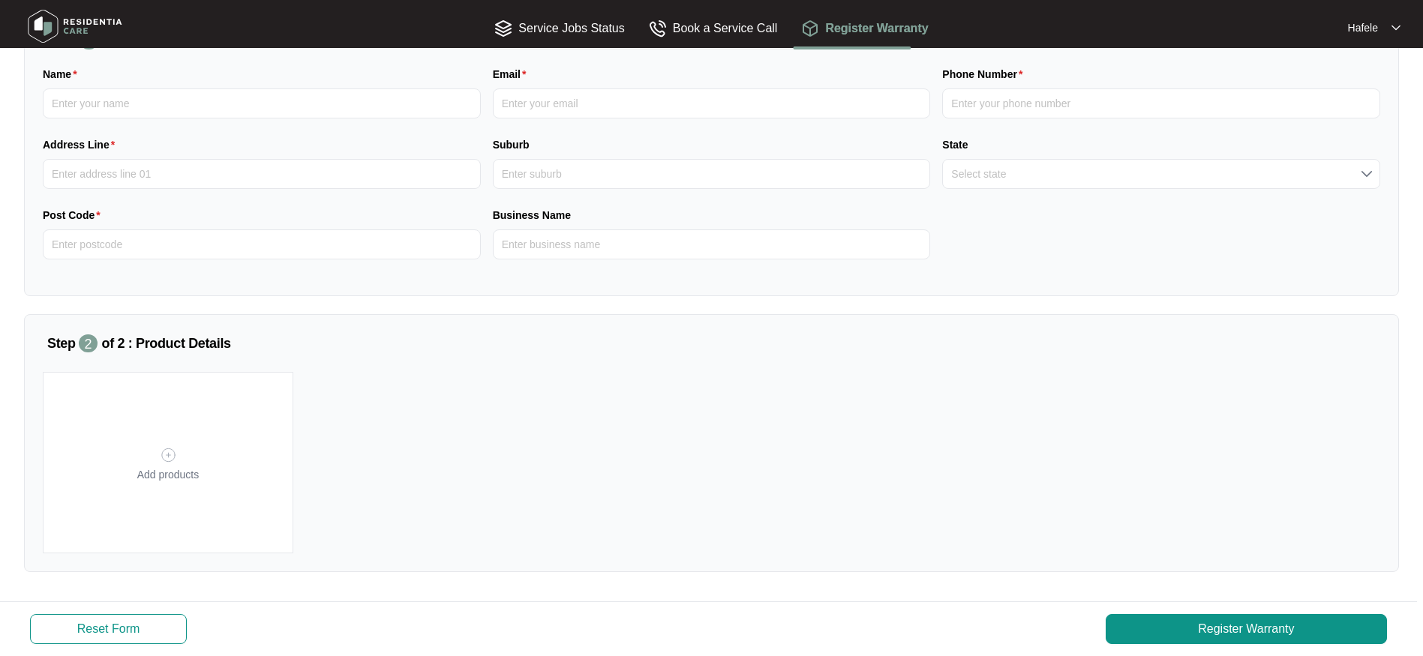
click at [167, 460] on img at bounding box center [168, 455] width 17 height 24
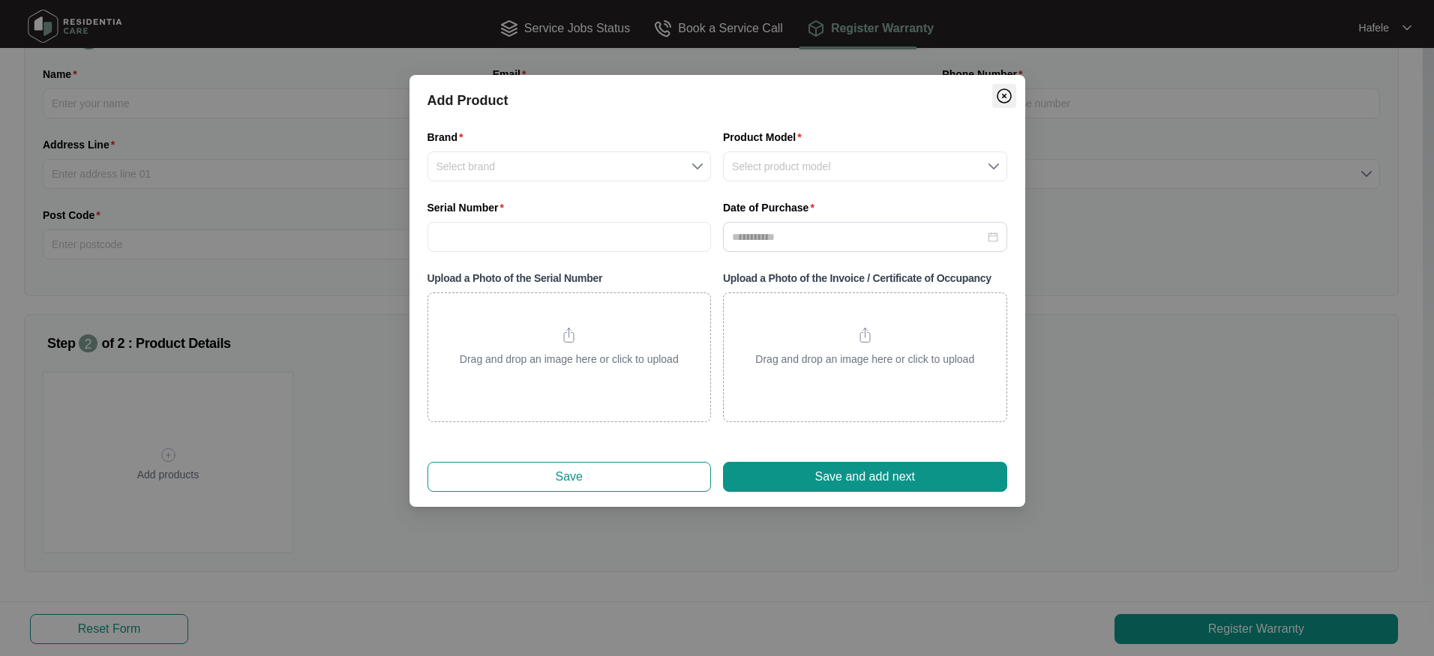
click at [1002, 95] on img "Close" at bounding box center [1004, 96] width 18 height 18
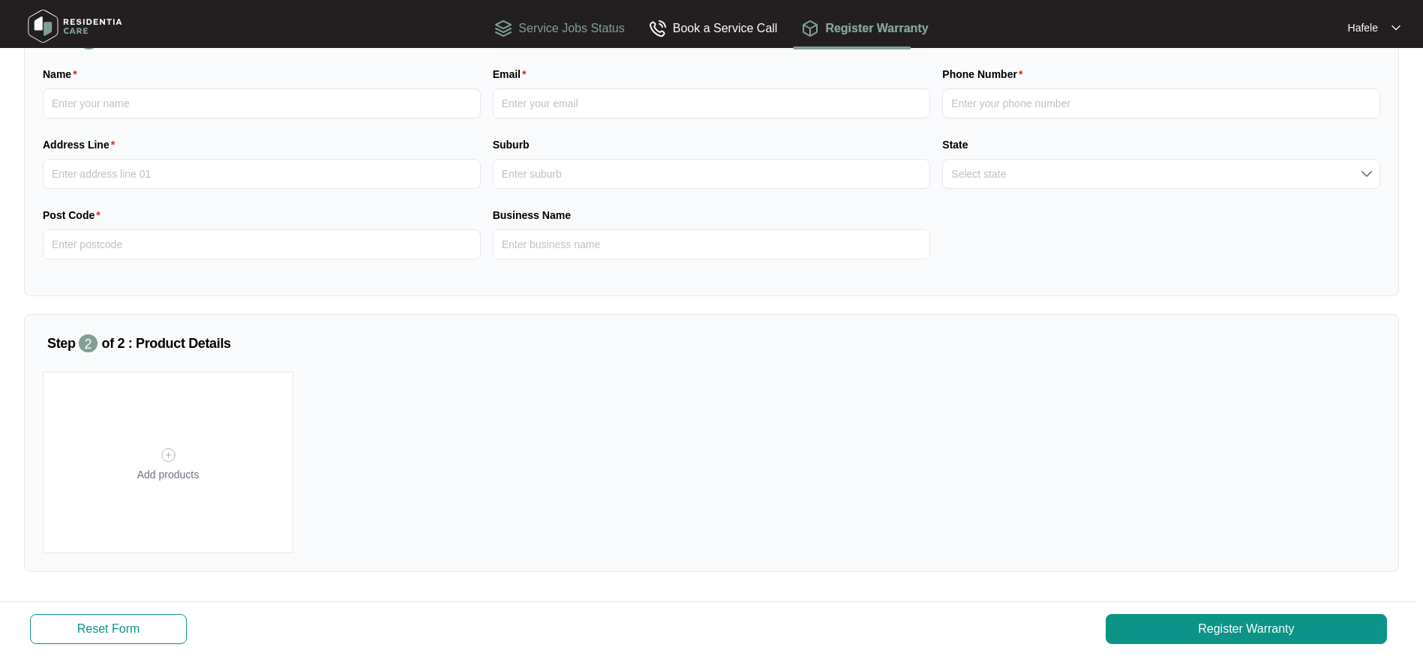
click at [595, 21] on div "Service Jobs Status" at bounding box center [559, 28] width 130 height 19
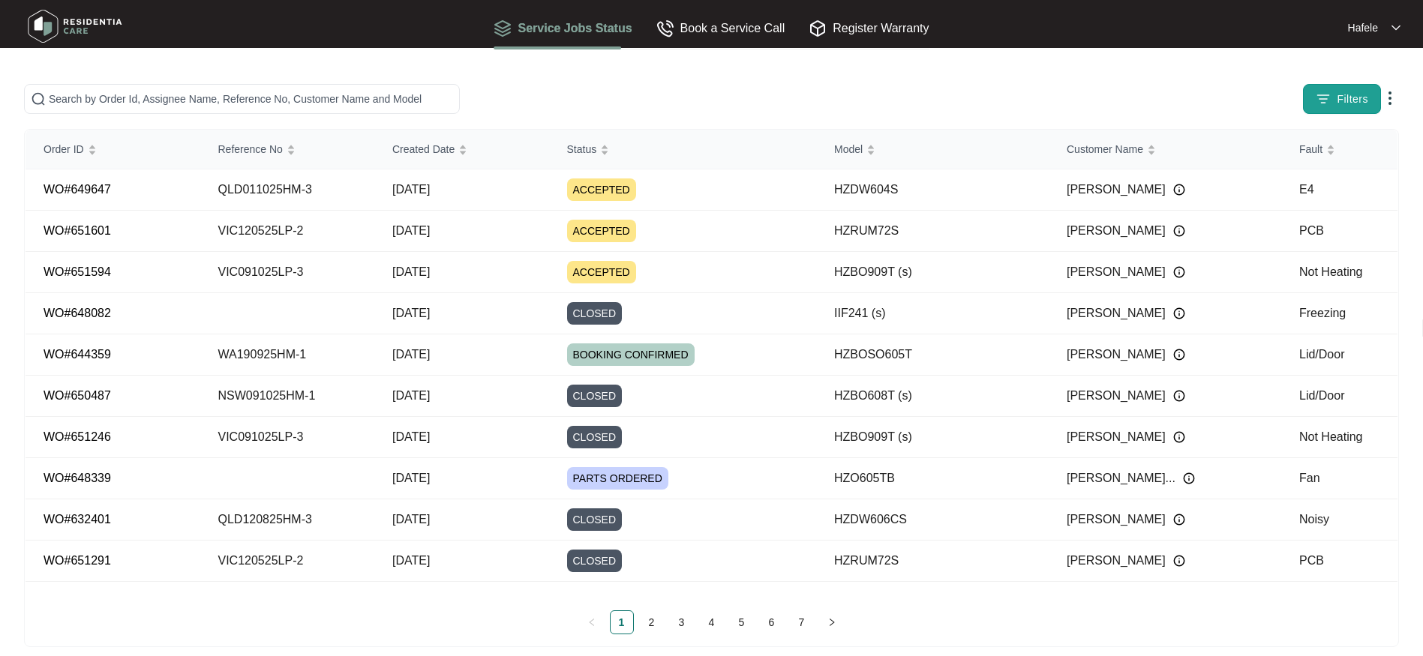
click at [1359, 95] on span "Filters" at bounding box center [1353, 100] width 32 height 16
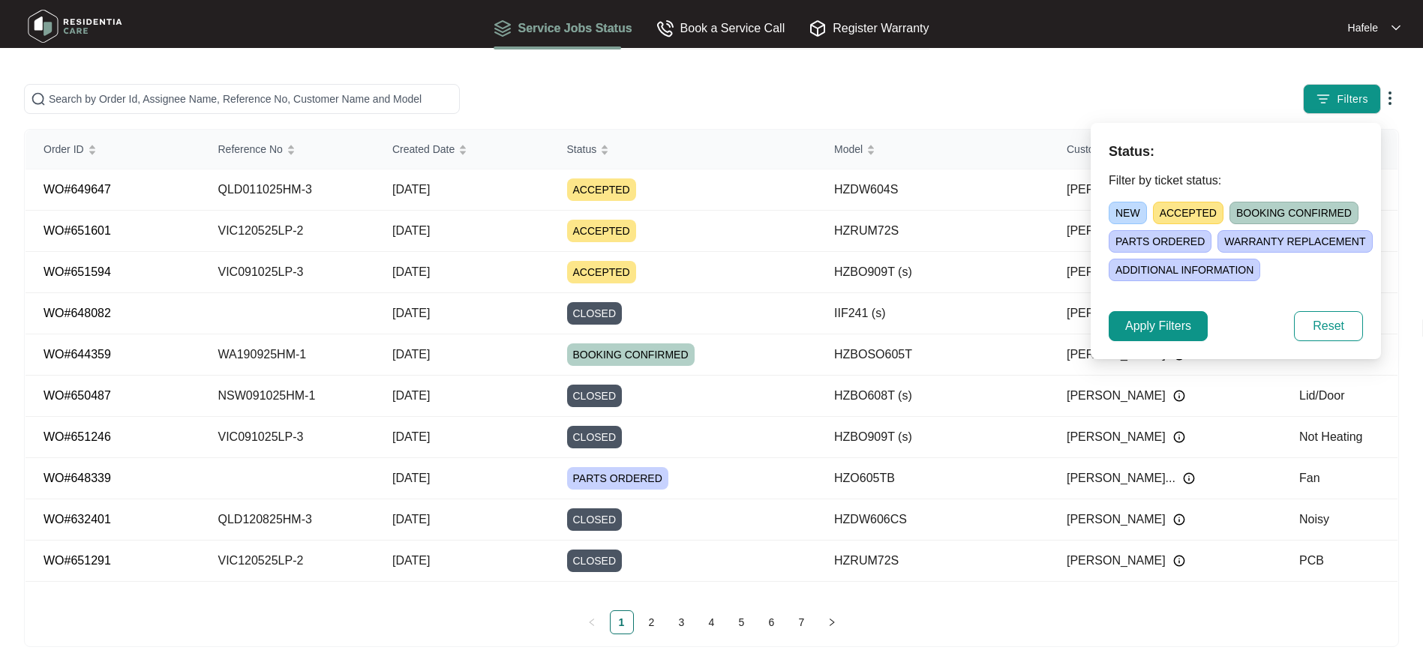
click at [1224, 93] on div "Filters" at bounding box center [1116, 99] width 566 height 30
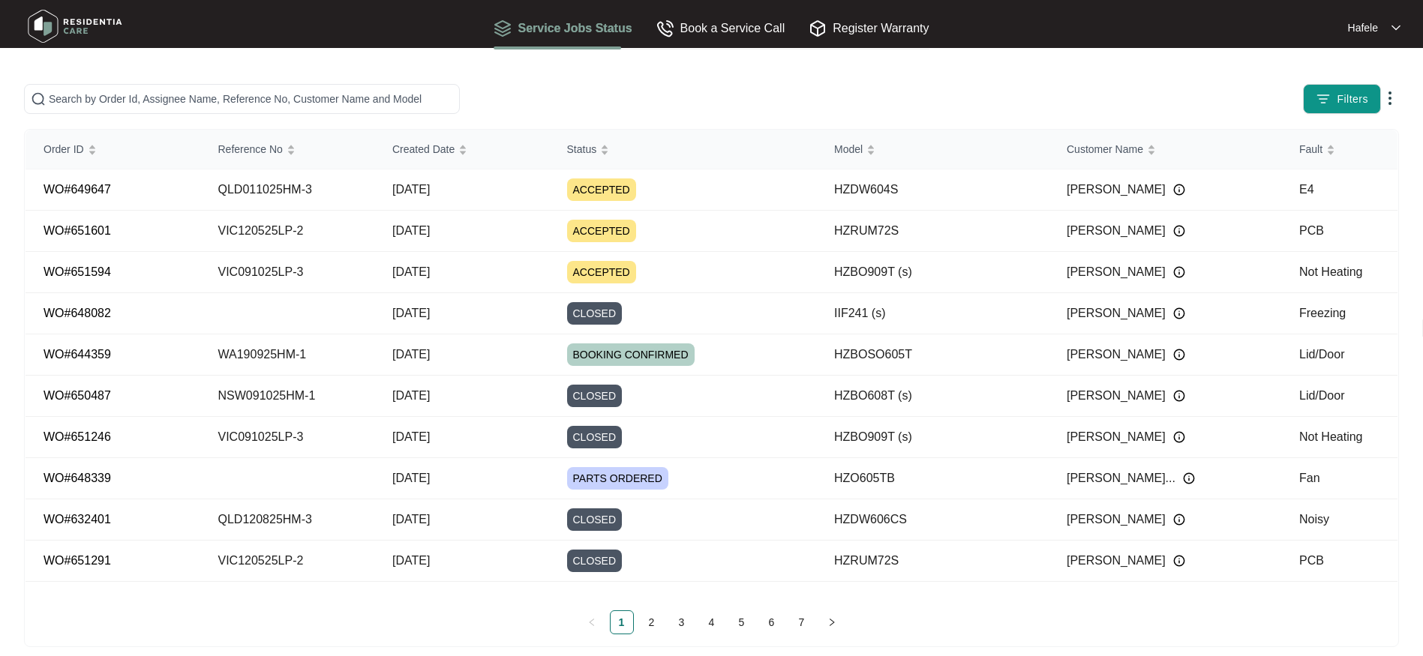
click at [1391, 98] on img at bounding box center [1390, 98] width 18 height 18
